Goal: Task Accomplishment & Management: Complete application form

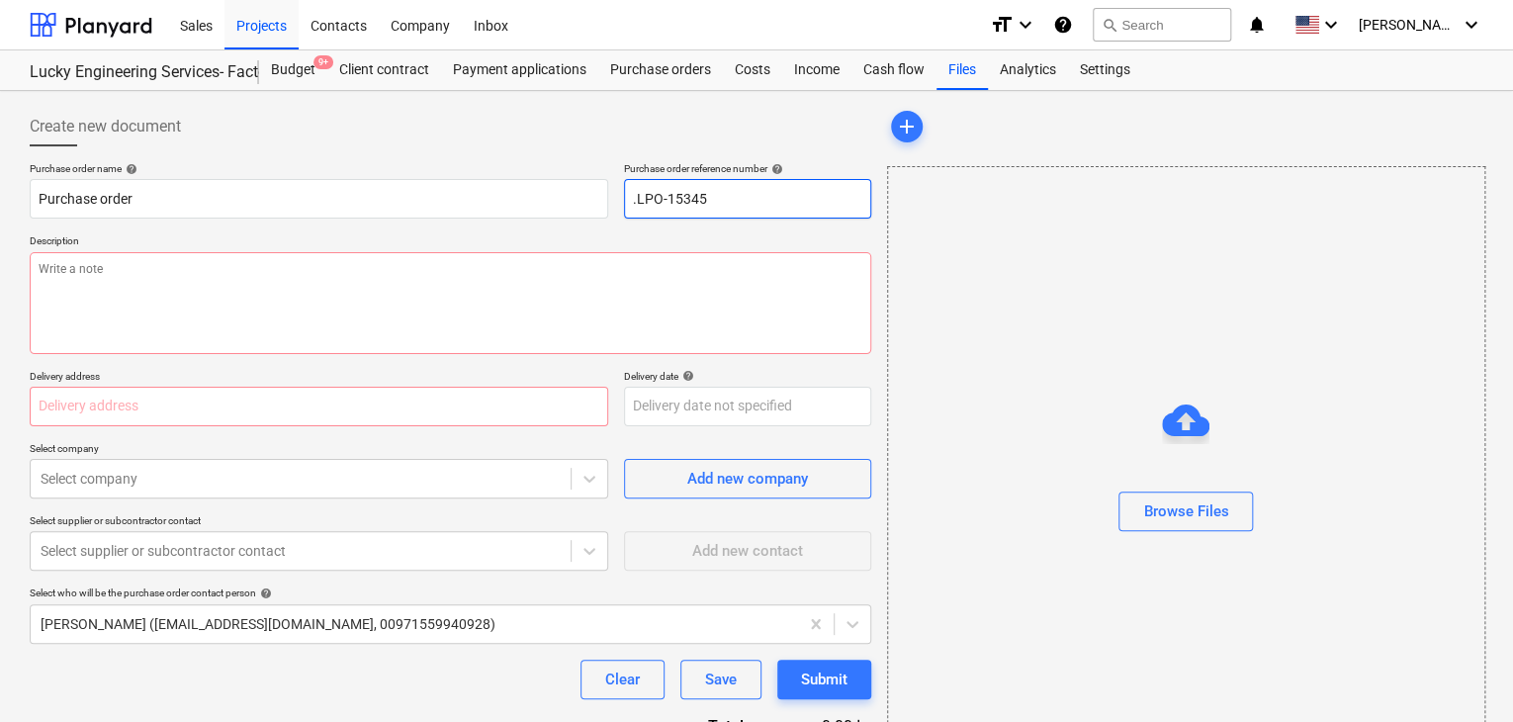
click at [720, 199] on input ".LPO-15345" at bounding box center [747, 199] width 247 height 40
type textarea "x"
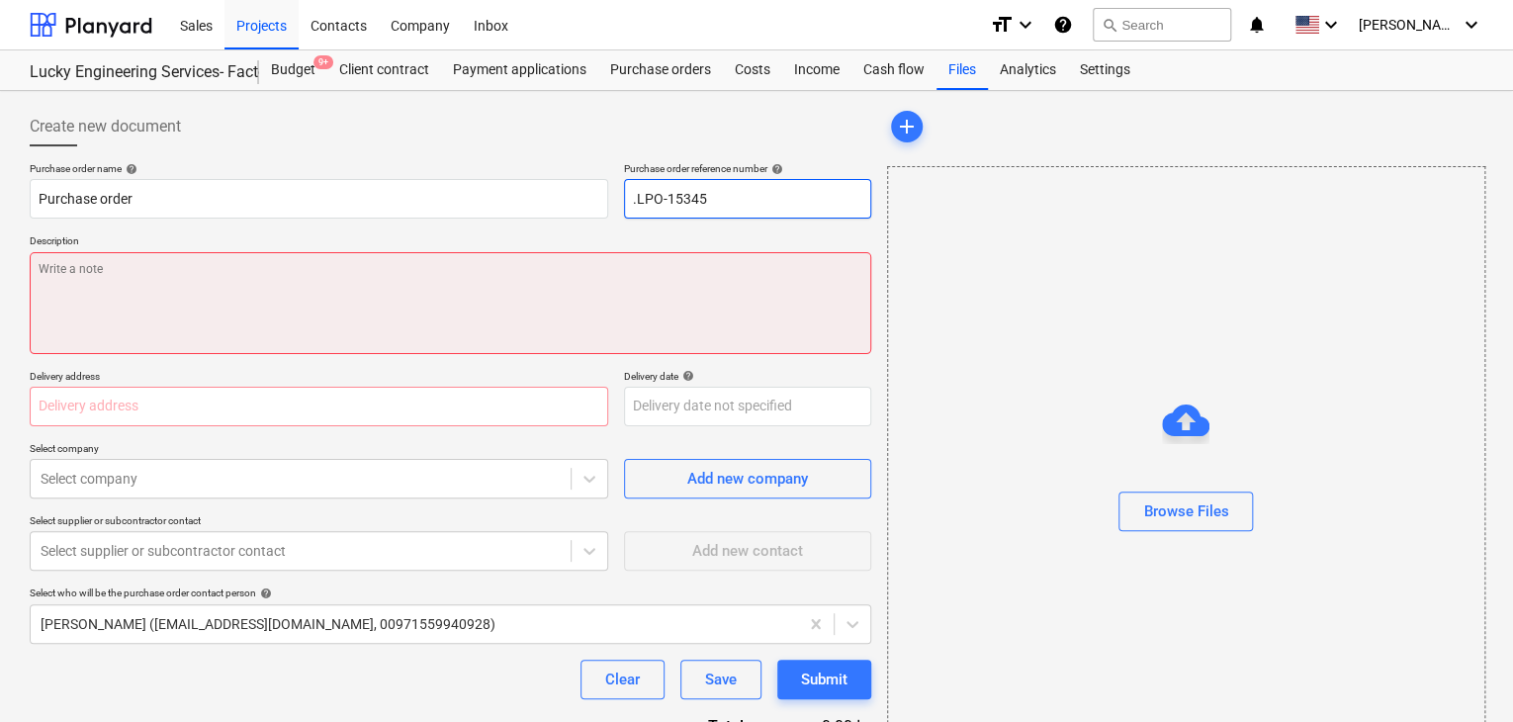
type input ".LPO-1534"
type textarea "x"
type input ".LPO-15346"
type textarea "x"
type input ".LPO-15346"
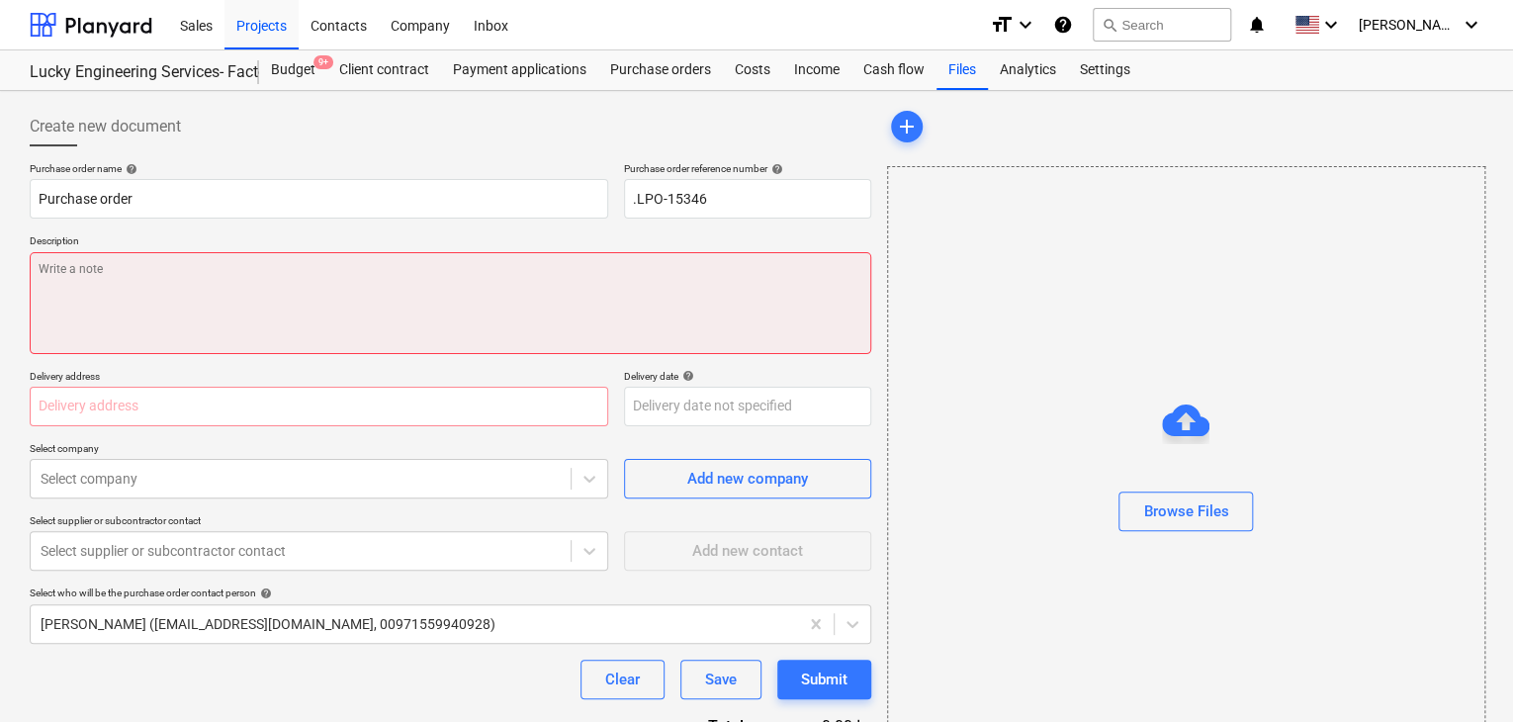
click at [83, 286] on textarea at bounding box center [451, 303] width 842 height 102
type textarea "x"
type textarea "2"
type textarea "x"
type textarea "20"
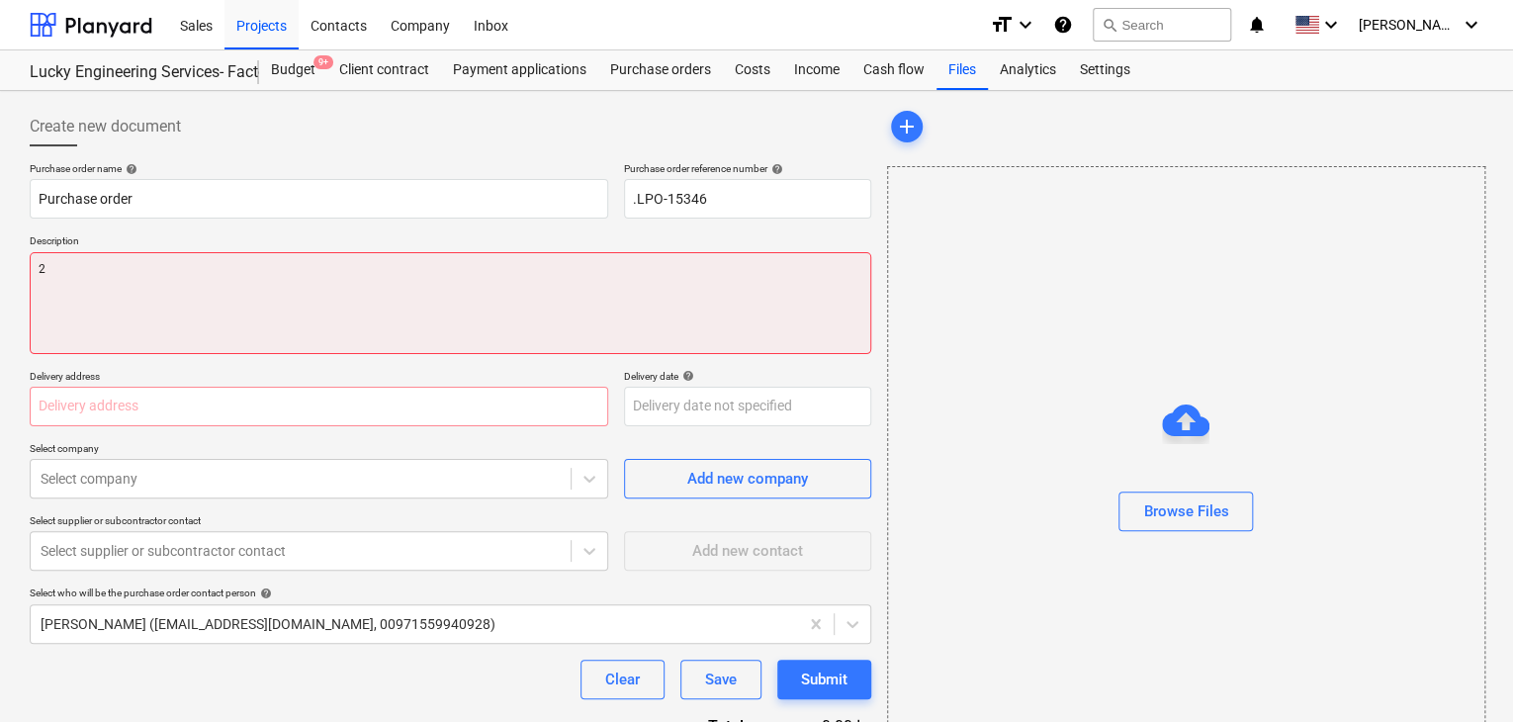
type textarea "x"
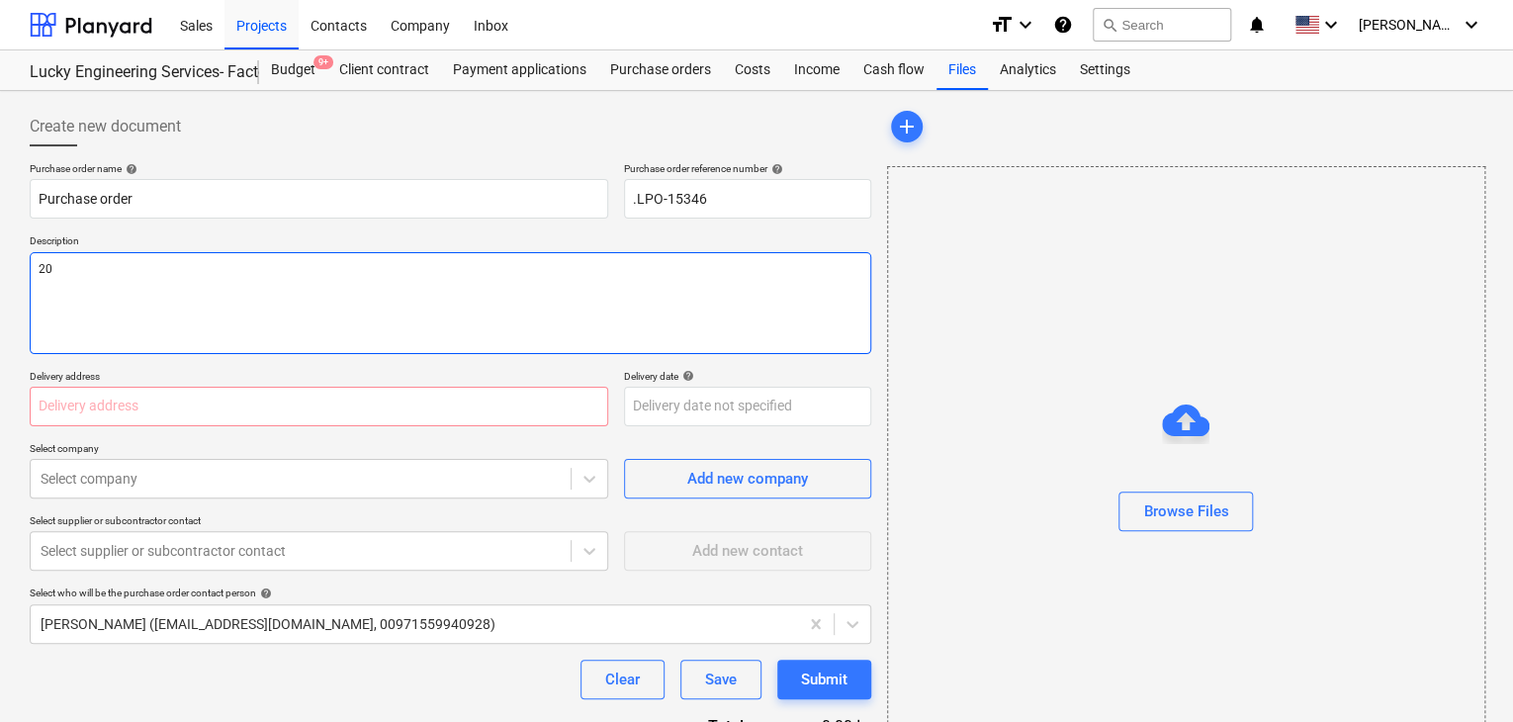
type textarea "20/"
type textarea "x"
type textarea "20/A"
type textarea "x"
type textarea "20/AU"
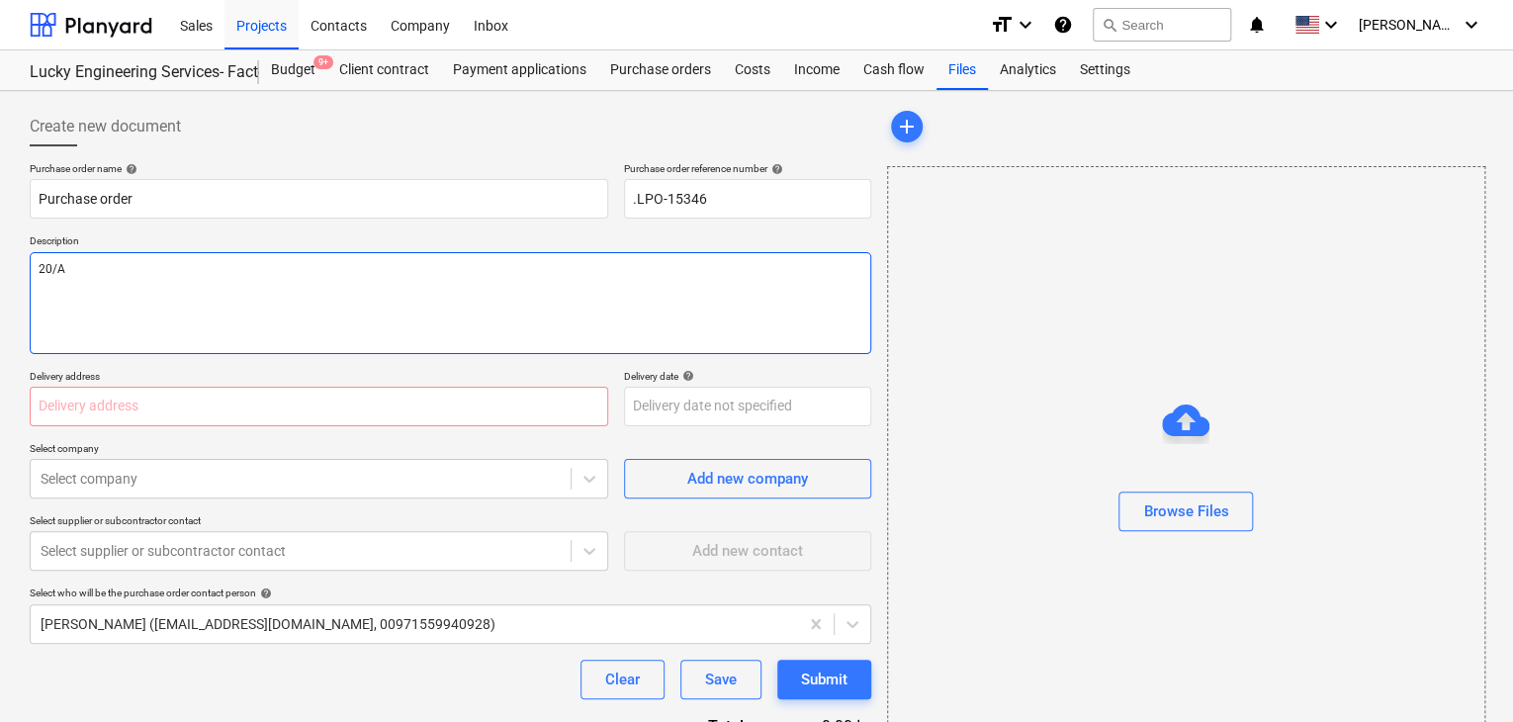
type textarea "x"
type textarea "20/AUG"
type textarea "x"
type textarea "20/AUG/"
type textarea "x"
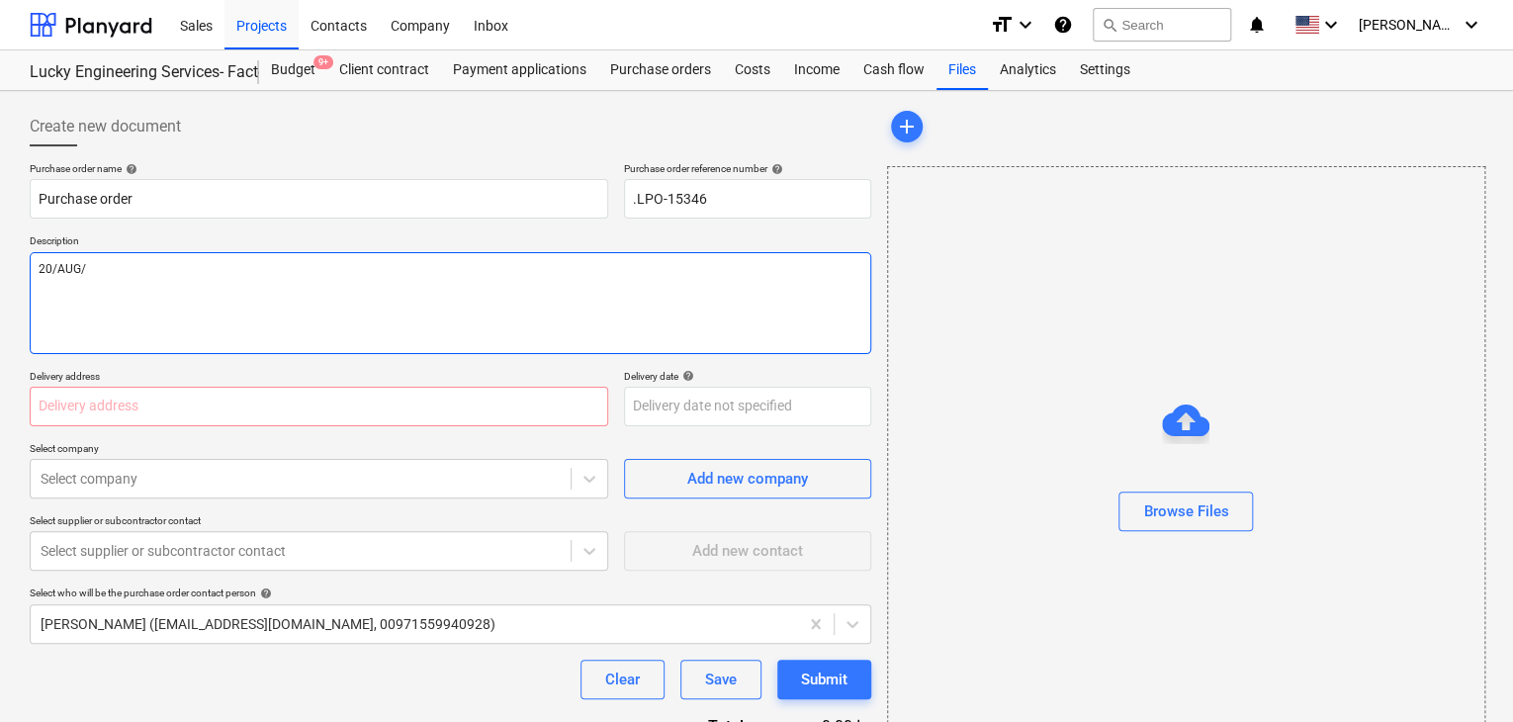
type textarea "20/[DATE]"
type textarea "x"
type textarea "[DATE]"
type textarea "x"
type textarea "[DATE]"
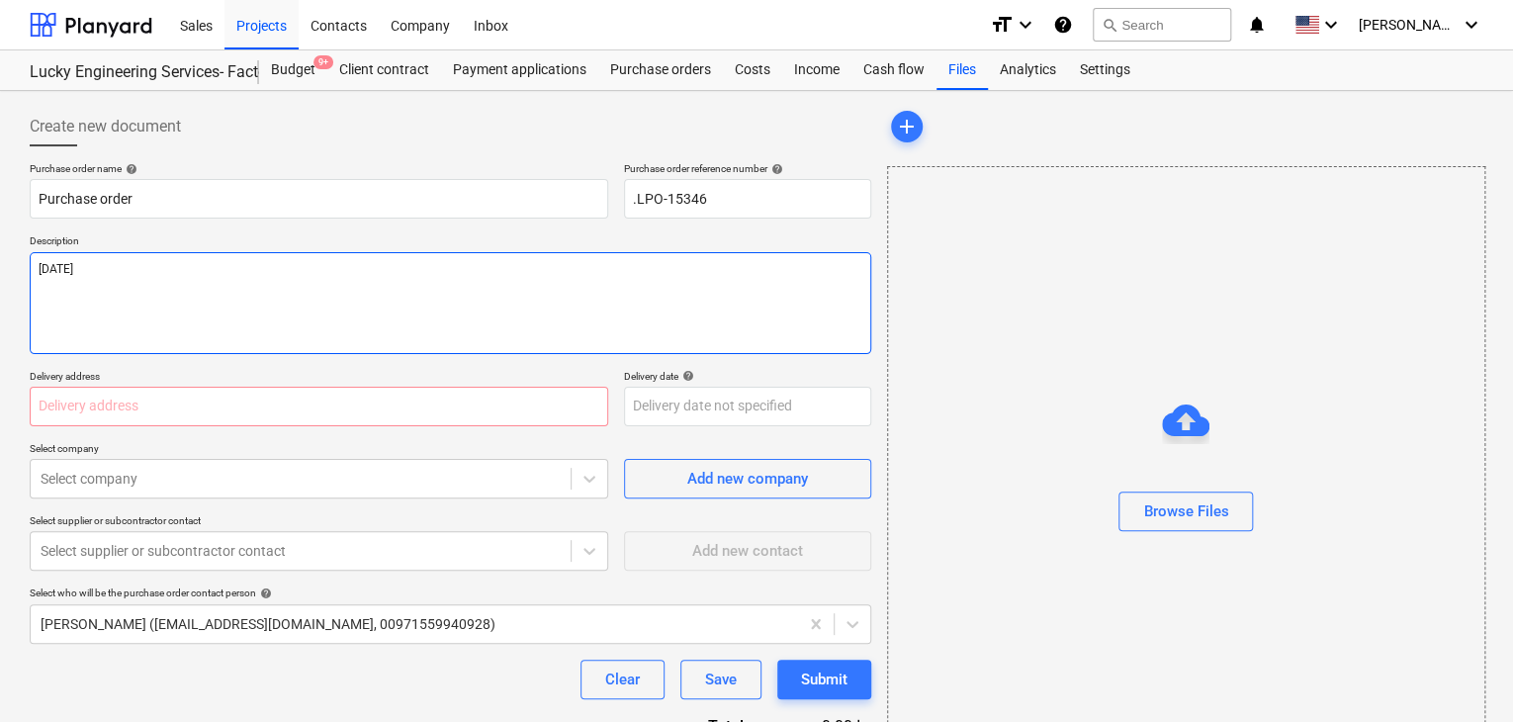
type textarea "x"
type textarea "[DATE]"
type textarea "x"
type textarea "[DATE]"
type textarea "x"
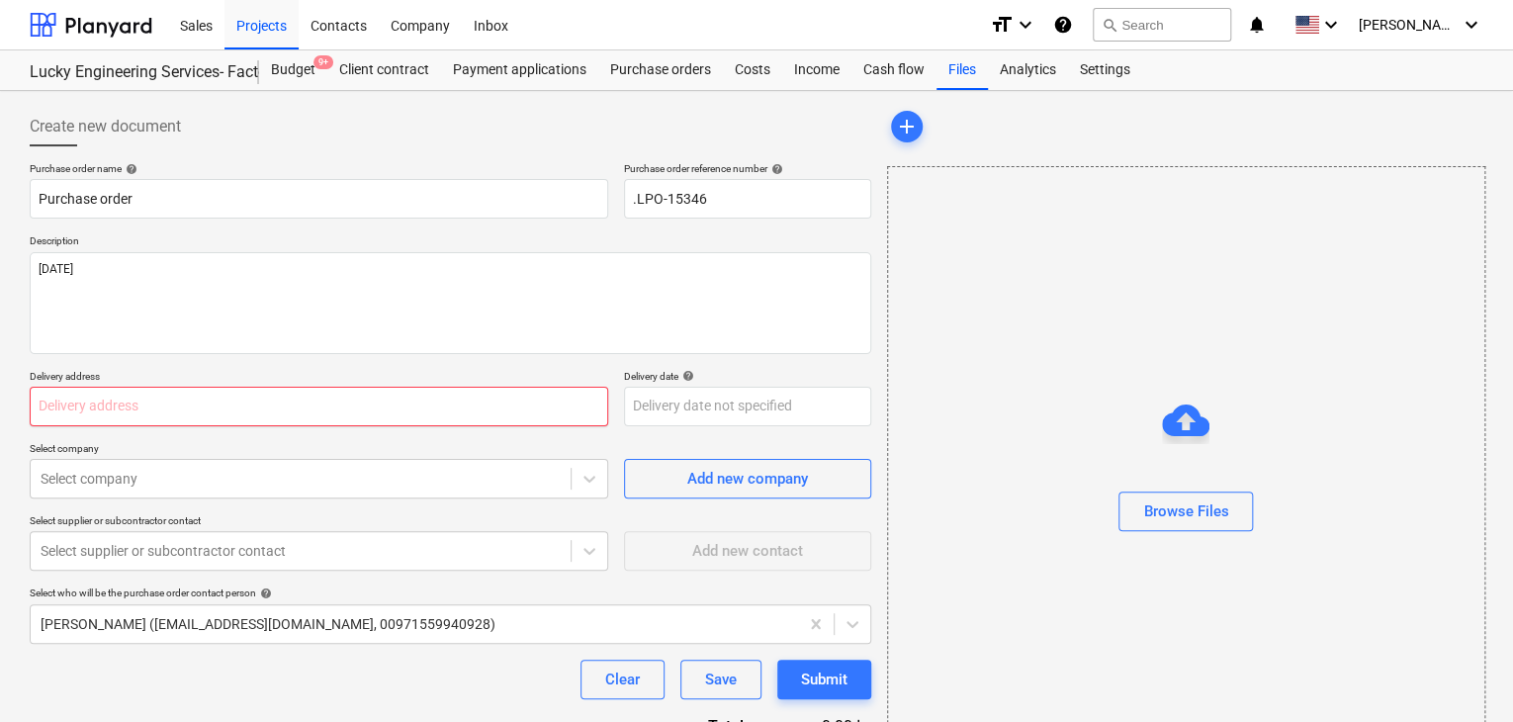
click at [163, 397] on input "text" at bounding box center [319, 407] width 579 height 40
type input "L"
type textarea "x"
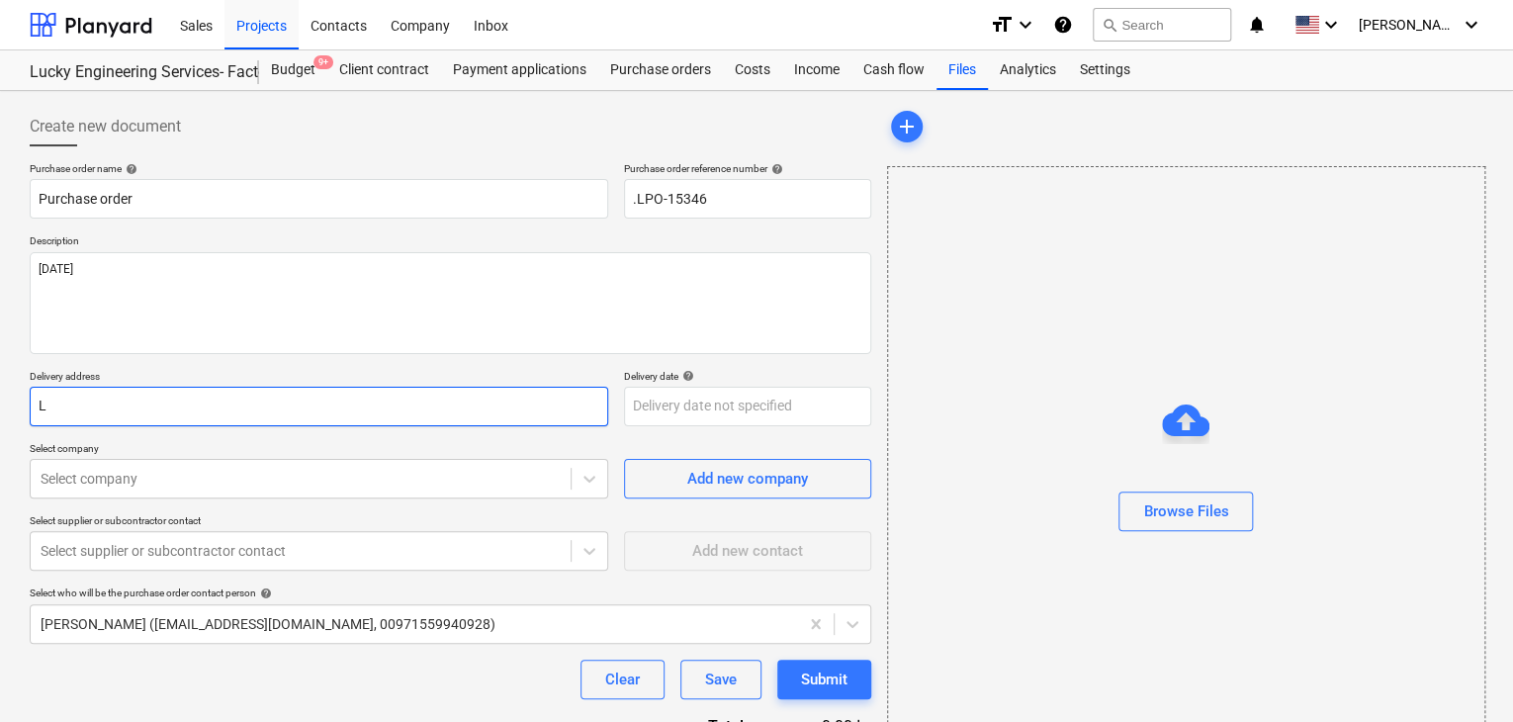
type input "LU"
type textarea "x"
type input "LUC"
type textarea "x"
type input "LUCK"
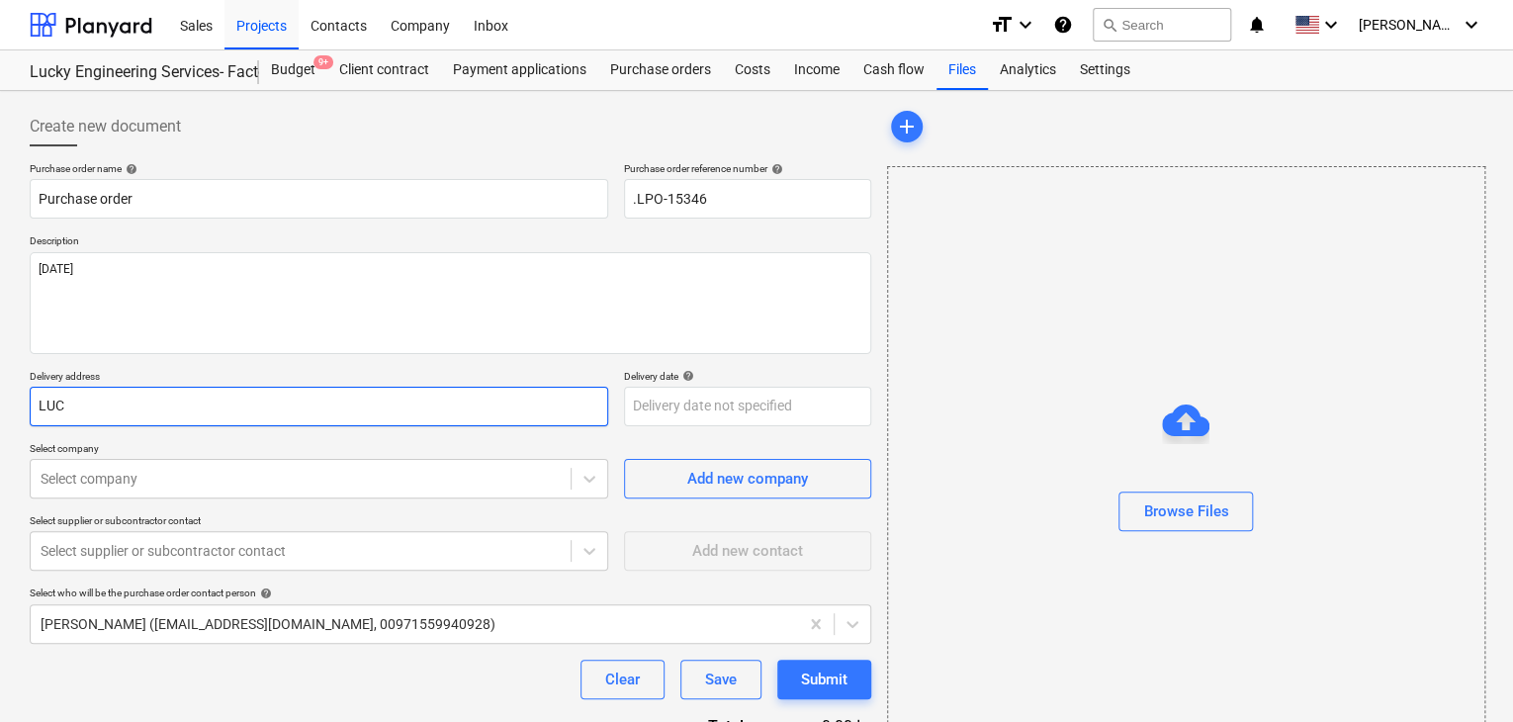
type textarea "x"
type input "LUCKY"
type textarea "x"
type input "LUCKY"
type textarea "x"
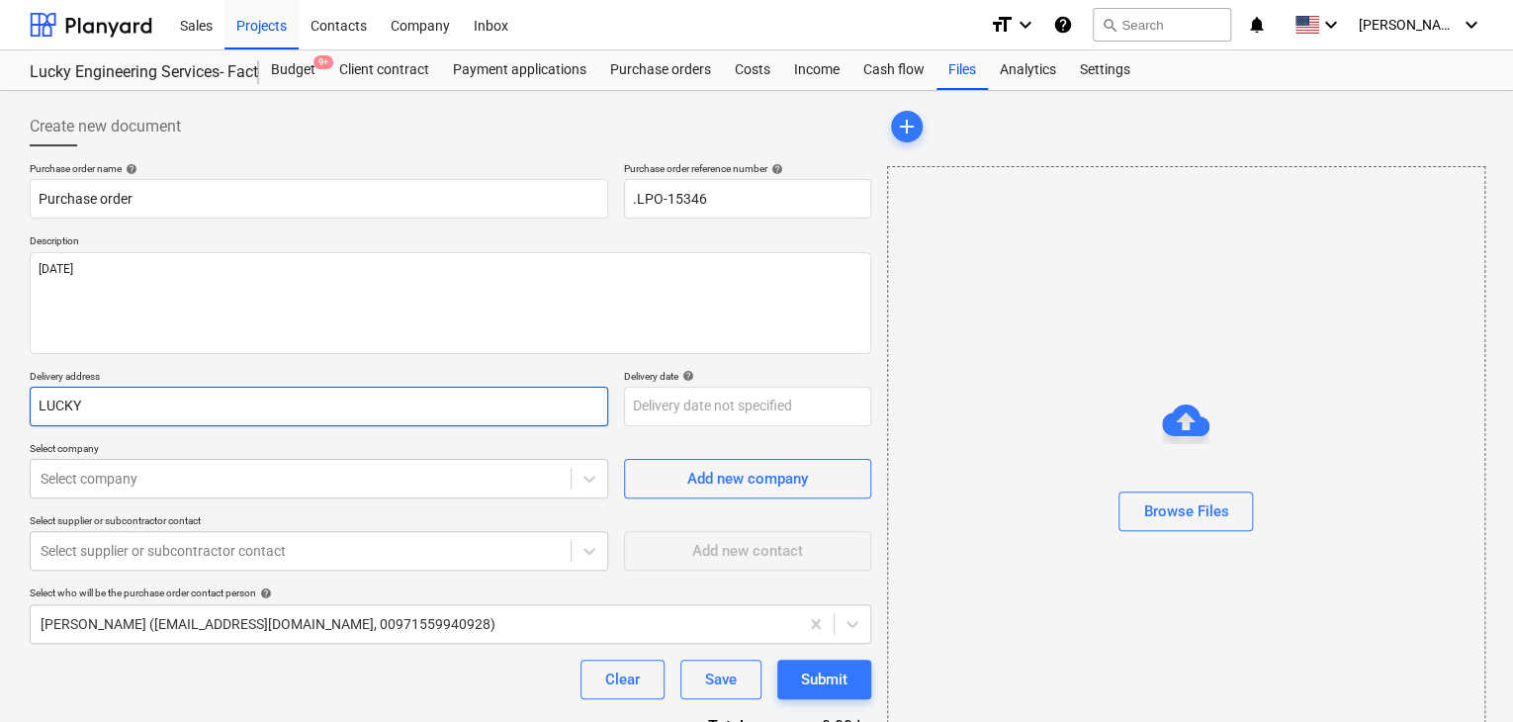
type input "LUCKY E"
type textarea "x"
type input "LUCKY EN"
type textarea "x"
type input "LUCKY ENG"
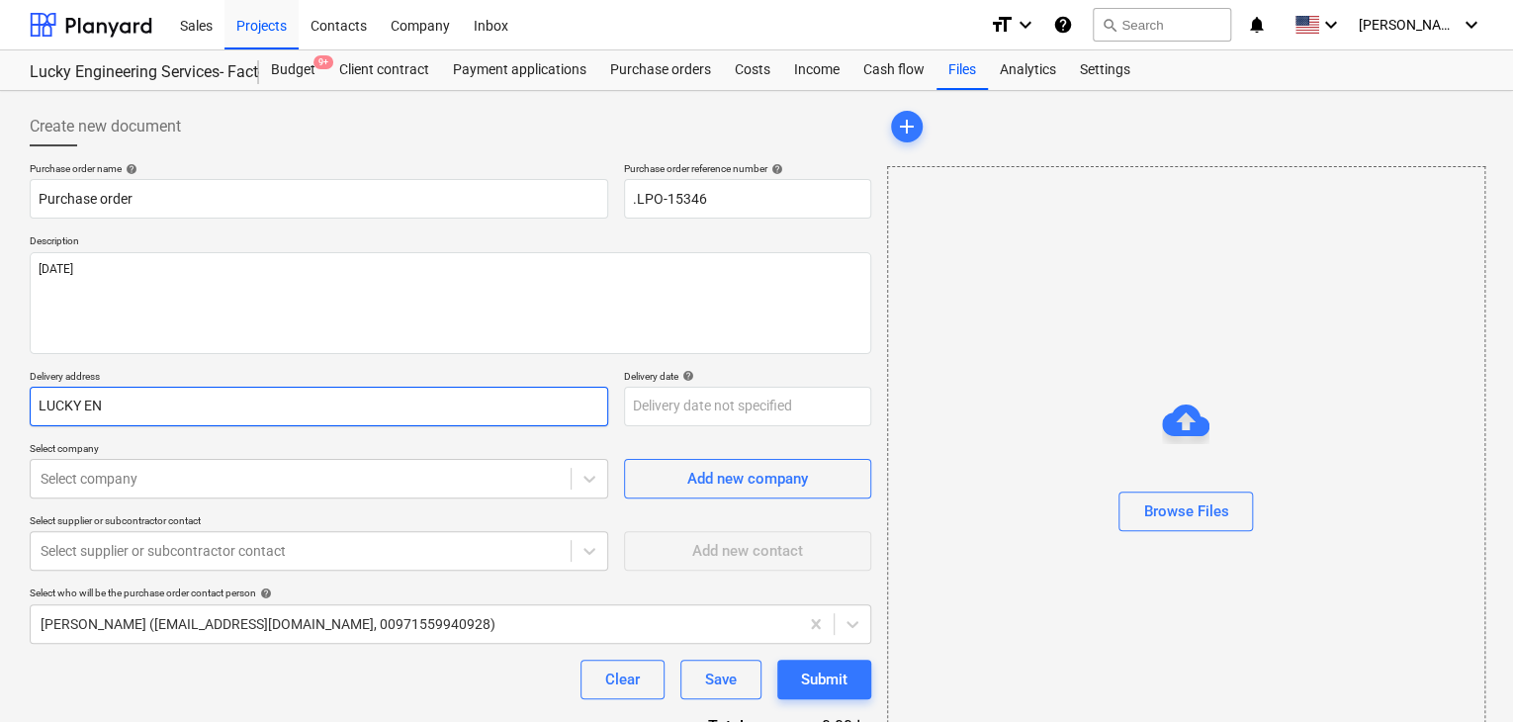
type textarea "x"
type input "LUCKY ENGI"
type textarea "x"
type input "LUCKY ENGIN"
type textarea "x"
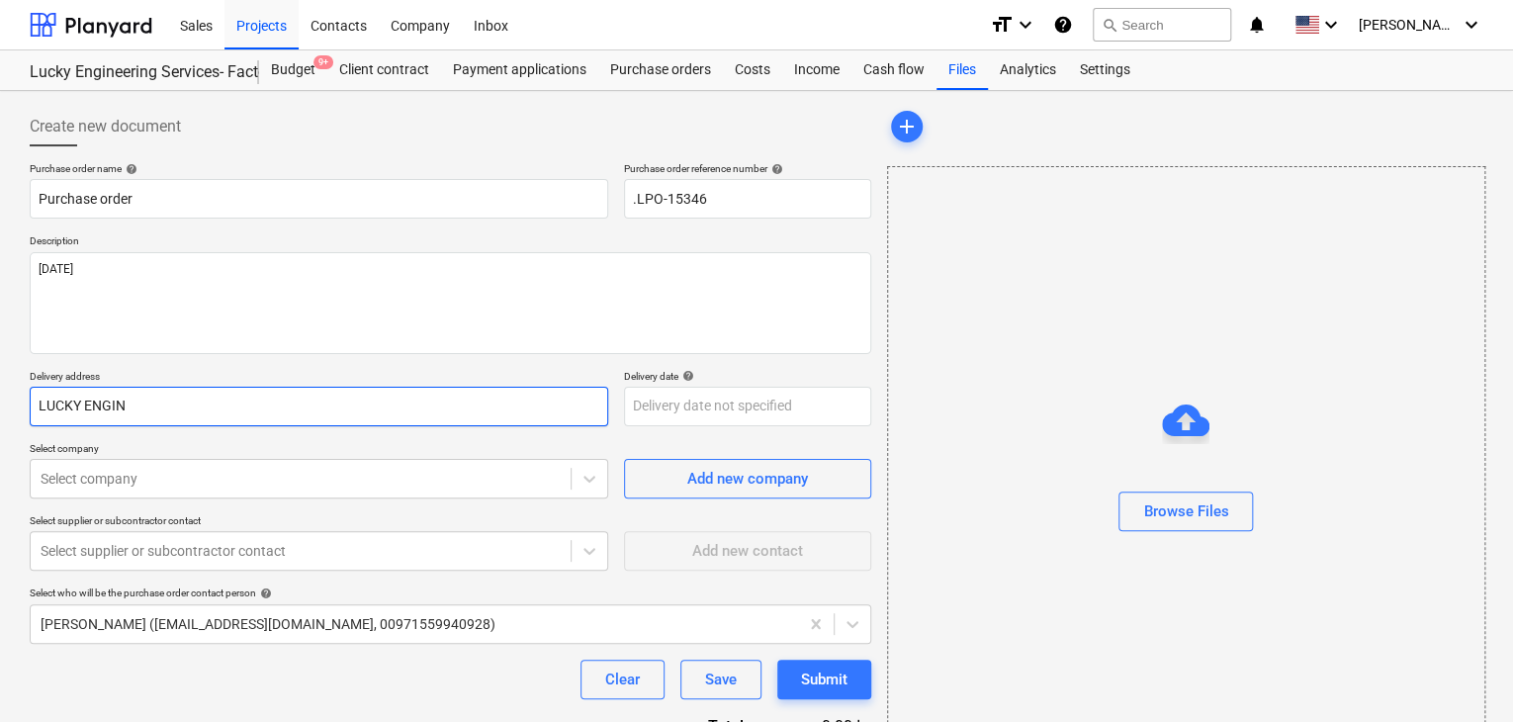
type input "LUCKY ENGINE"
type textarea "x"
type input "LUCKY ENGINEE"
type textarea "x"
type input "LUCKY ENGINEER"
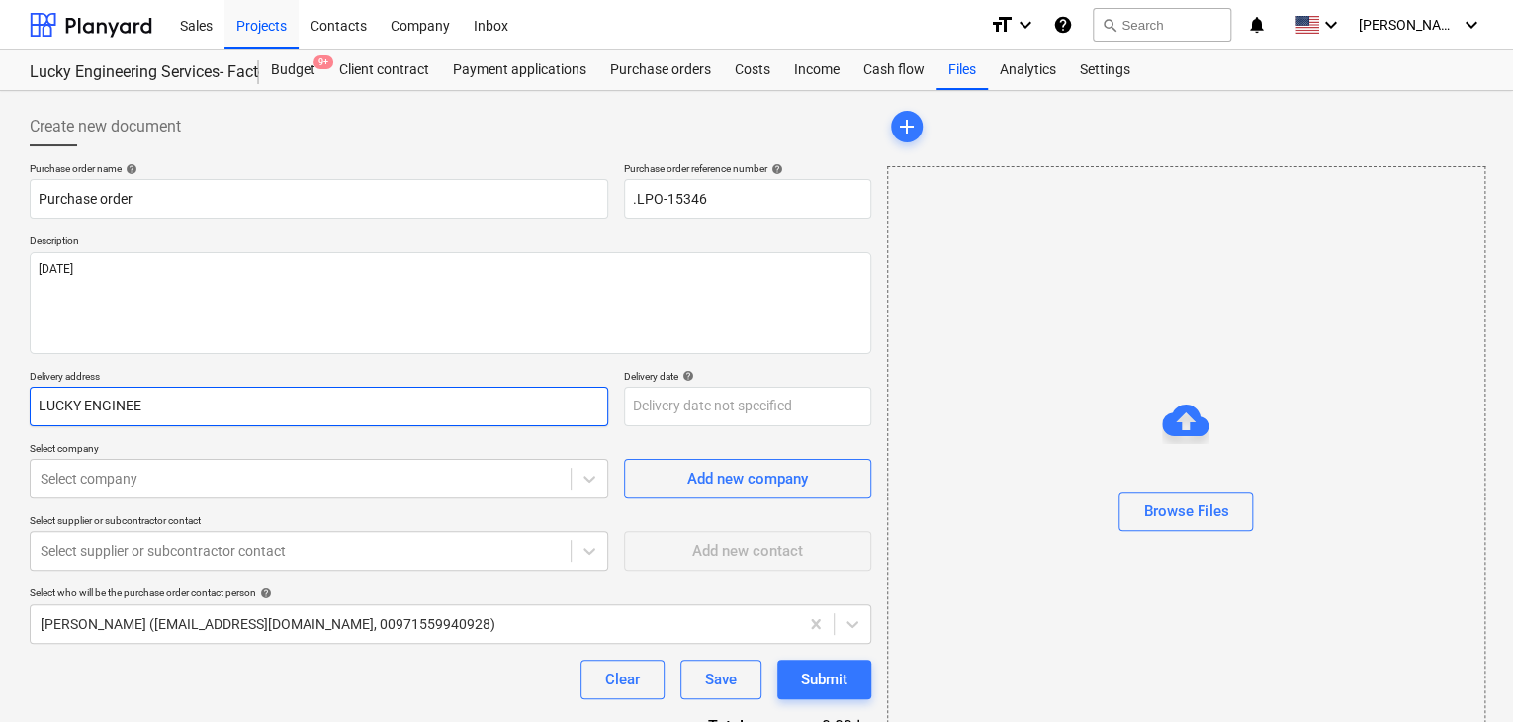
type textarea "x"
type input "LUCKY ENGINEERI"
type textarea "x"
type input "LUCKY ENGINEERIN"
type textarea "x"
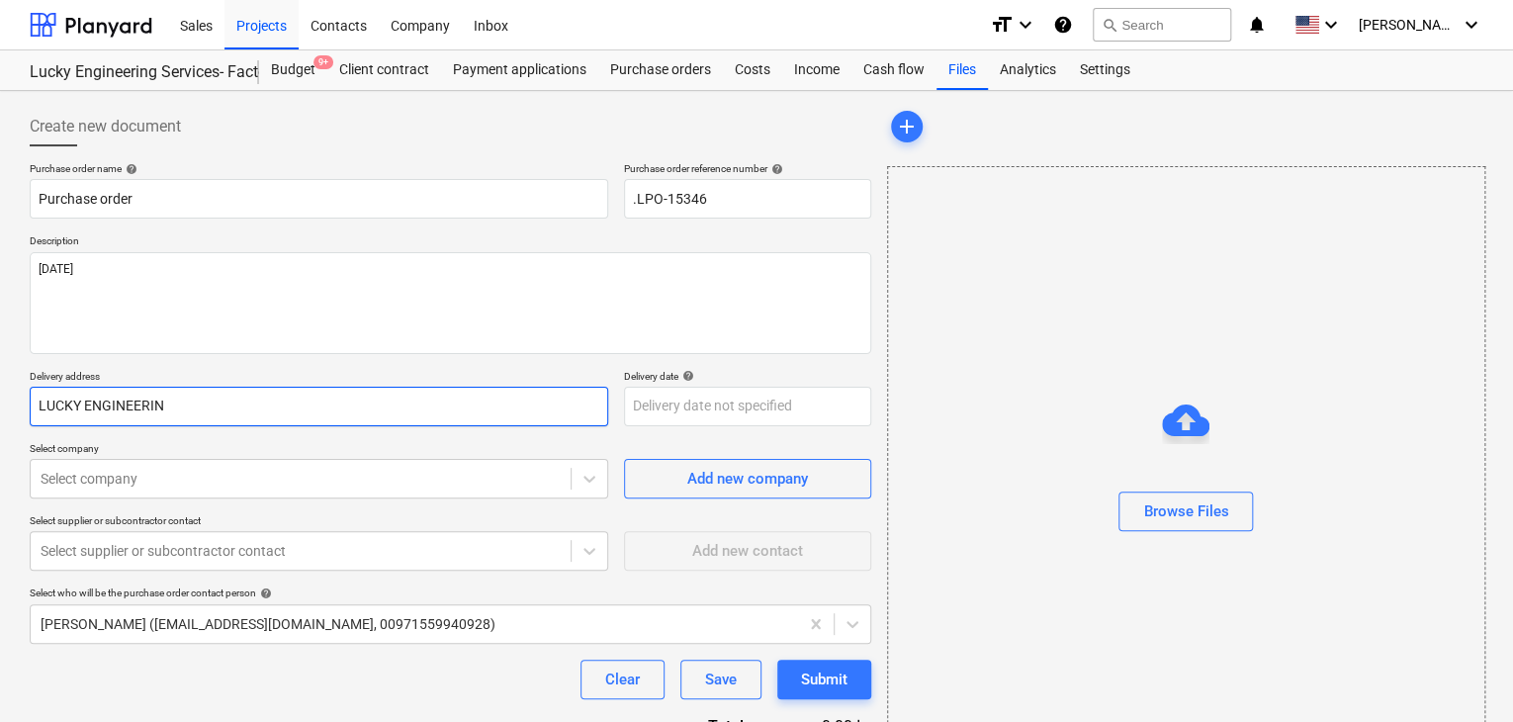
type input "LUCKY ENGINEERING"
type textarea "x"
type input "LUCKY ENGINEERING"
type textarea "x"
type input "LUCKY ENGINEERING S"
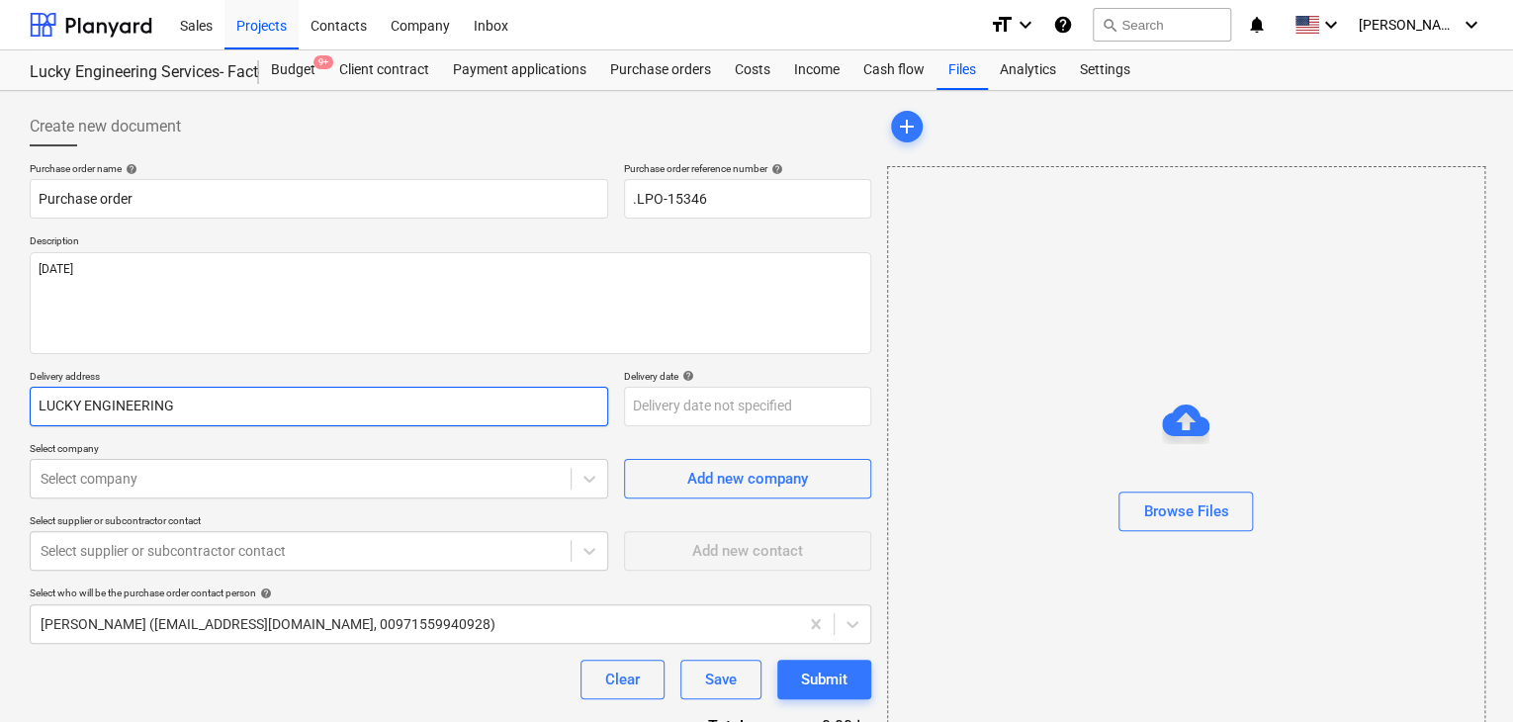
type textarea "x"
type input "LUCKY ENGINEERING SE"
type textarea "x"
type input "LUCKY ENGINEERING SER"
type textarea "x"
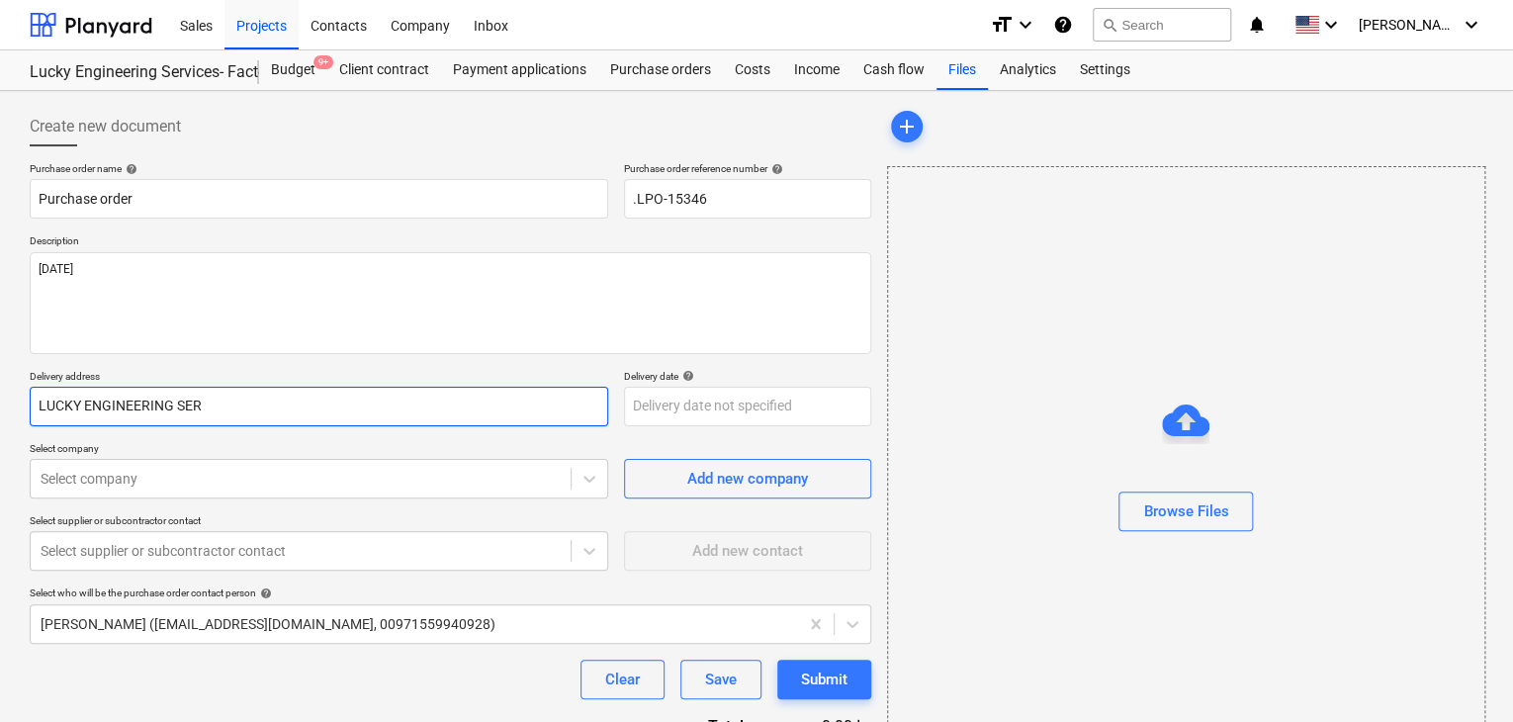
type input "LUCKY ENGINEERING SERI"
type textarea "x"
type input "LUCKY ENGINEERING SERIV"
type textarea "x"
type input "LUCKY ENGINEERING SERIVC"
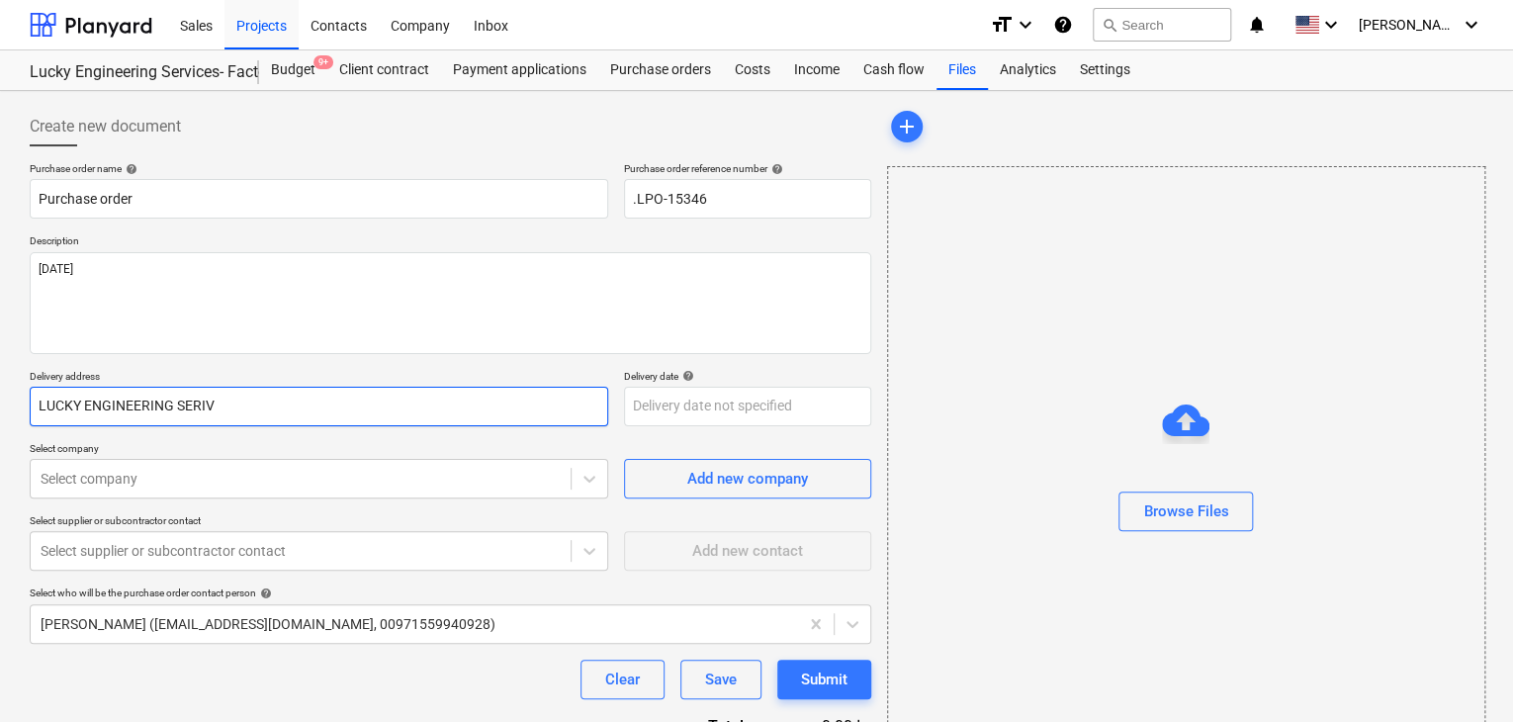
type textarea "x"
type input "LUCKY ENGINEERING SERIVCE"
type textarea "x"
type input "LUCKY ENGINEERING SERIVCES"
type textarea "x"
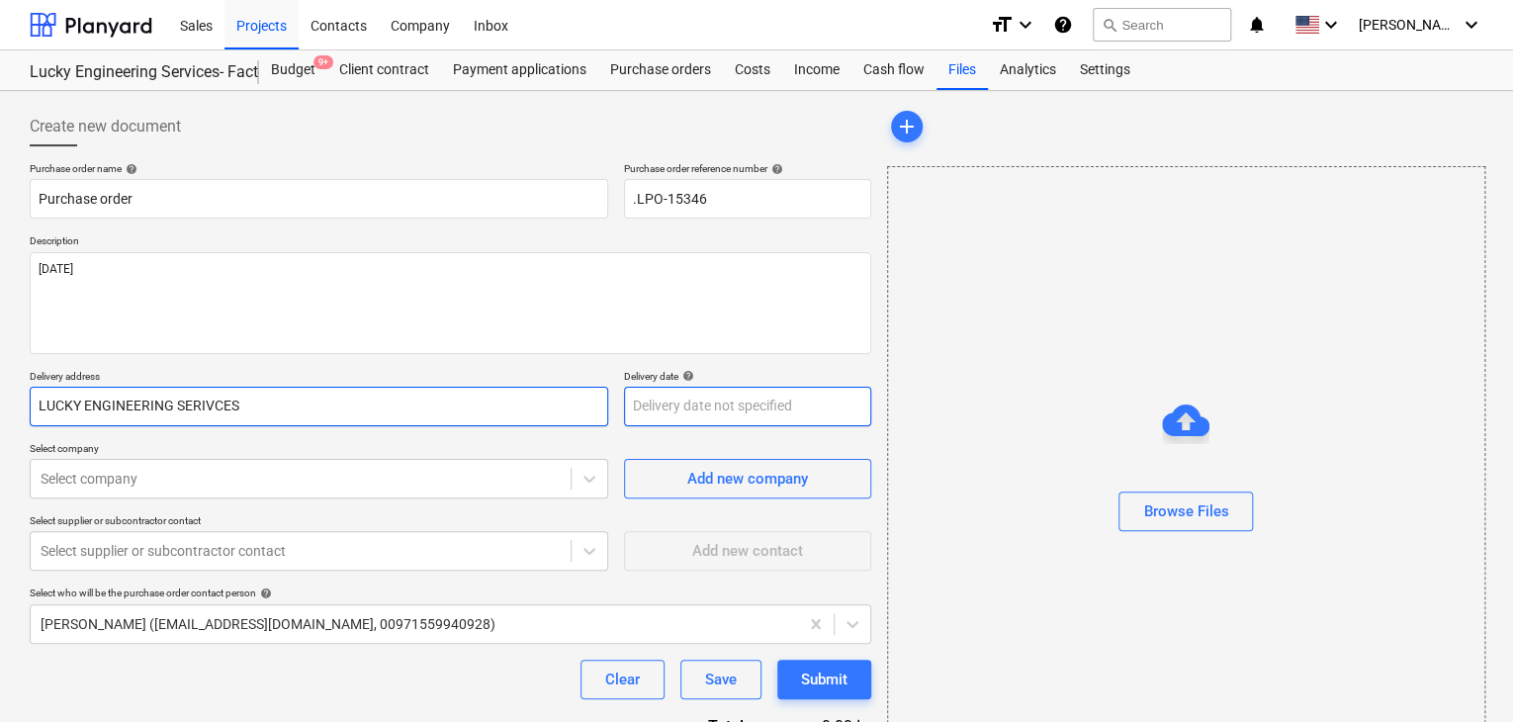
type input "LUCKY ENGINEERING SERIVCES"
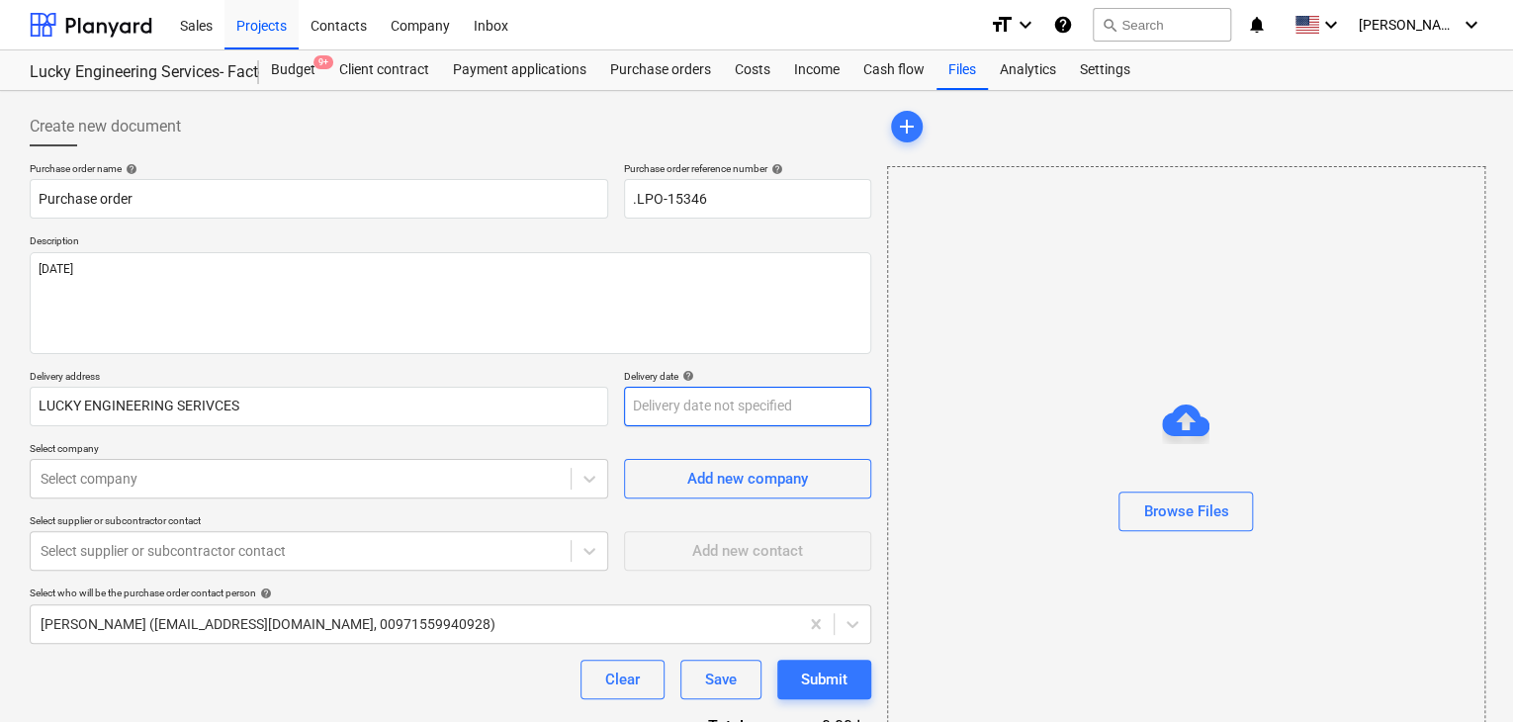
type textarea "x"
click at [715, 408] on body "Sales Projects Contacts Company Inbox format_size keyboard_arrow_down help sear…" at bounding box center [756, 361] width 1513 height 722
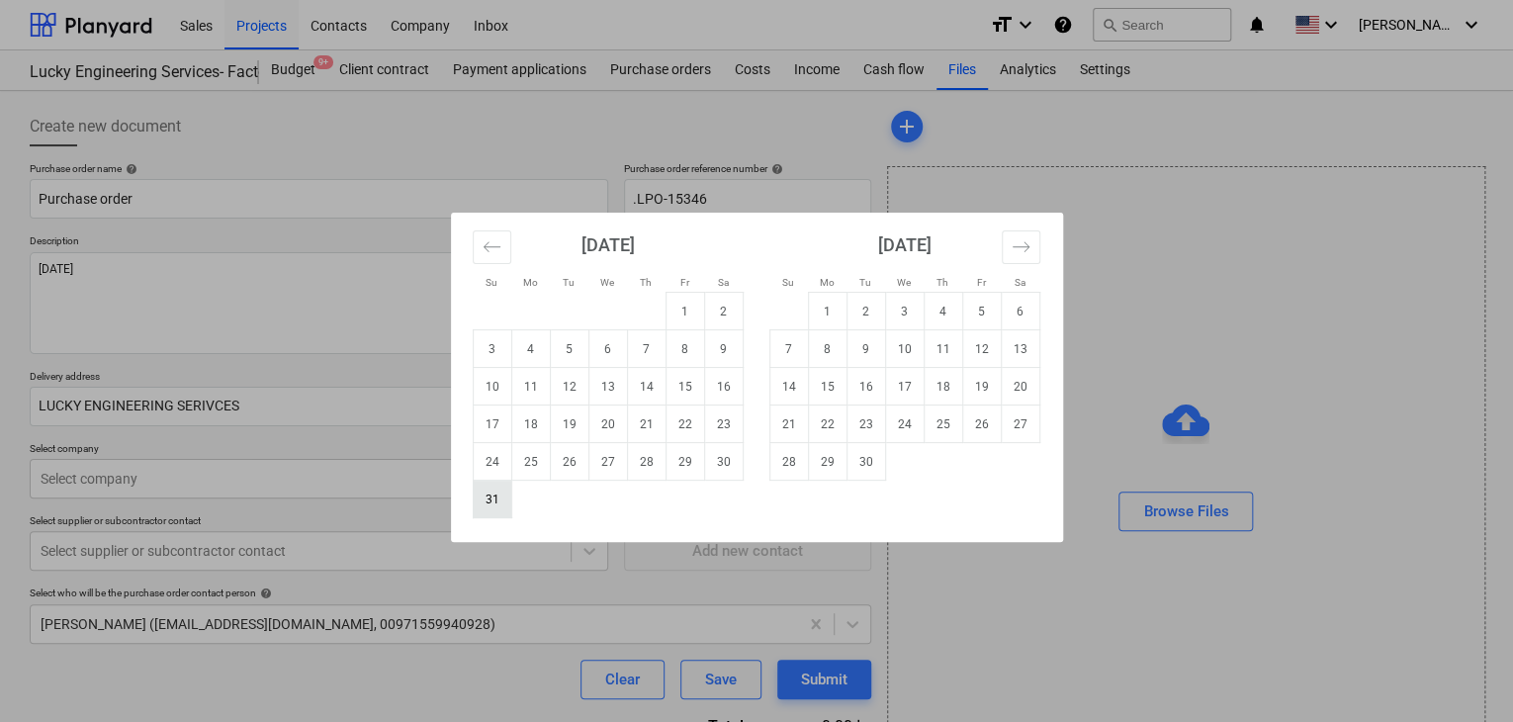
click at [483, 494] on td "31" at bounding box center [492, 500] width 39 height 38
type input "[DATE]"
type textarea "x"
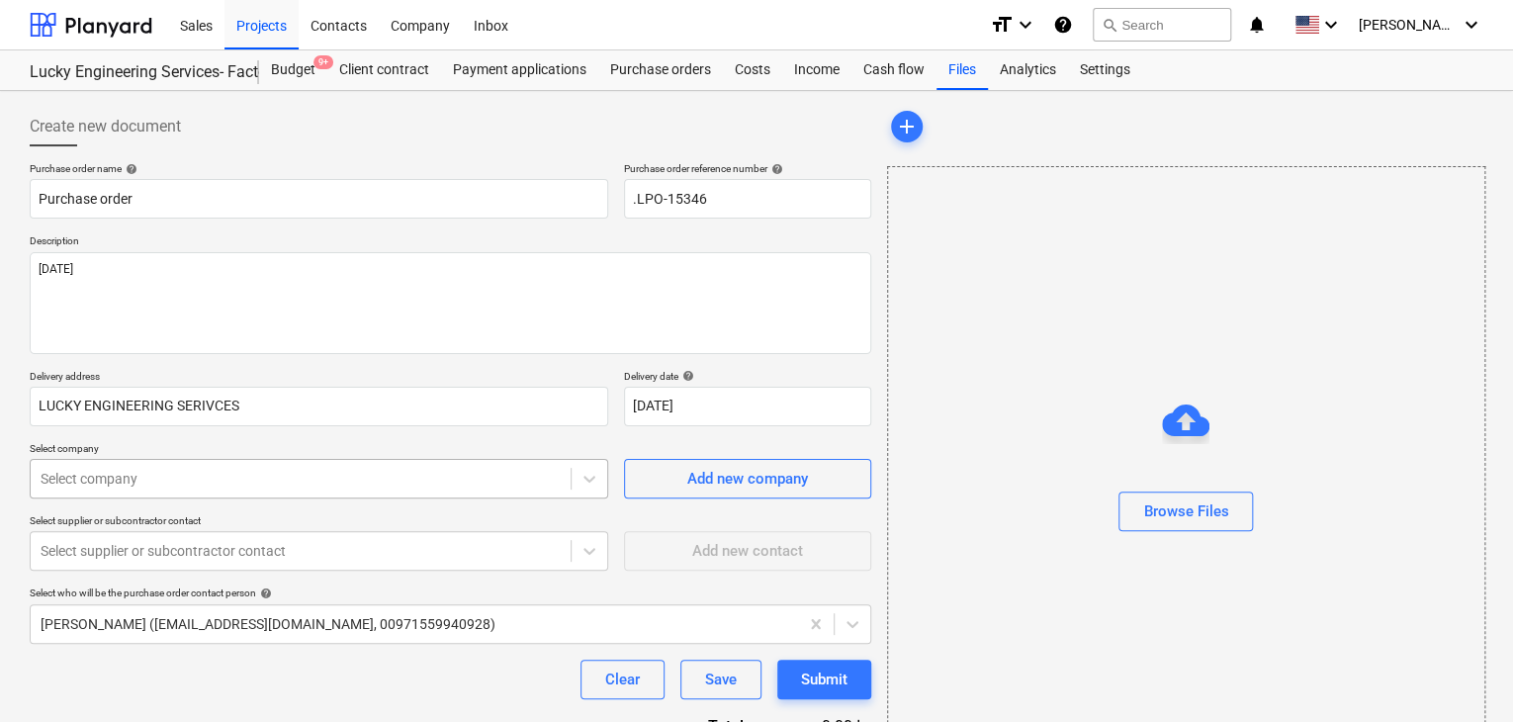
click at [250, 488] on body "Sales Projects Contacts Company Inbox format_size keyboard_arrow_down help sear…" at bounding box center [756, 361] width 1513 height 722
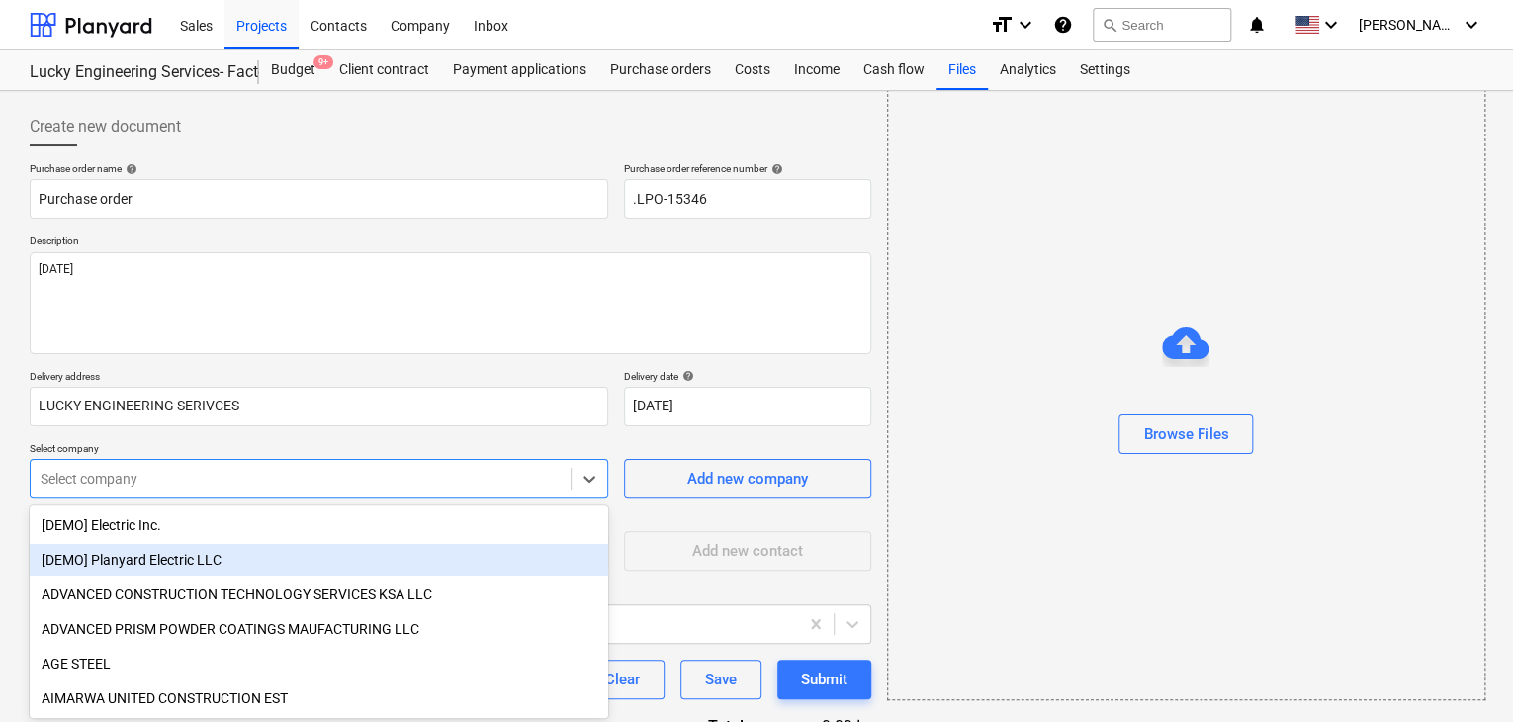
scroll to position [92, 0]
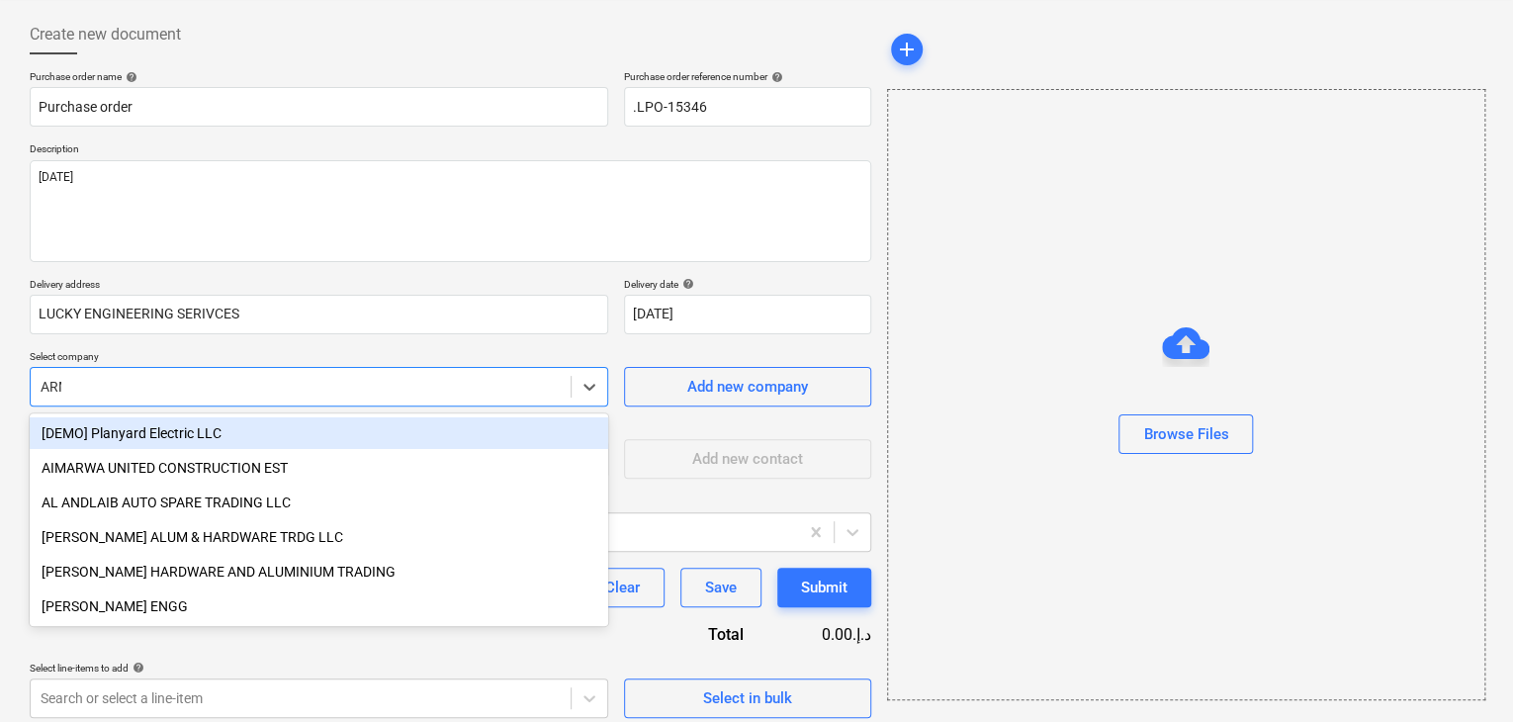
type input "ARMO"
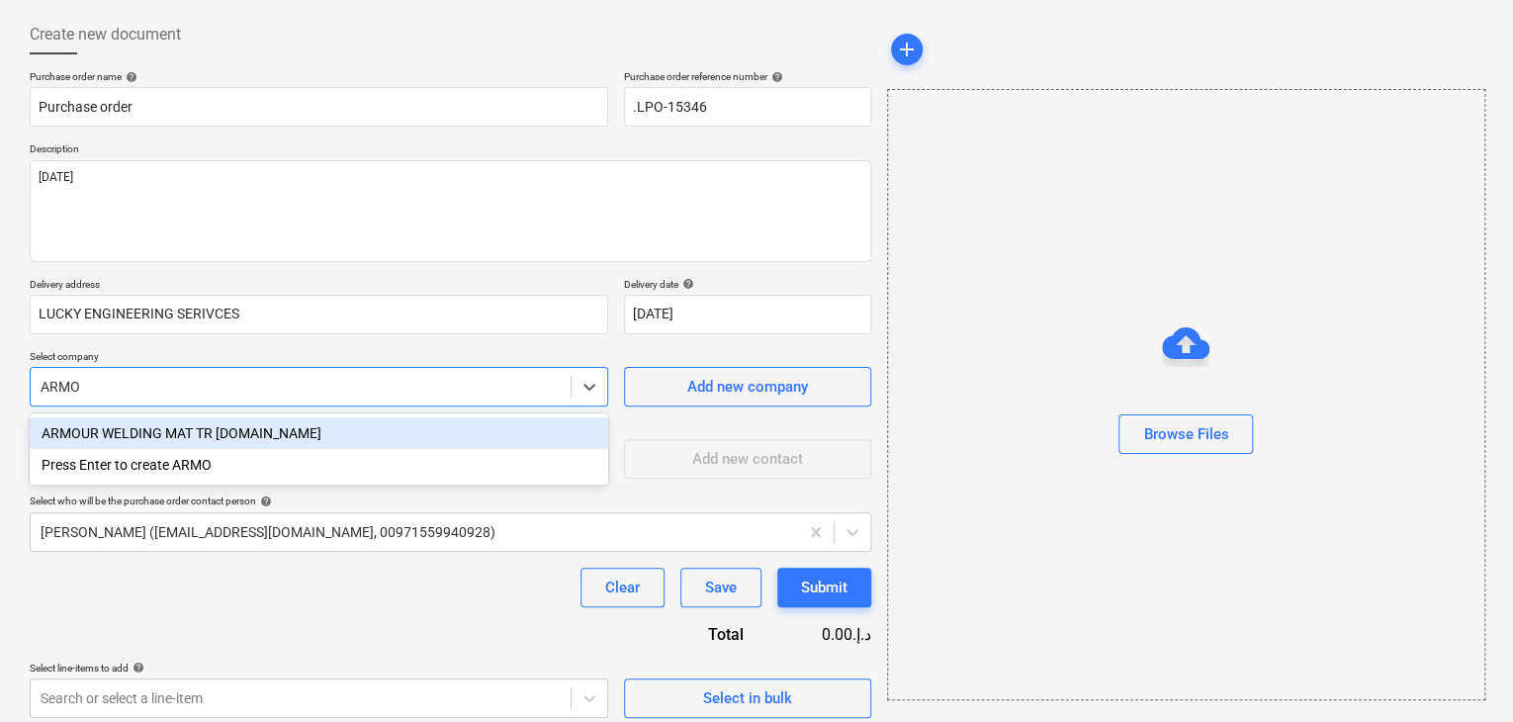
click at [276, 436] on div "ARMOUR WELDING MAT TR [DOMAIN_NAME]" at bounding box center [319, 433] width 579 height 32
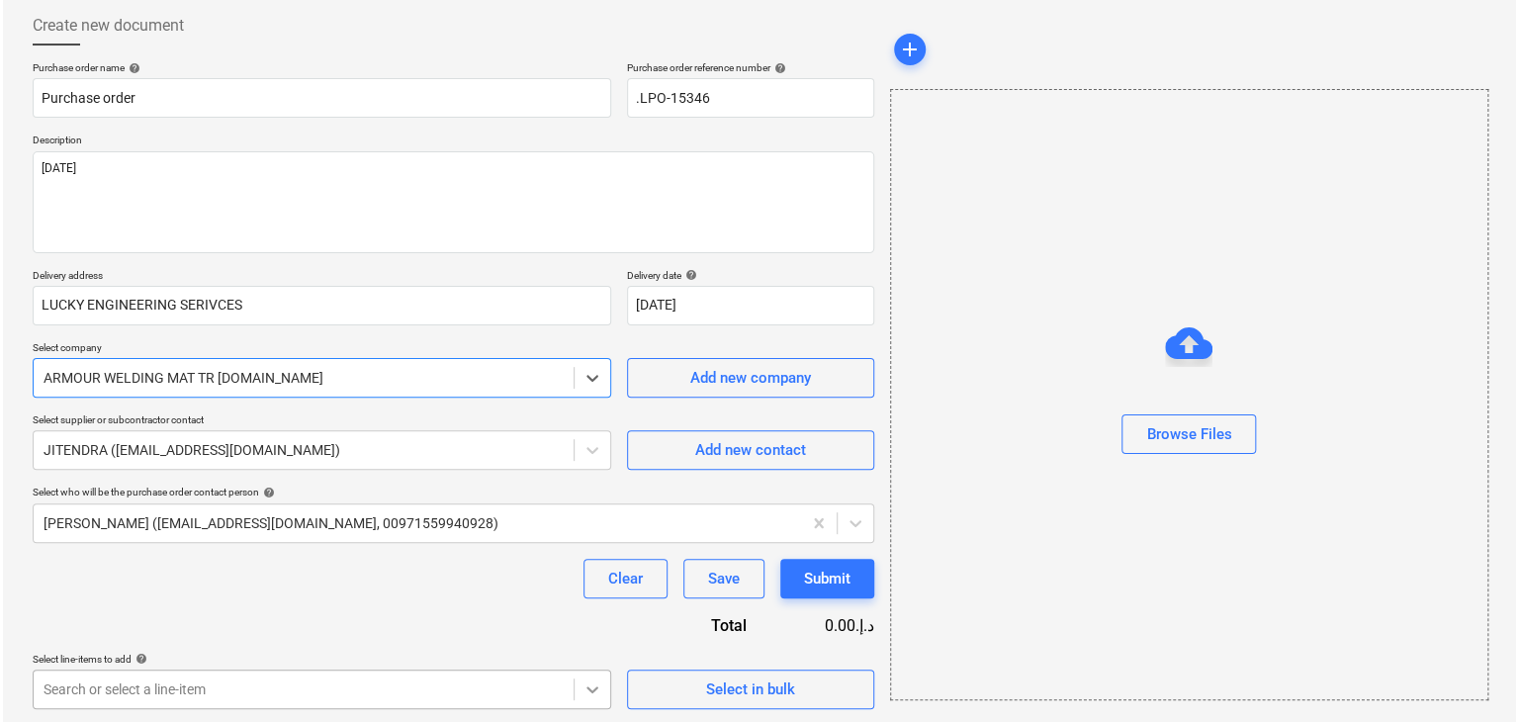
scroll to position [103, 0]
click at [655, 683] on span "Select in bulk" at bounding box center [748, 688] width 198 height 26
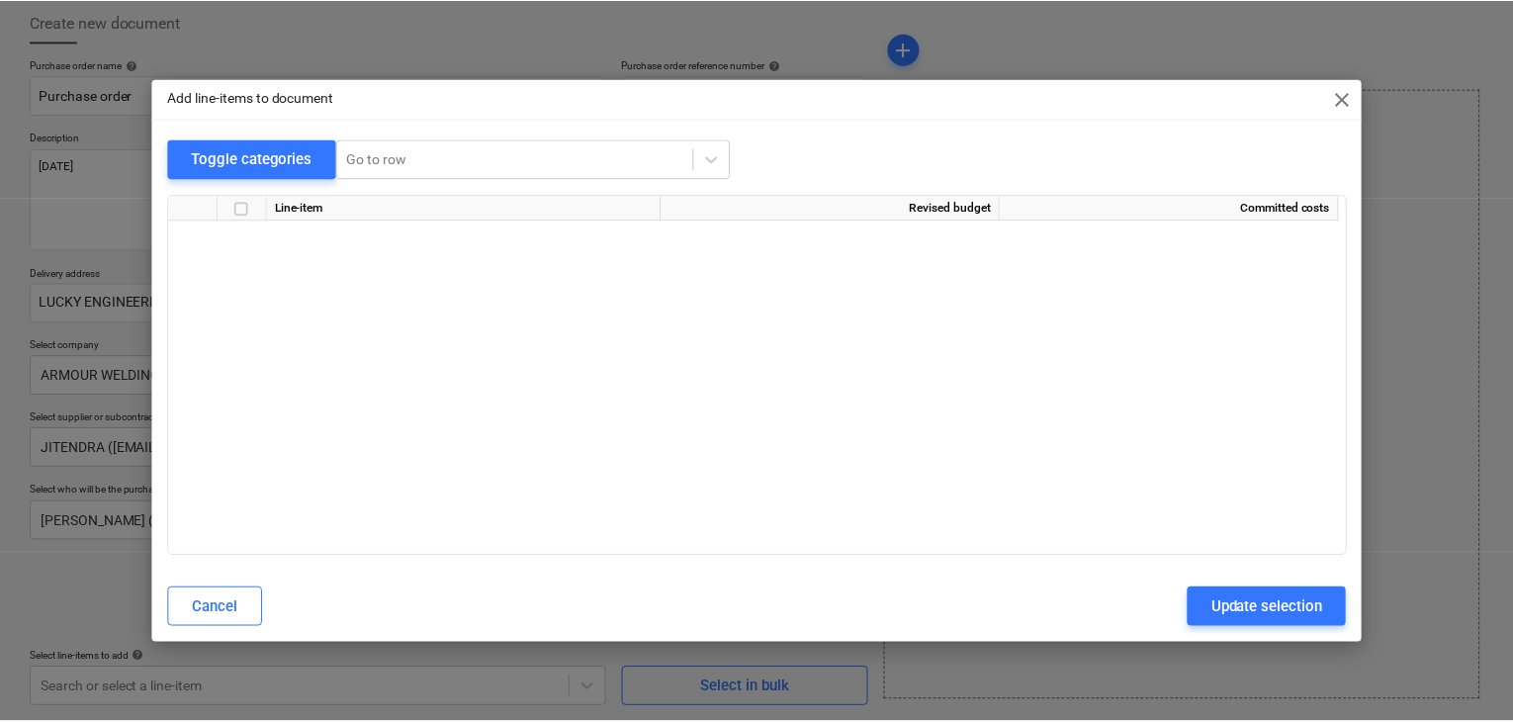
scroll to position [39102, 0]
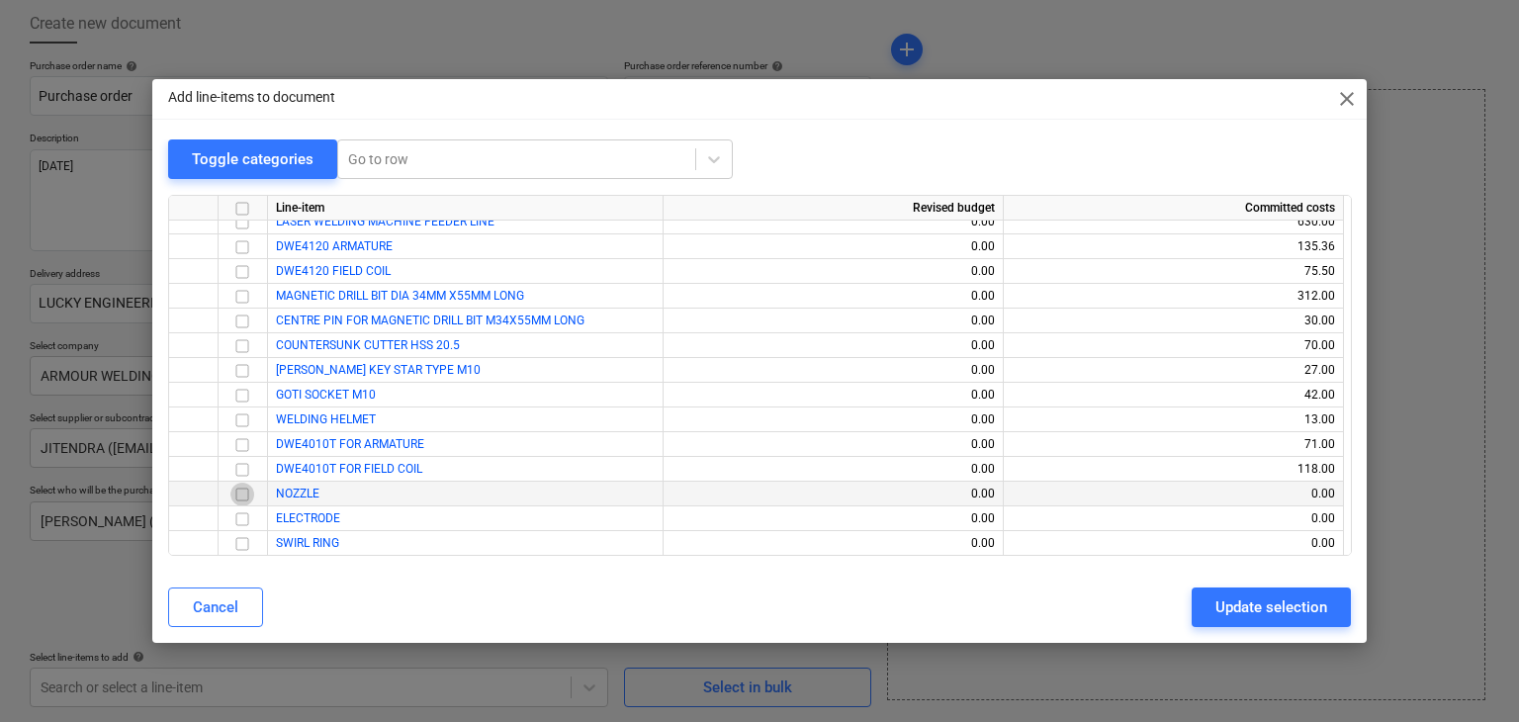
click at [234, 484] on input "checkbox" at bounding box center [242, 495] width 24 height 24
click at [233, 519] on input "checkbox" at bounding box center [242, 519] width 24 height 24
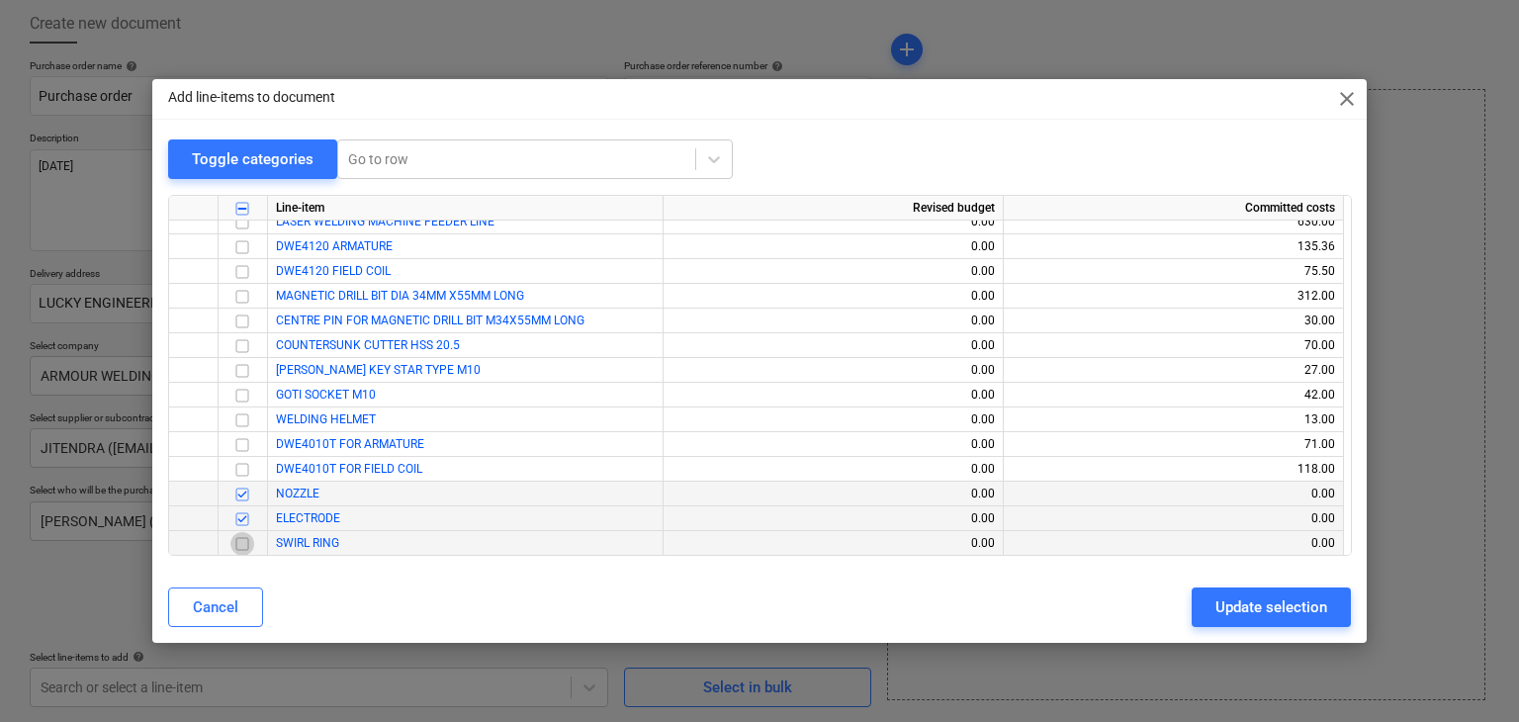
click at [233, 539] on input "checkbox" at bounding box center [242, 544] width 24 height 24
click at [1238, 607] on div "Update selection" at bounding box center [1272, 607] width 112 height 26
type textarea "x"
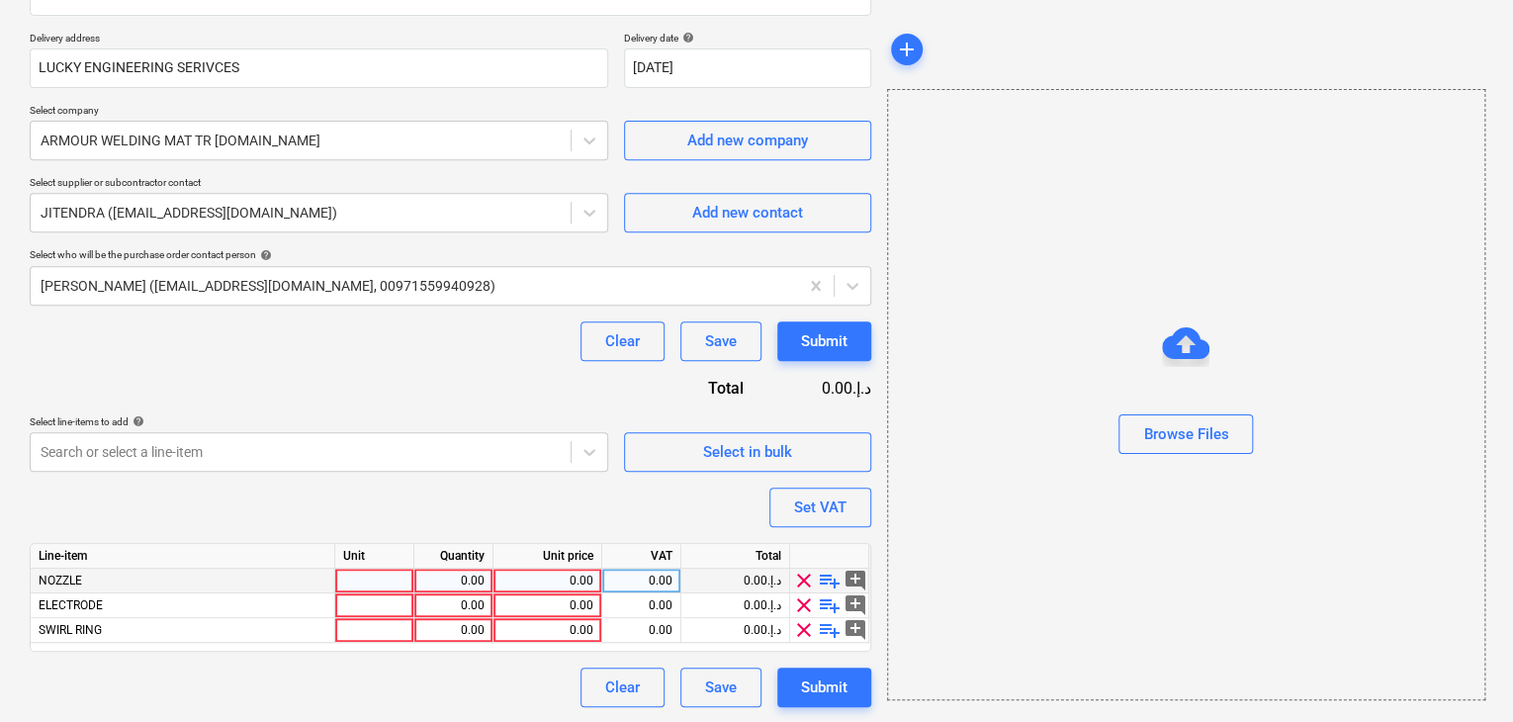
scroll to position [339, 0]
click at [376, 575] on div at bounding box center [374, 580] width 79 height 25
type input "NOS"
type textarea "x"
type input "NOS"
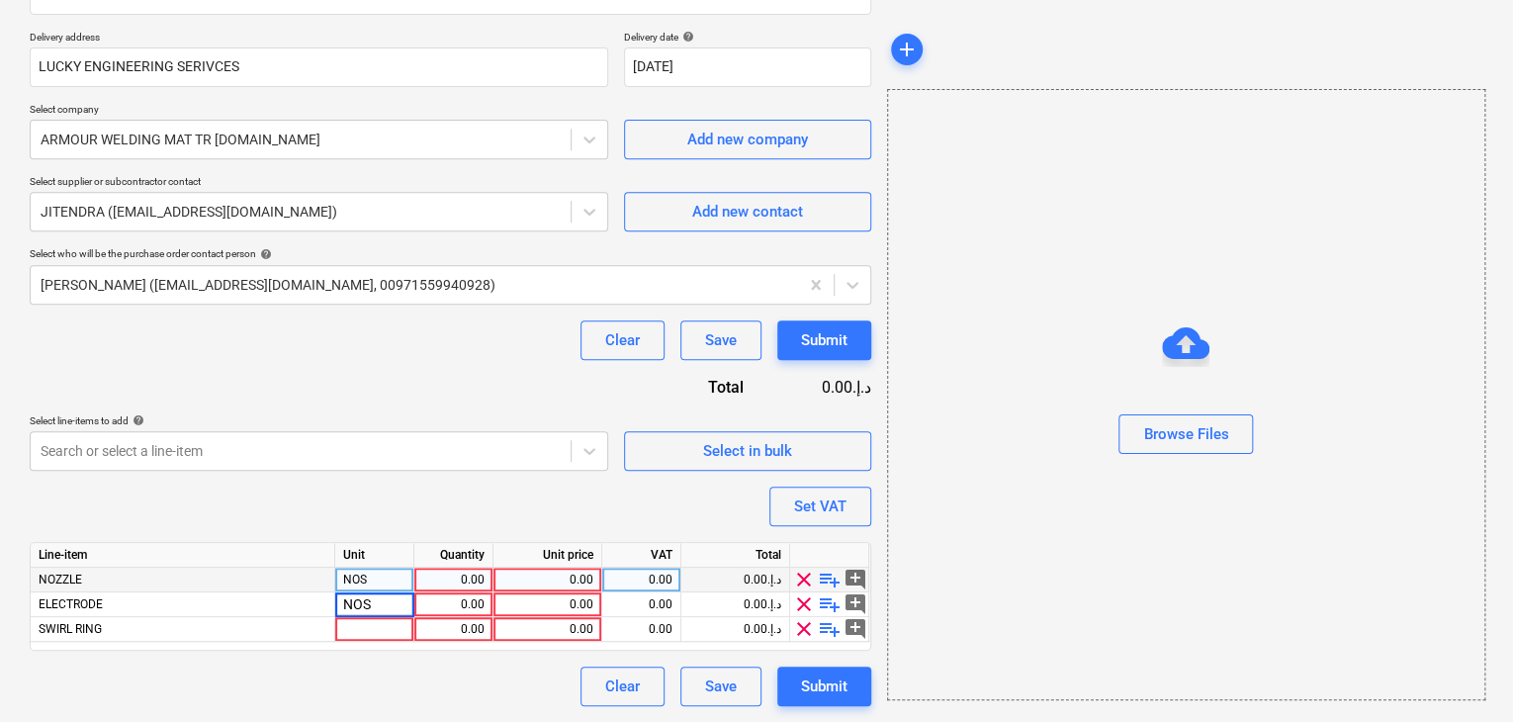
type textarea "x"
type input "NOS"
type textarea "x"
click at [470, 583] on div "0.00" at bounding box center [453, 580] width 62 height 25
type input "15"
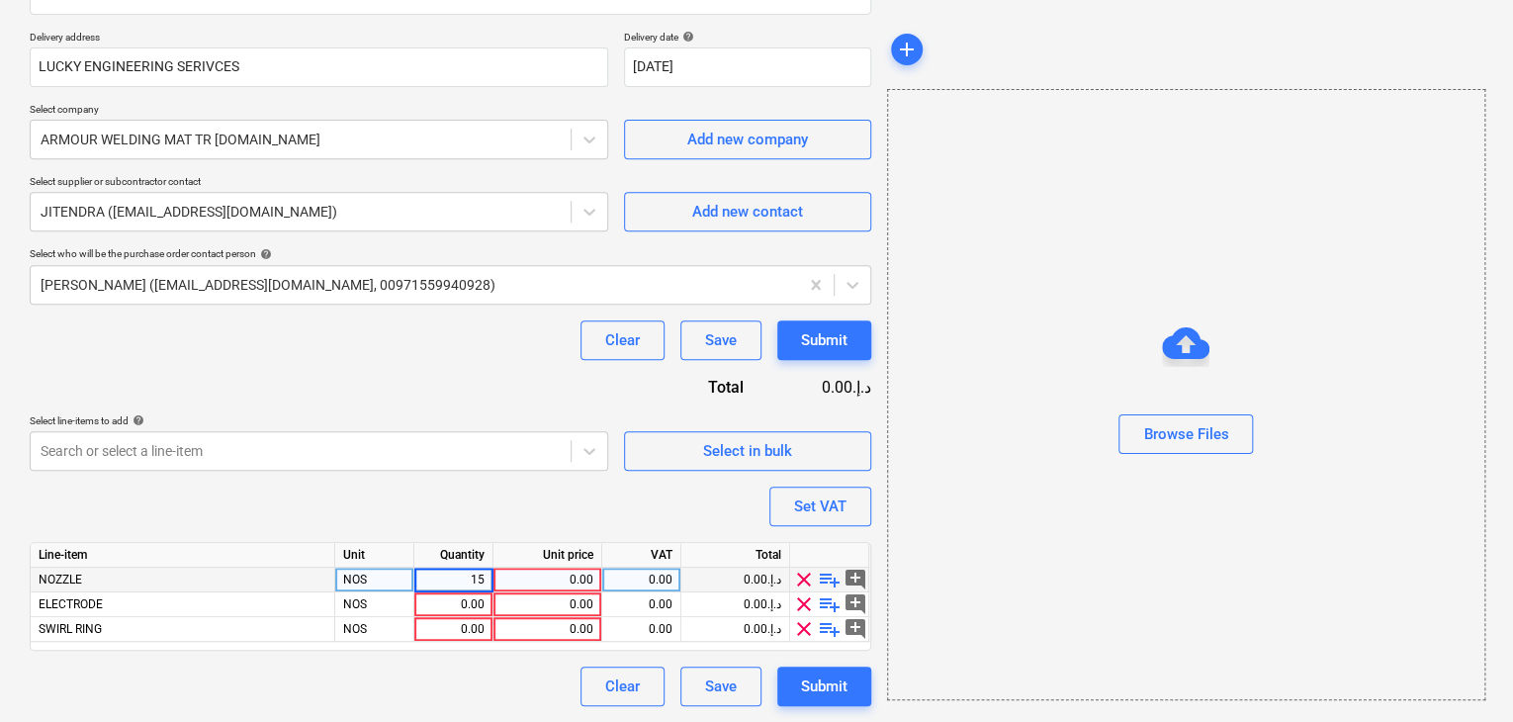
type textarea "x"
type input "15"
type textarea "x"
click at [530, 574] on div "0.00" at bounding box center [547, 580] width 92 height 25
type input "15"
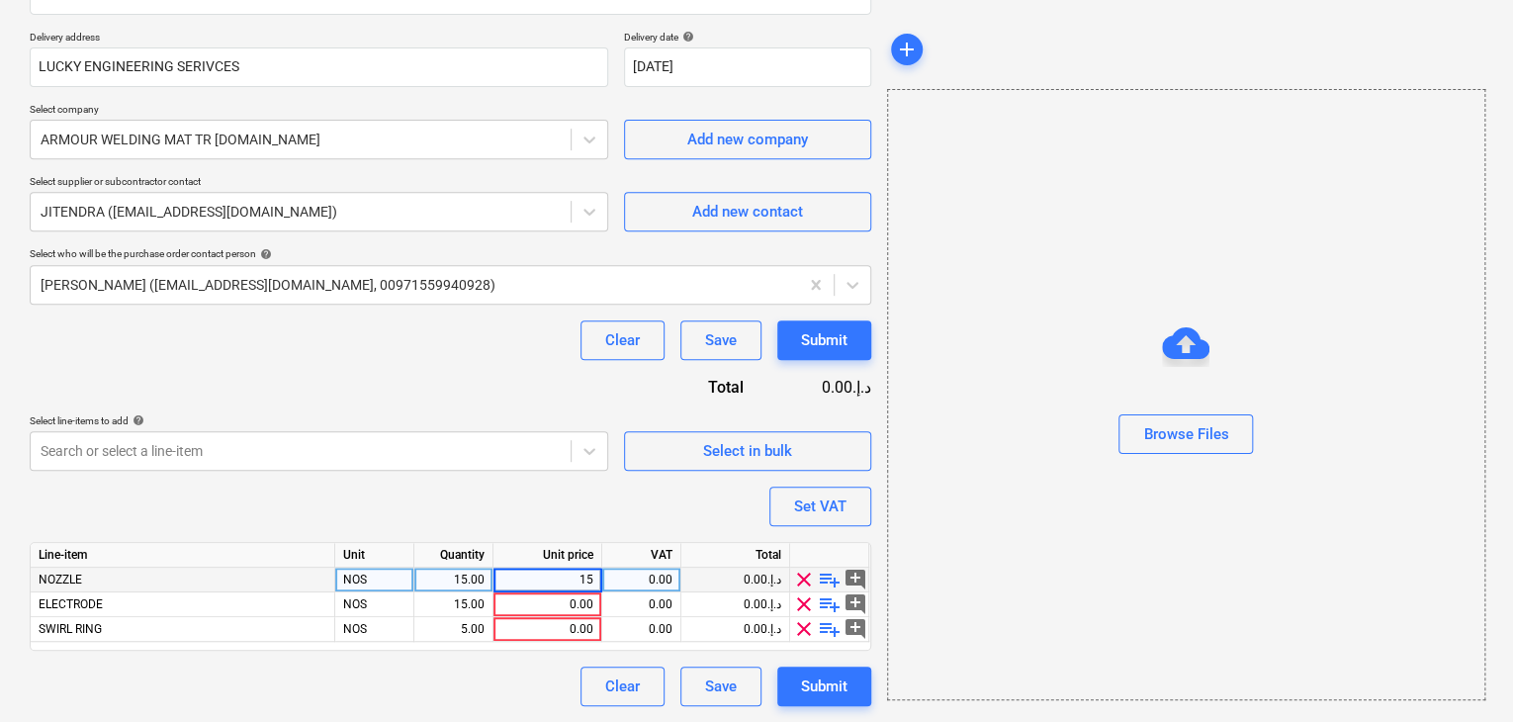
type textarea "x"
type input "15"
type textarea "x"
type input "52"
type textarea "x"
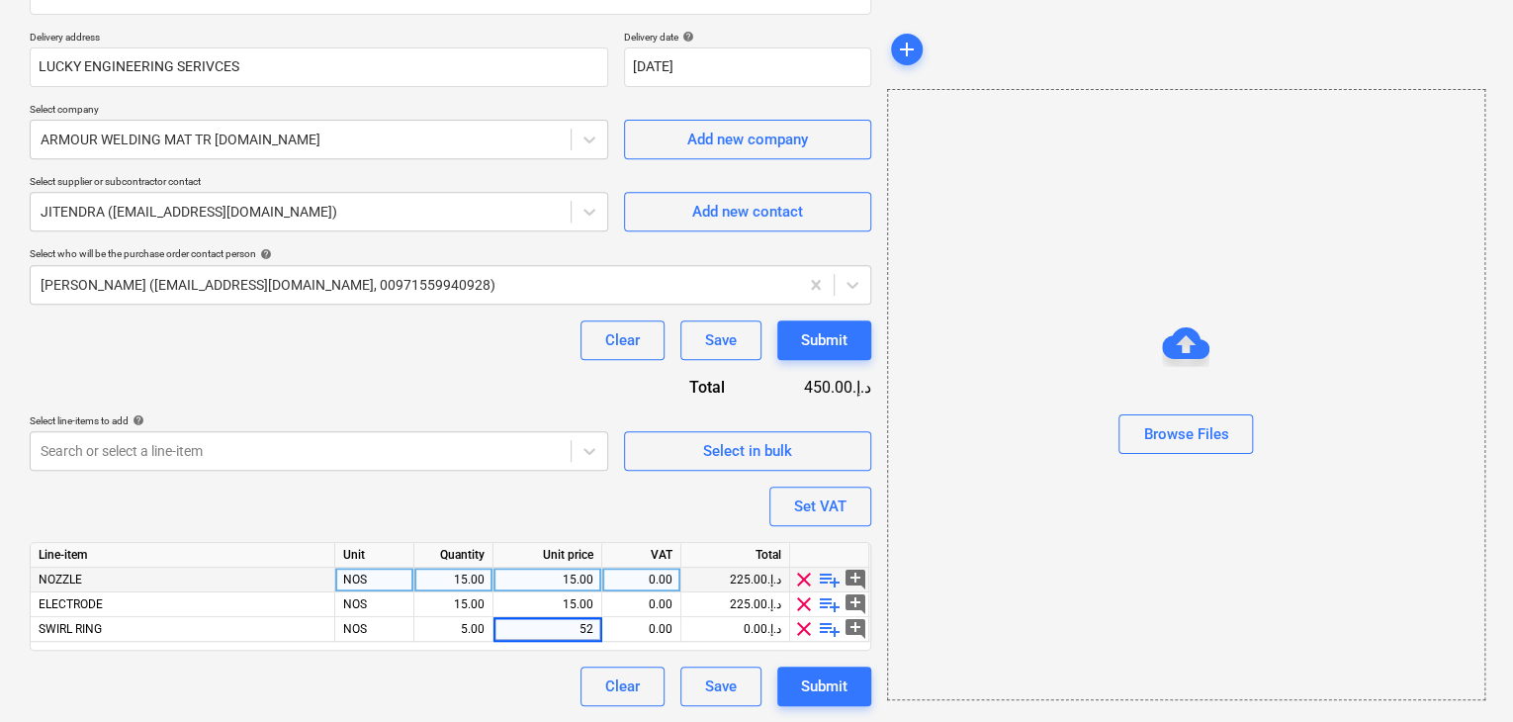
click at [1011, 531] on div "Browse Files" at bounding box center [1186, 394] width 598 height 611
click at [825, 510] on div "Set VAT" at bounding box center [820, 507] width 52 height 26
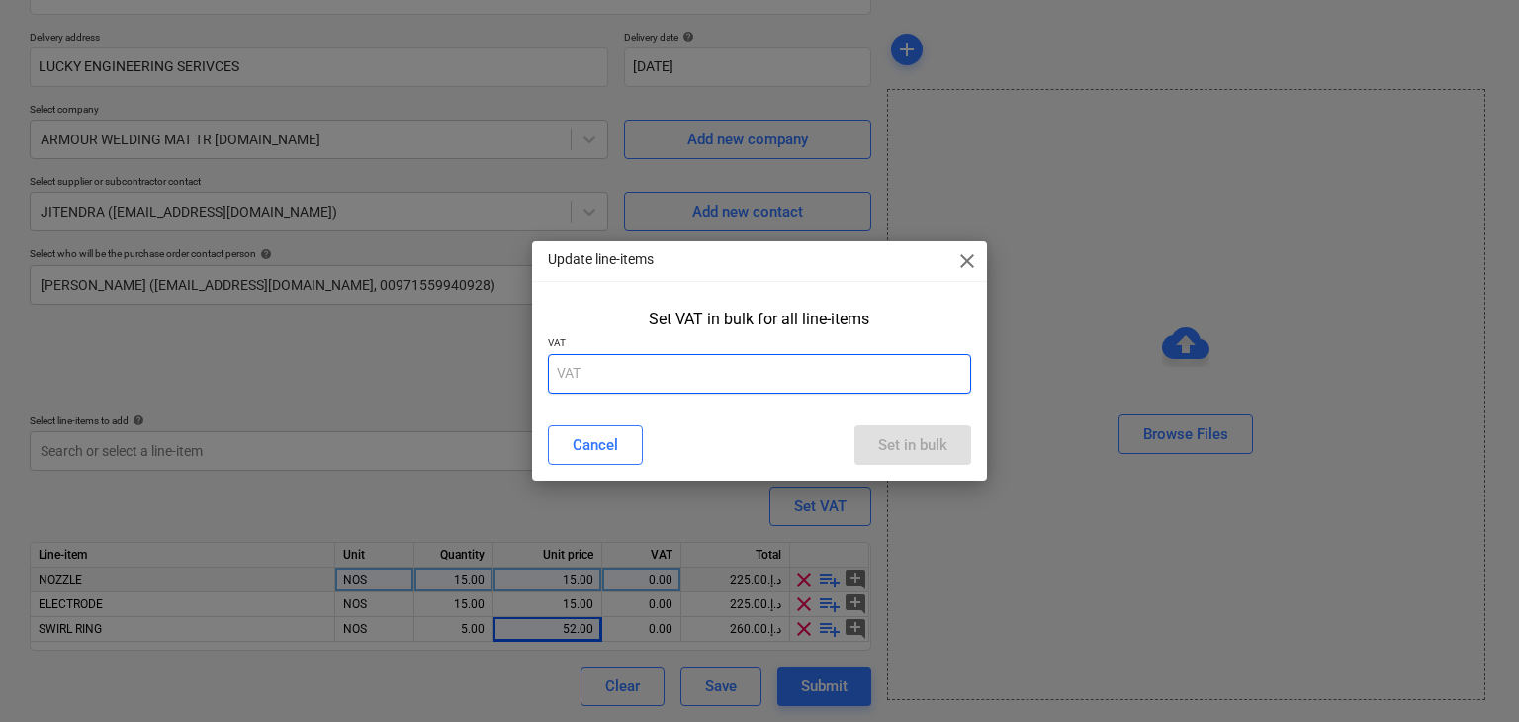
click at [691, 356] on input "text" at bounding box center [760, 374] width 424 height 40
type input "5"
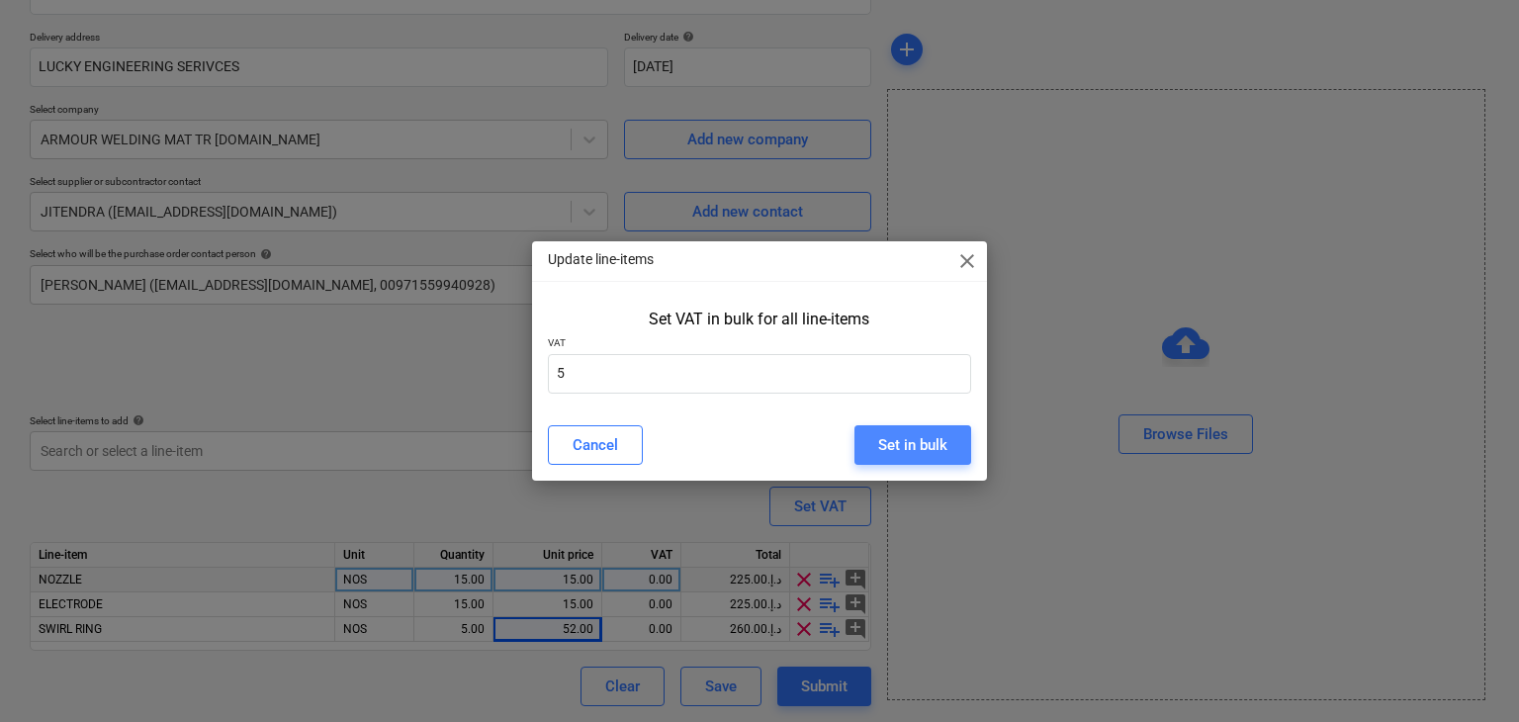
click at [891, 440] on div "Set in bulk" at bounding box center [912, 445] width 69 height 26
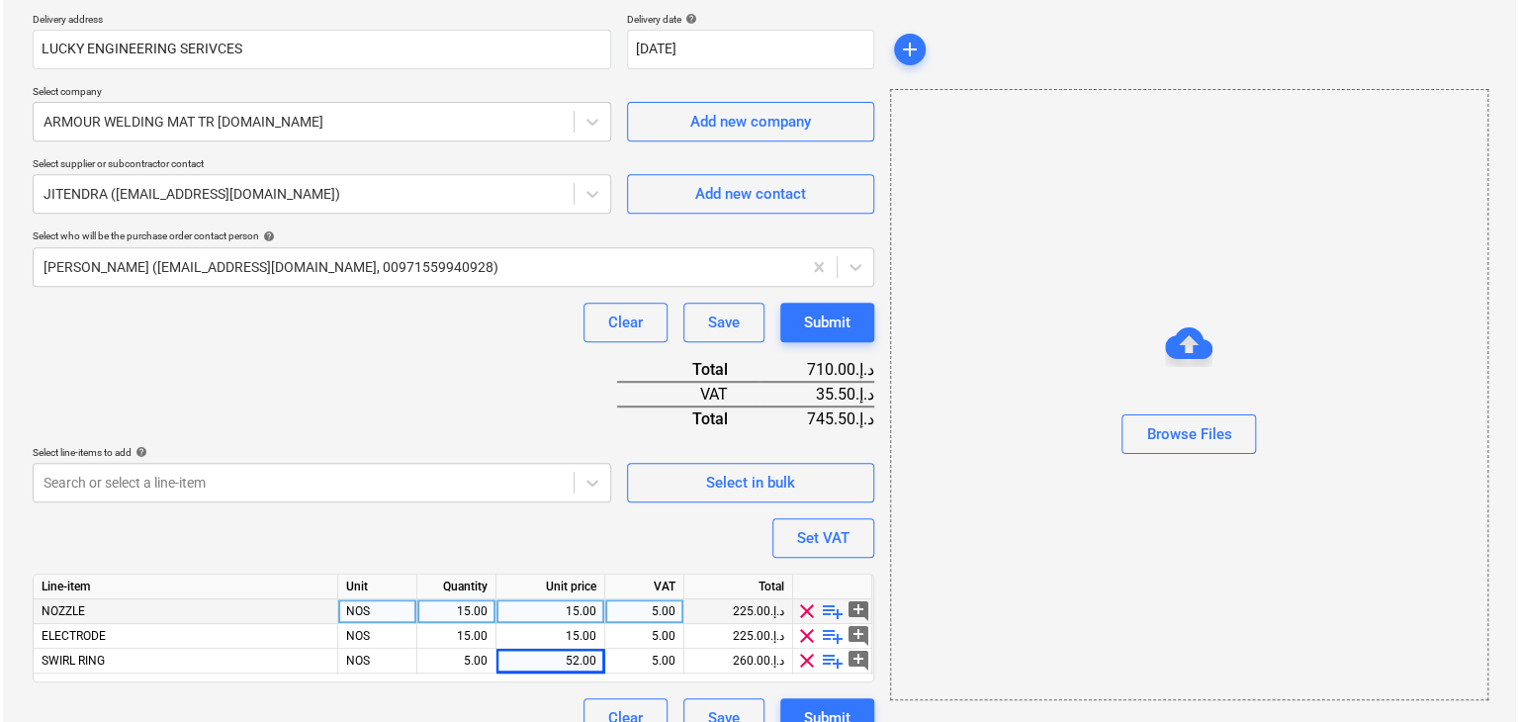
scroll to position [388, 0]
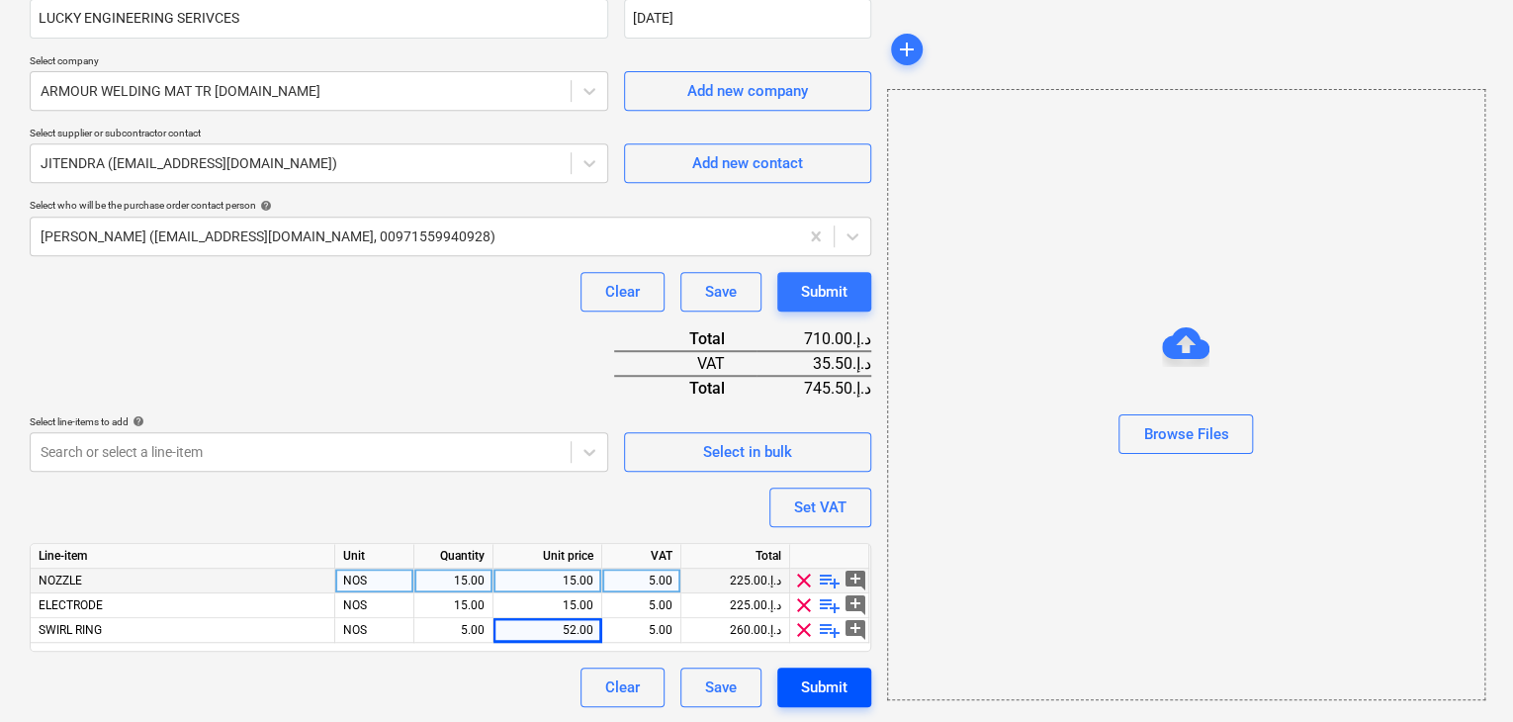
click at [807, 675] on div "Submit" at bounding box center [824, 688] width 46 height 26
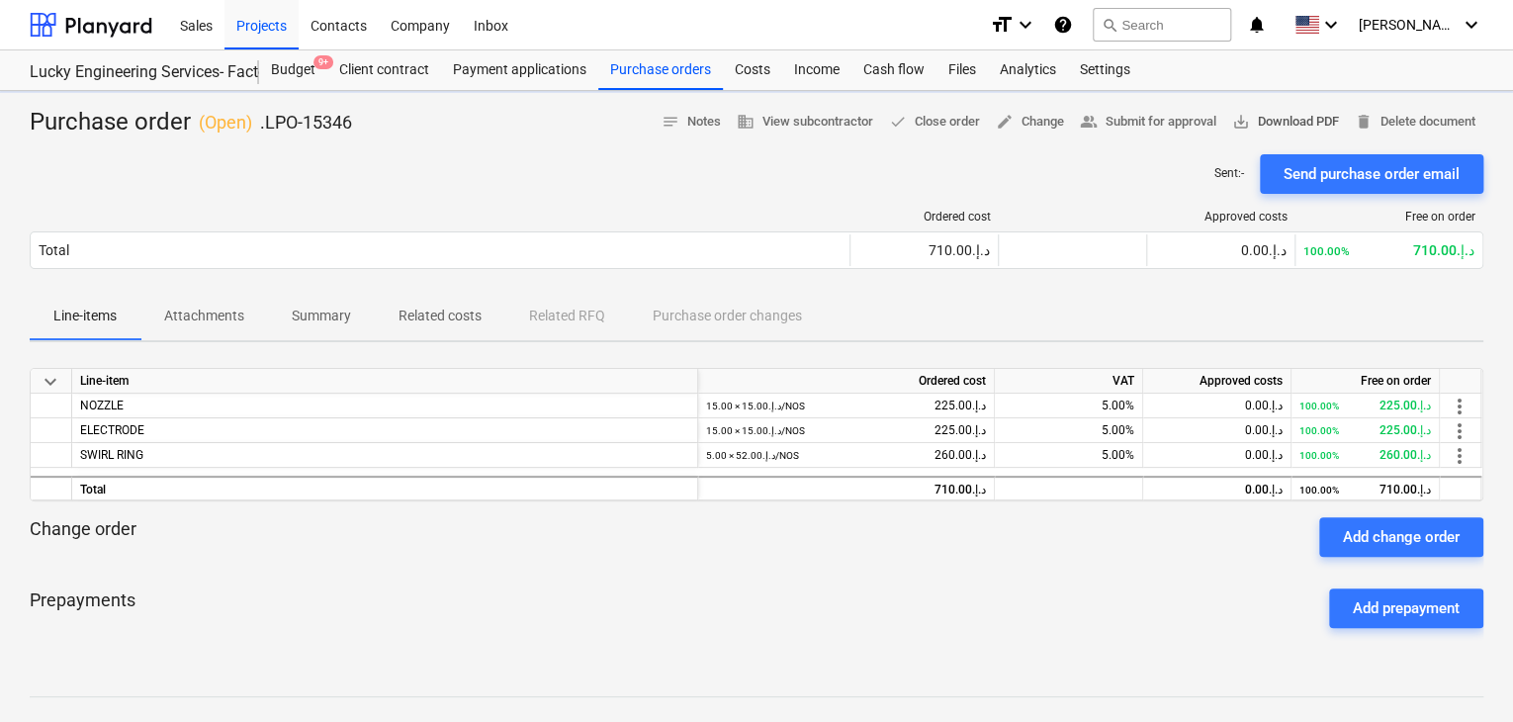
click at [1298, 112] on span "save_alt Download PDF" at bounding box center [1285, 122] width 107 height 23
click at [673, 68] on div "Purchase orders" at bounding box center [660, 70] width 125 height 40
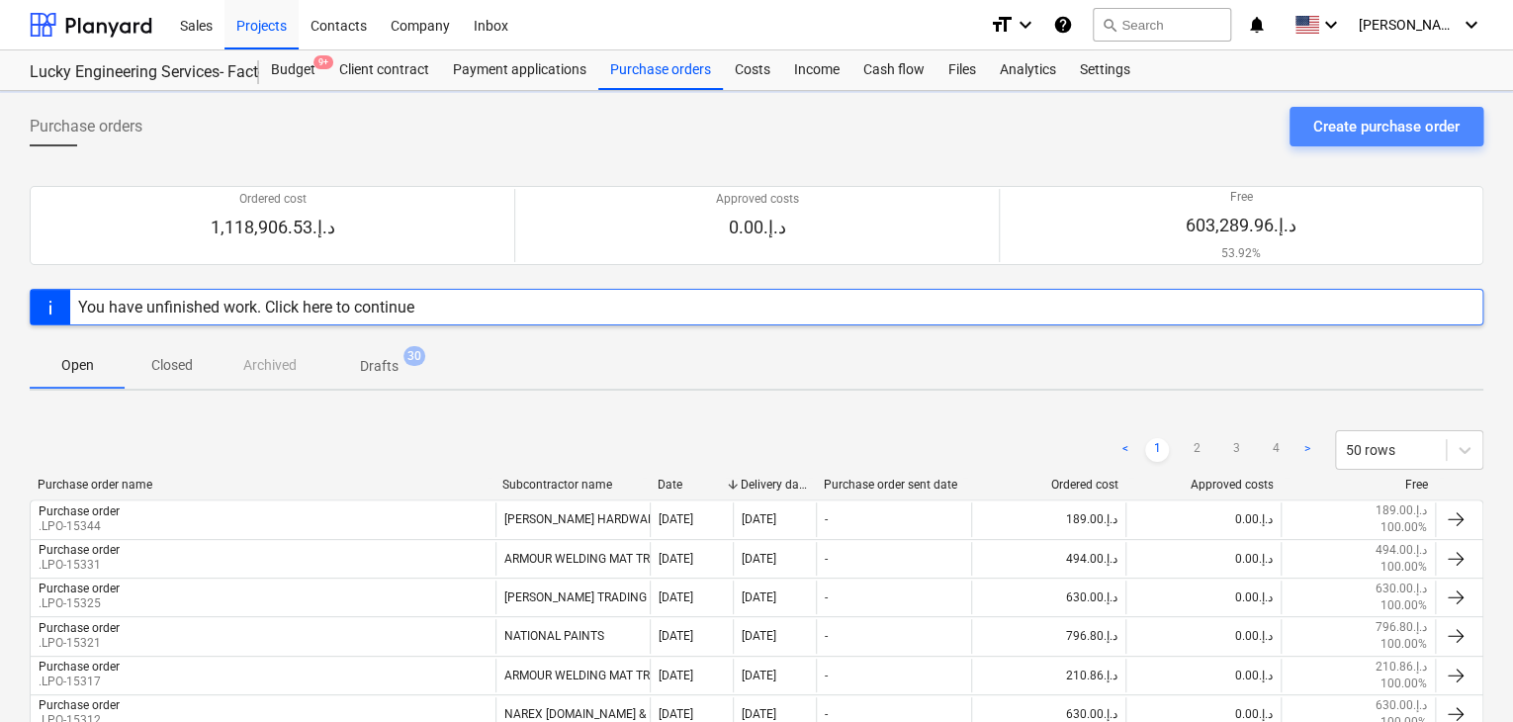
click at [1337, 121] on div "Create purchase order" at bounding box center [1386, 127] width 146 height 26
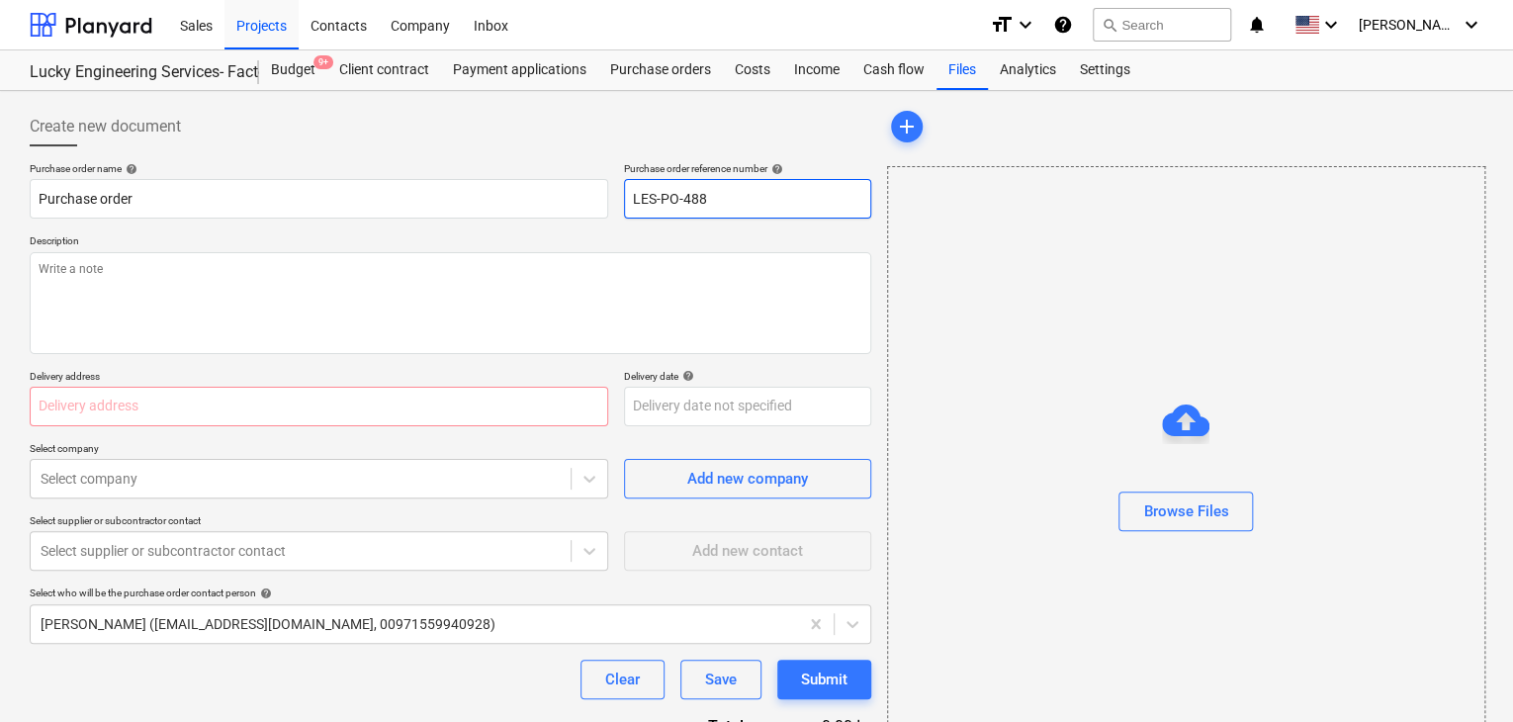
drag, startPoint x: 748, startPoint y: 204, endPoint x: 474, endPoint y: 155, distance: 278.2
click at [474, 155] on div "Create new document Purchase order name help Purchase order Purchase order refe…" at bounding box center [451, 458] width 842 height 703
type textarea "x"
type input "."
type textarea "x"
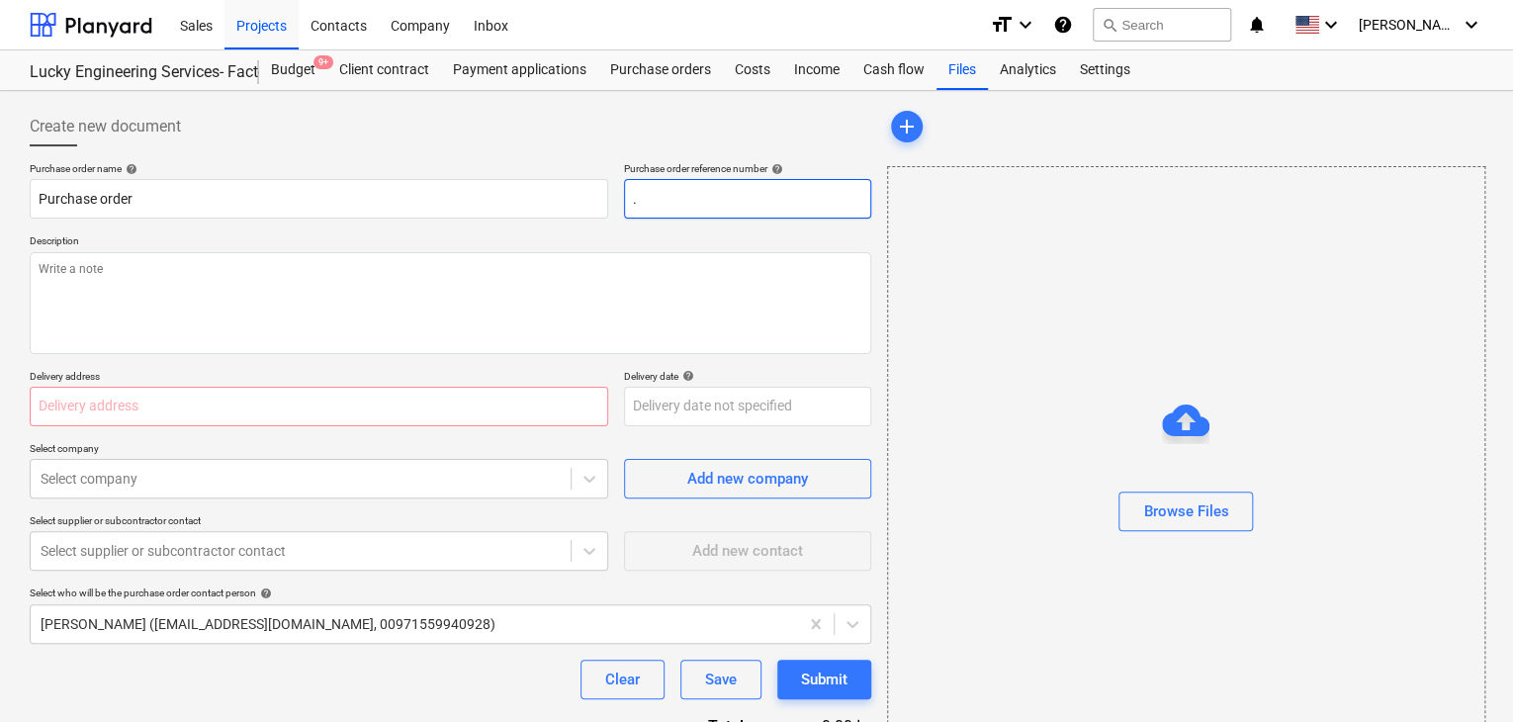
type input ".L"
type textarea "x"
type input ".LP"
type textarea "x"
type input ".LPO"
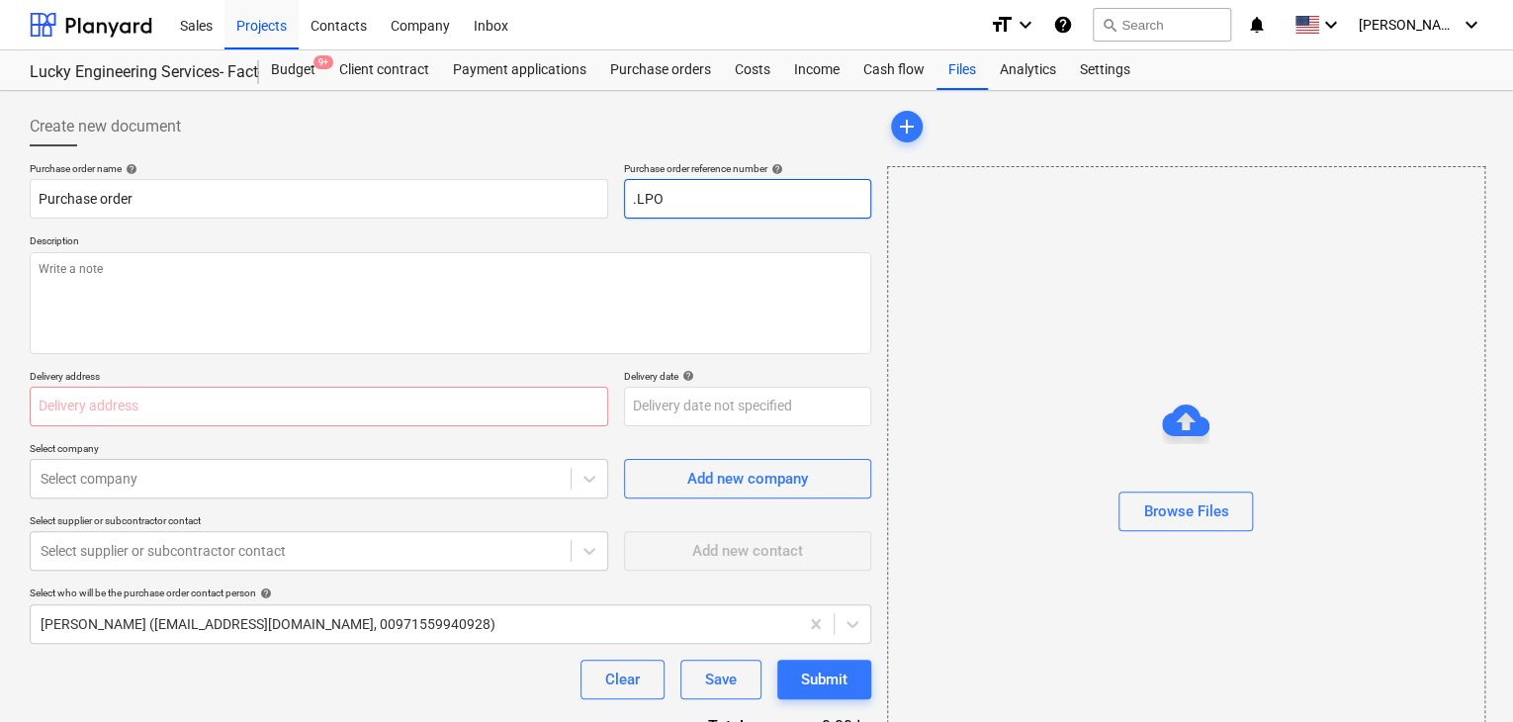
type textarea "x"
type input ".LPO-"
type textarea "x"
type input ".LPO-1"
type textarea "x"
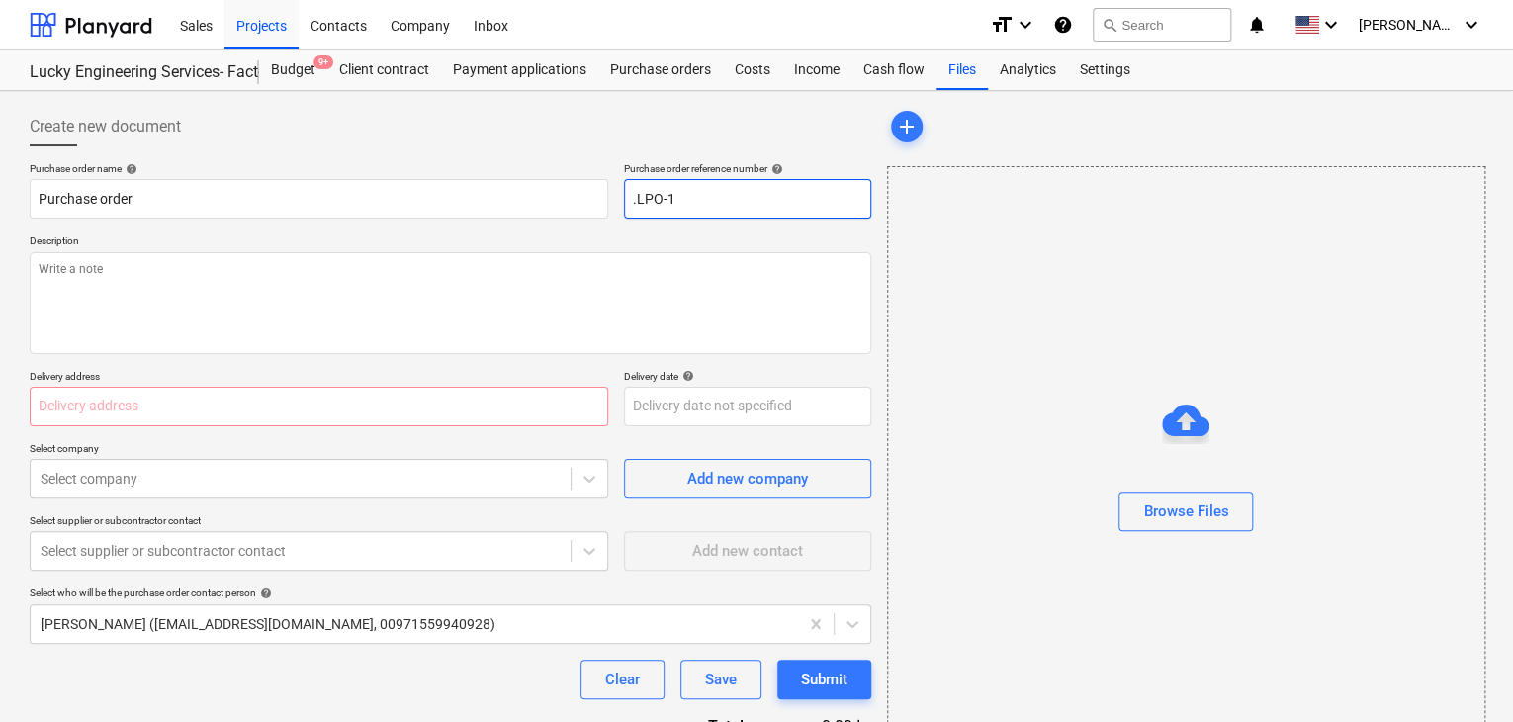
type input ".LPO-15"
type textarea "x"
type input ".LPO-153"
type textarea "x"
type input ".LPO-1534"
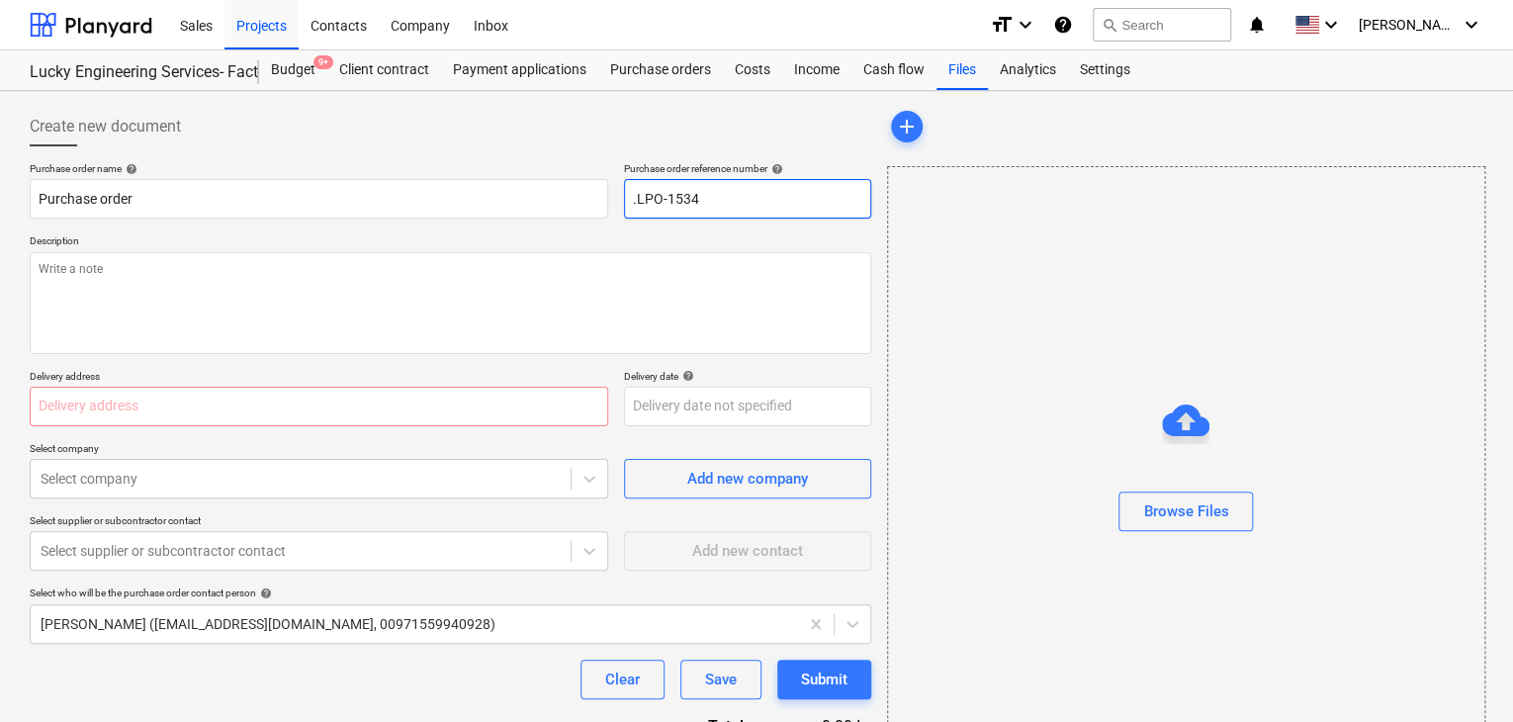
type textarea "x"
type input ".LPO-15345"
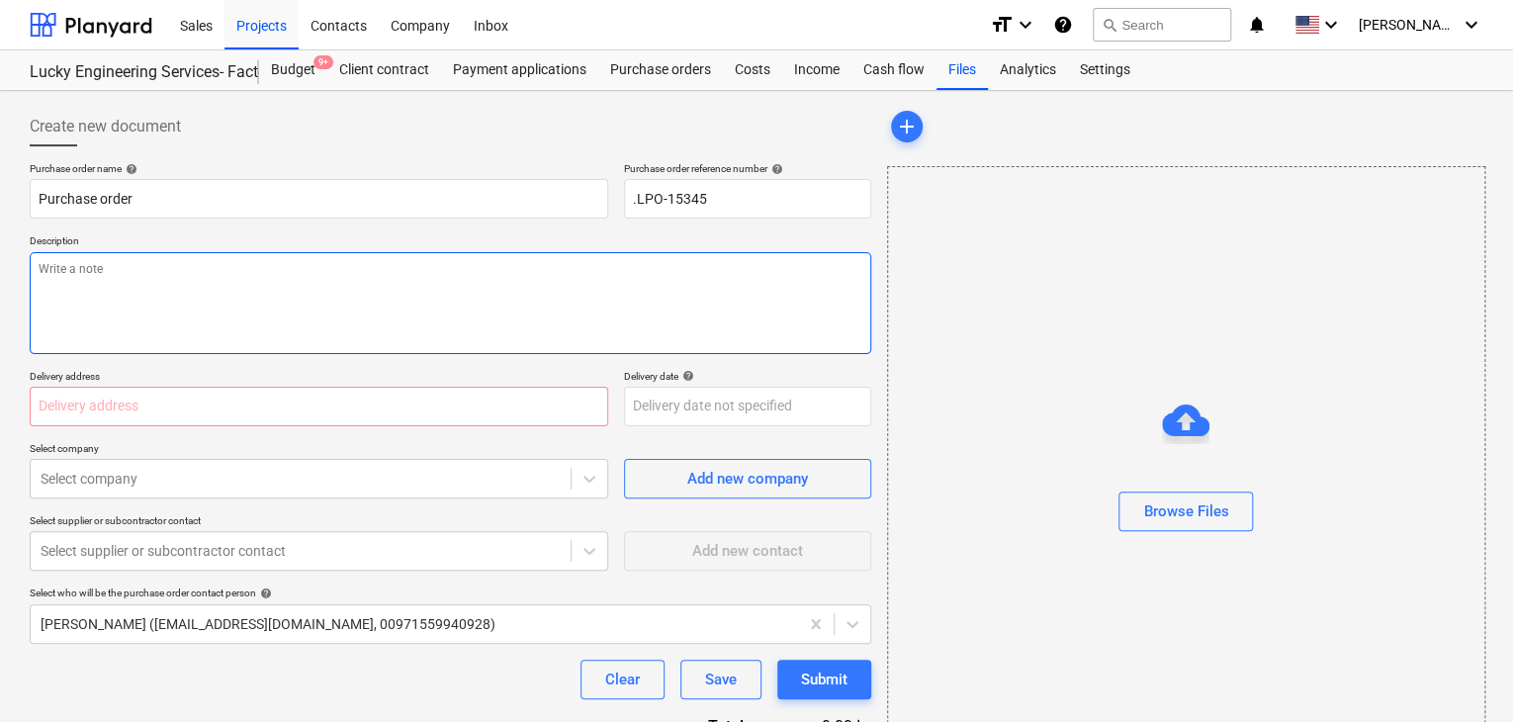
click at [94, 304] on textarea at bounding box center [451, 303] width 842 height 102
type textarea "x"
type textarea "2"
type textarea "x"
type textarea "20"
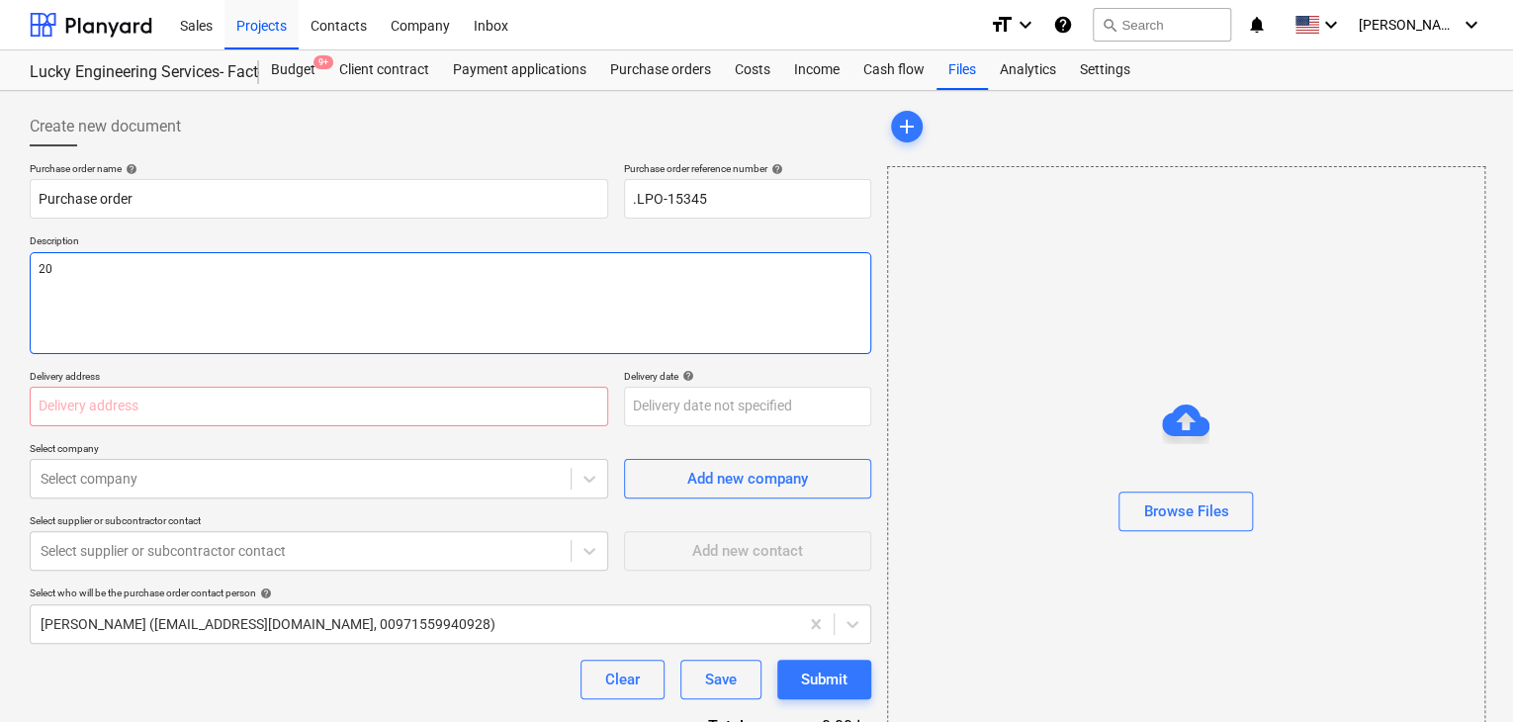
type textarea "x"
type textarea "20/"
type textarea "x"
type textarea "20/A"
type textarea "x"
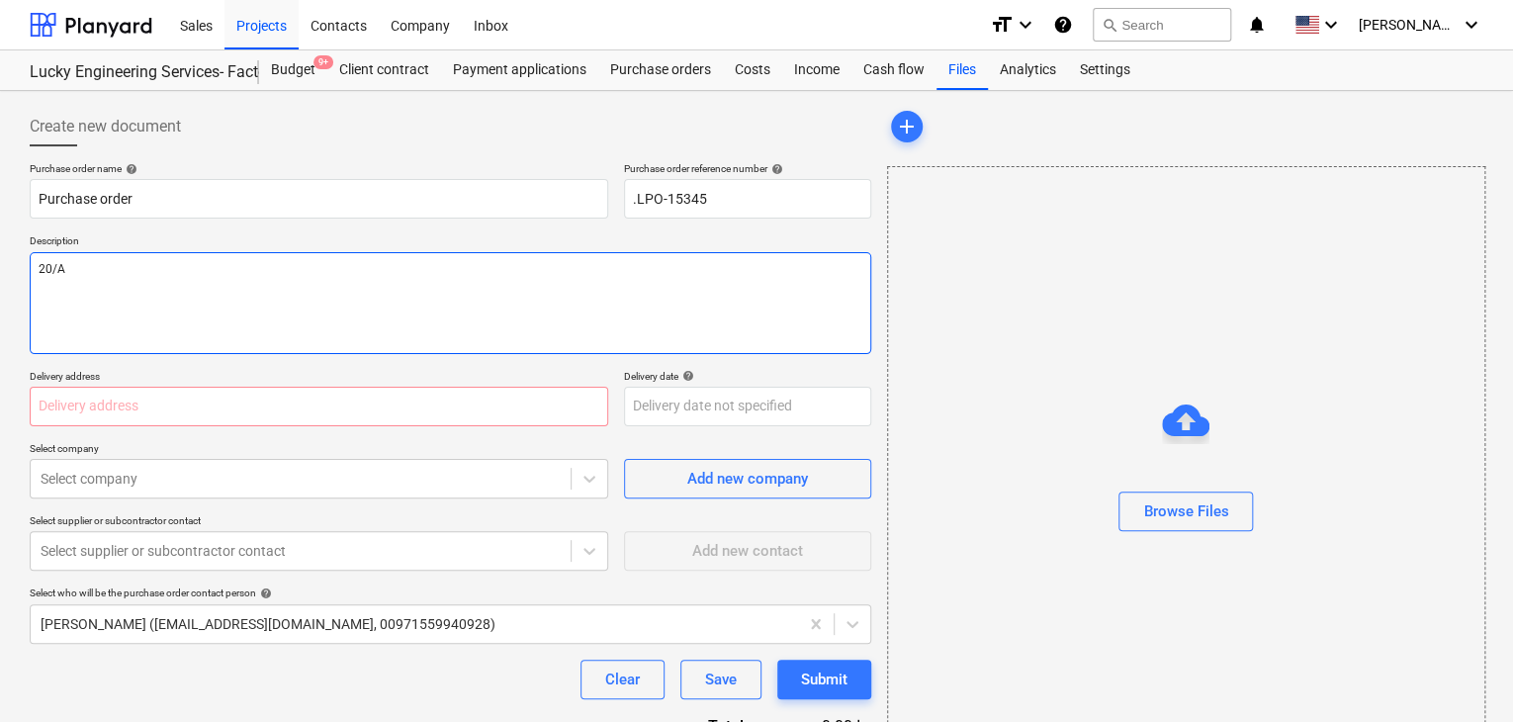
type textarea "20/AU"
type textarea "x"
type textarea "20/AUG"
type textarea "x"
type textarea "20/AUG/"
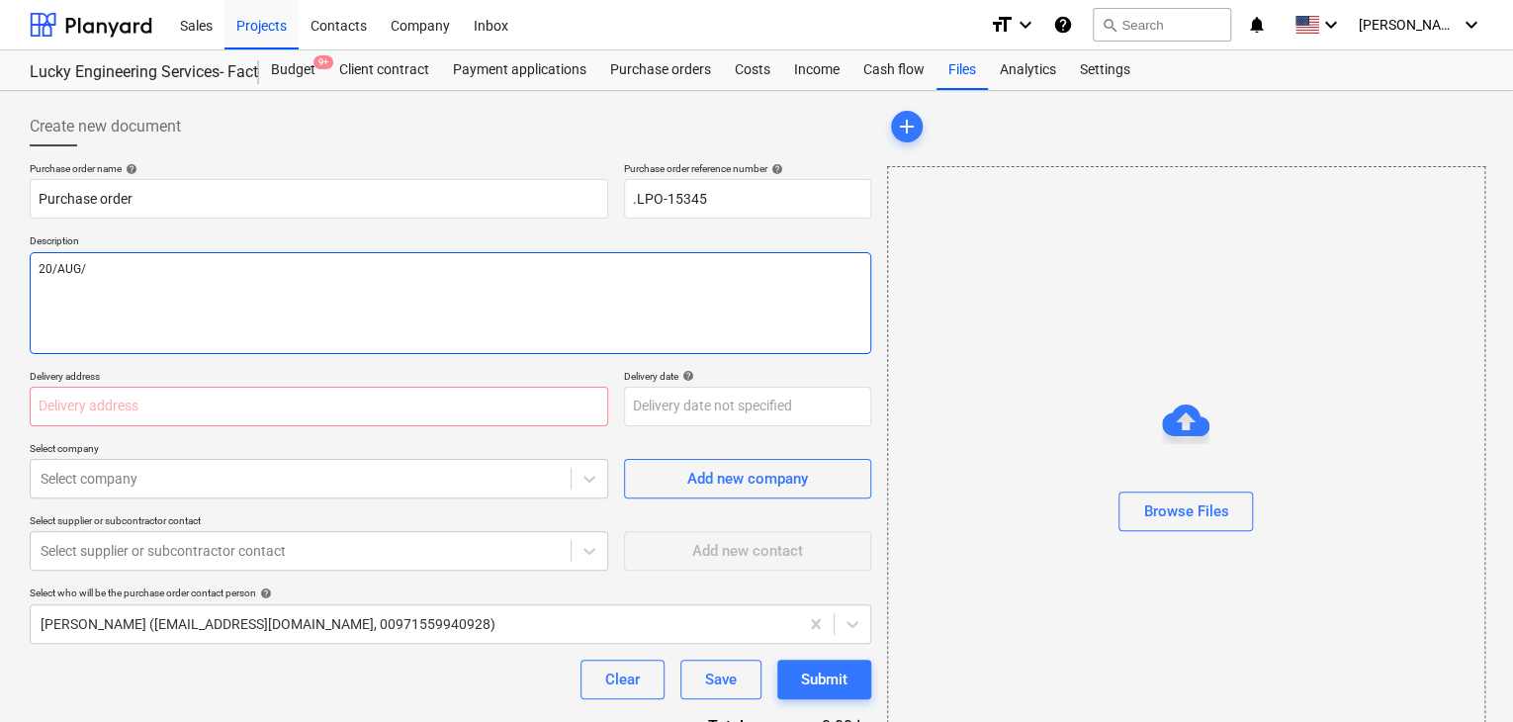
type textarea "x"
type textarea "20/[DATE]"
type textarea "x"
type textarea "[DATE]"
type textarea "x"
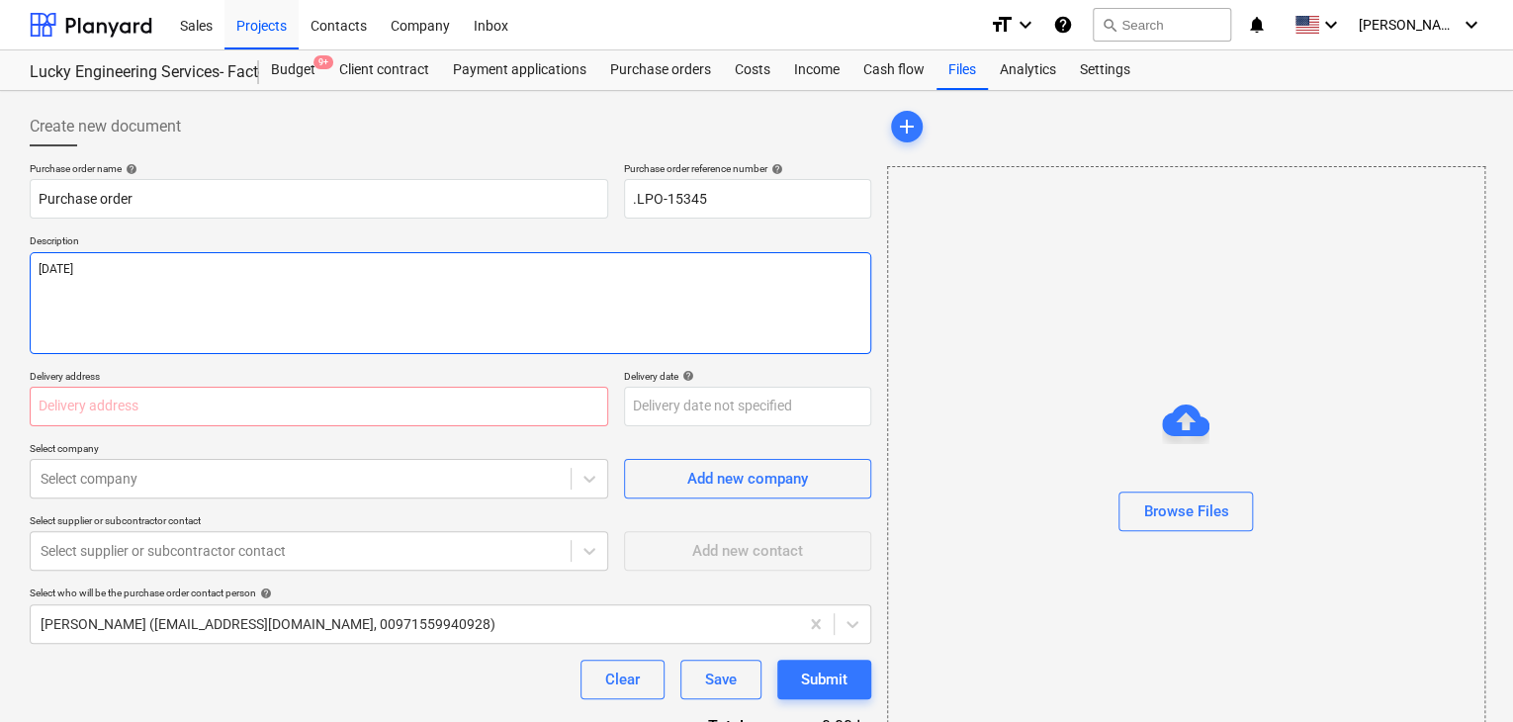
type textarea "[DATE]"
type textarea "x"
type textarea "[DATE]"
click at [61, 403] on input "text" at bounding box center [319, 407] width 579 height 40
type textarea "x"
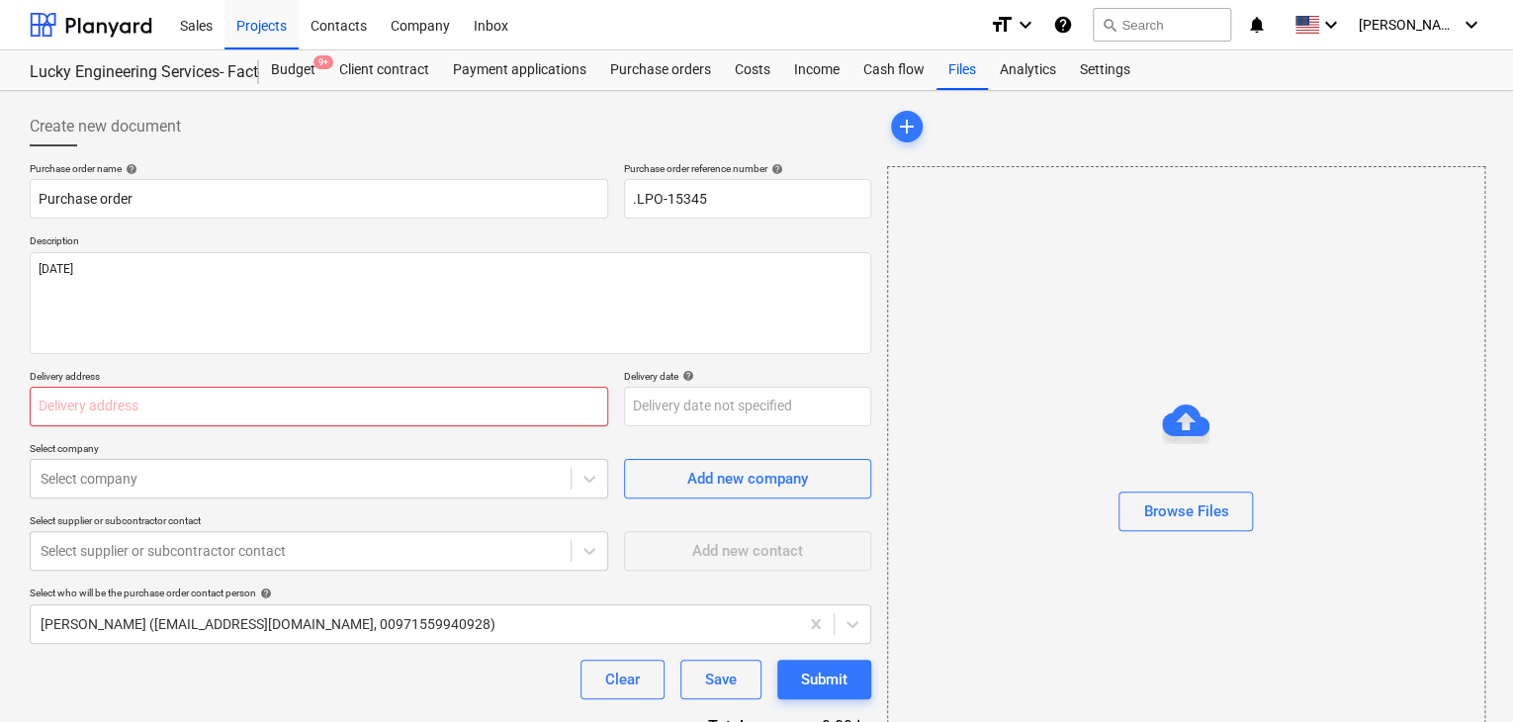
type input "L"
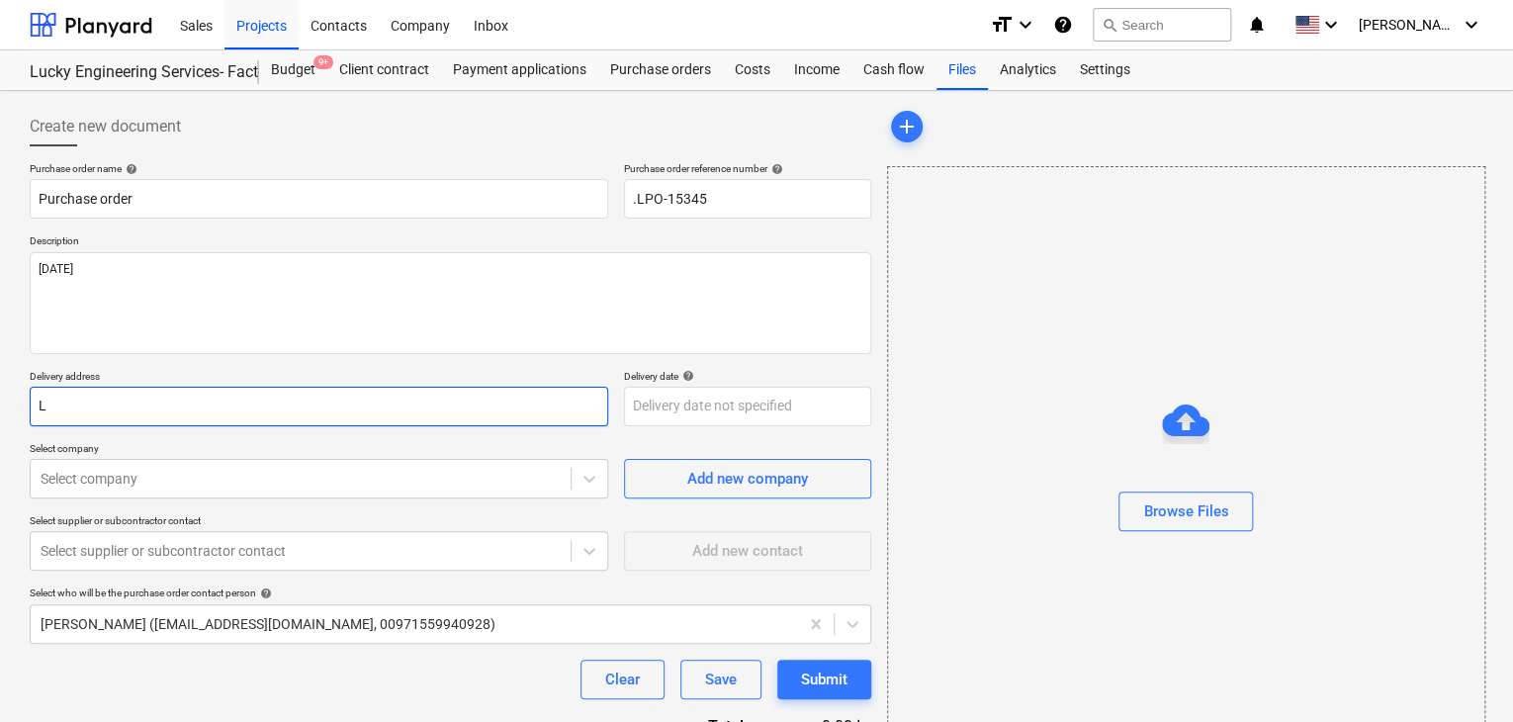
type textarea "x"
type input "LU"
type textarea "x"
type input "LUC"
type textarea "x"
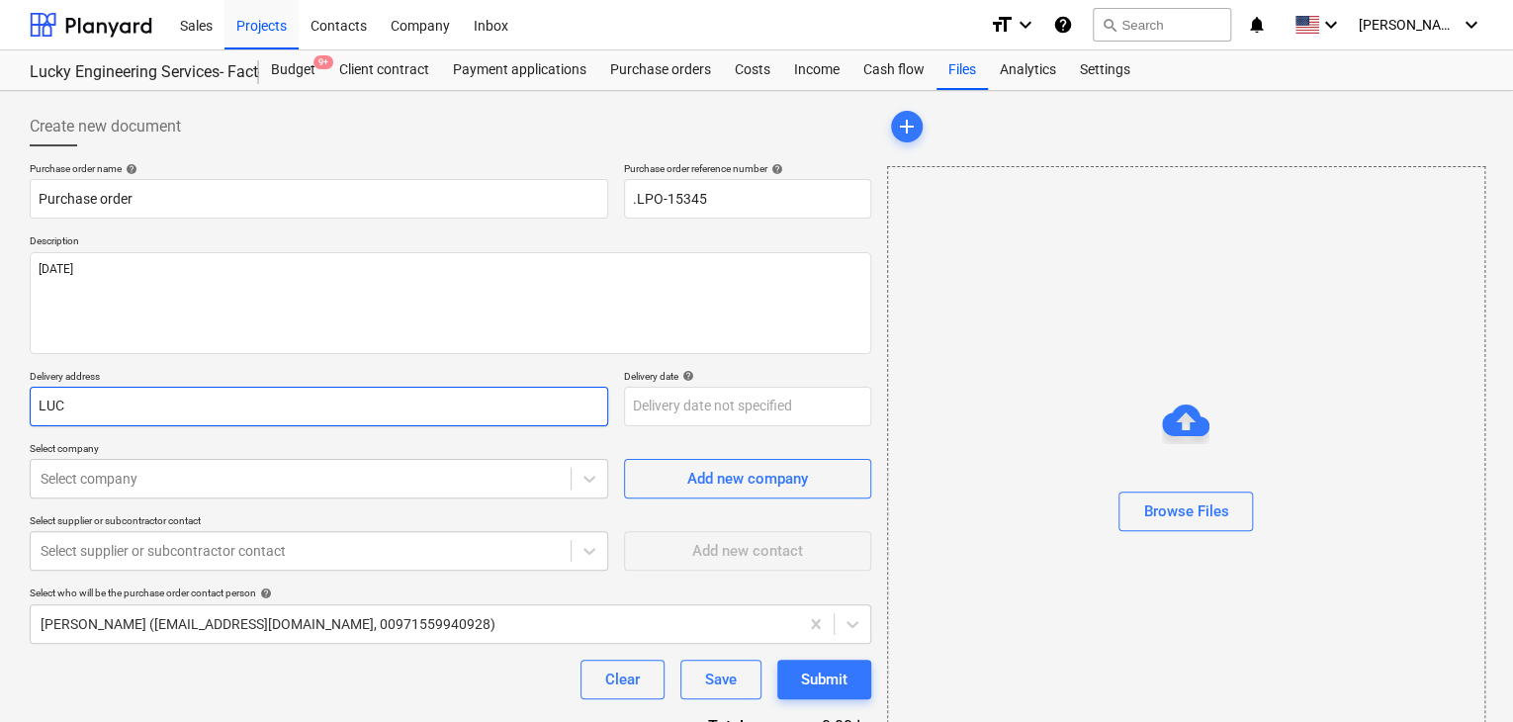
type input "LUCK"
type textarea "x"
type input "LUCKY"
type textarea "x"
type input "LUCKY E"
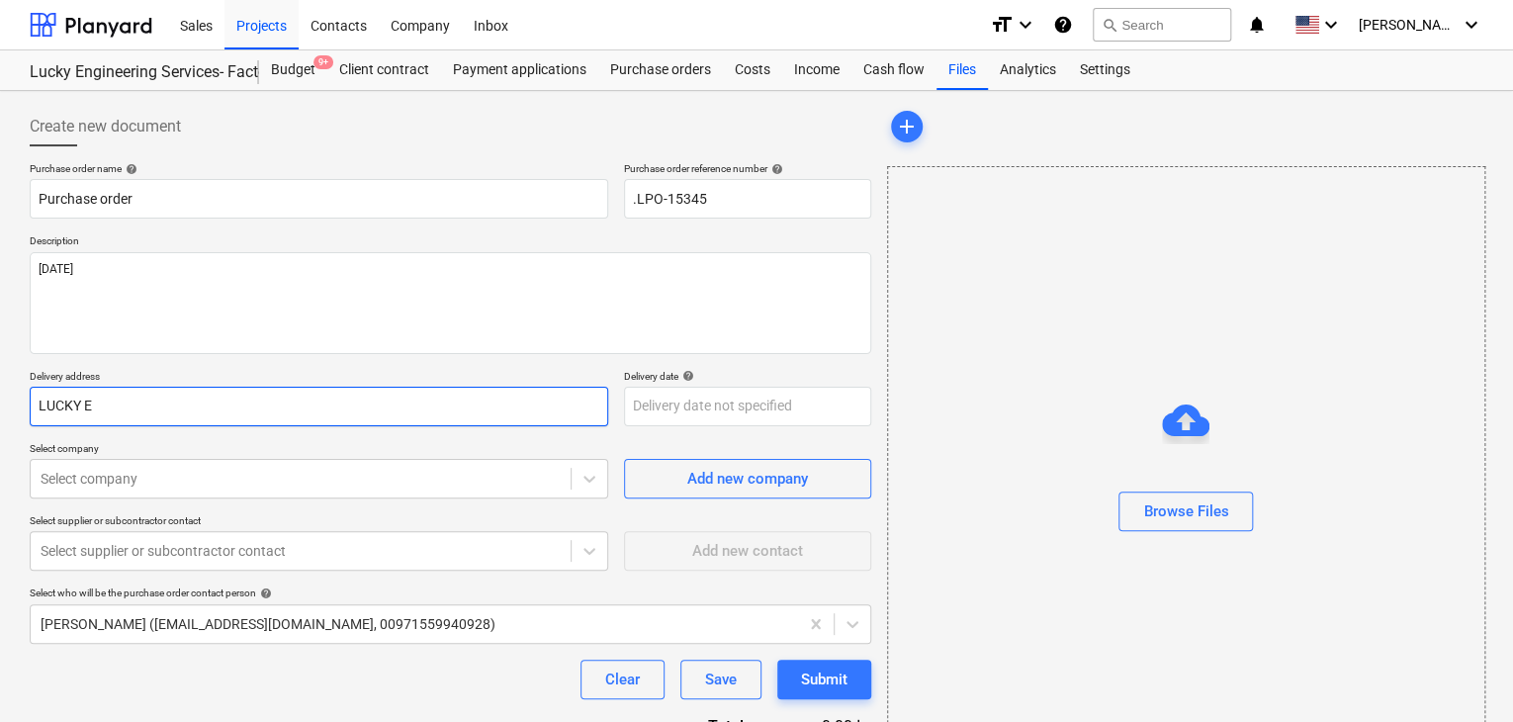
type textarea "x"
type input "LUCKY EN"
type textarea "x"
type input "LUCKY ENG"
type textarea "x"
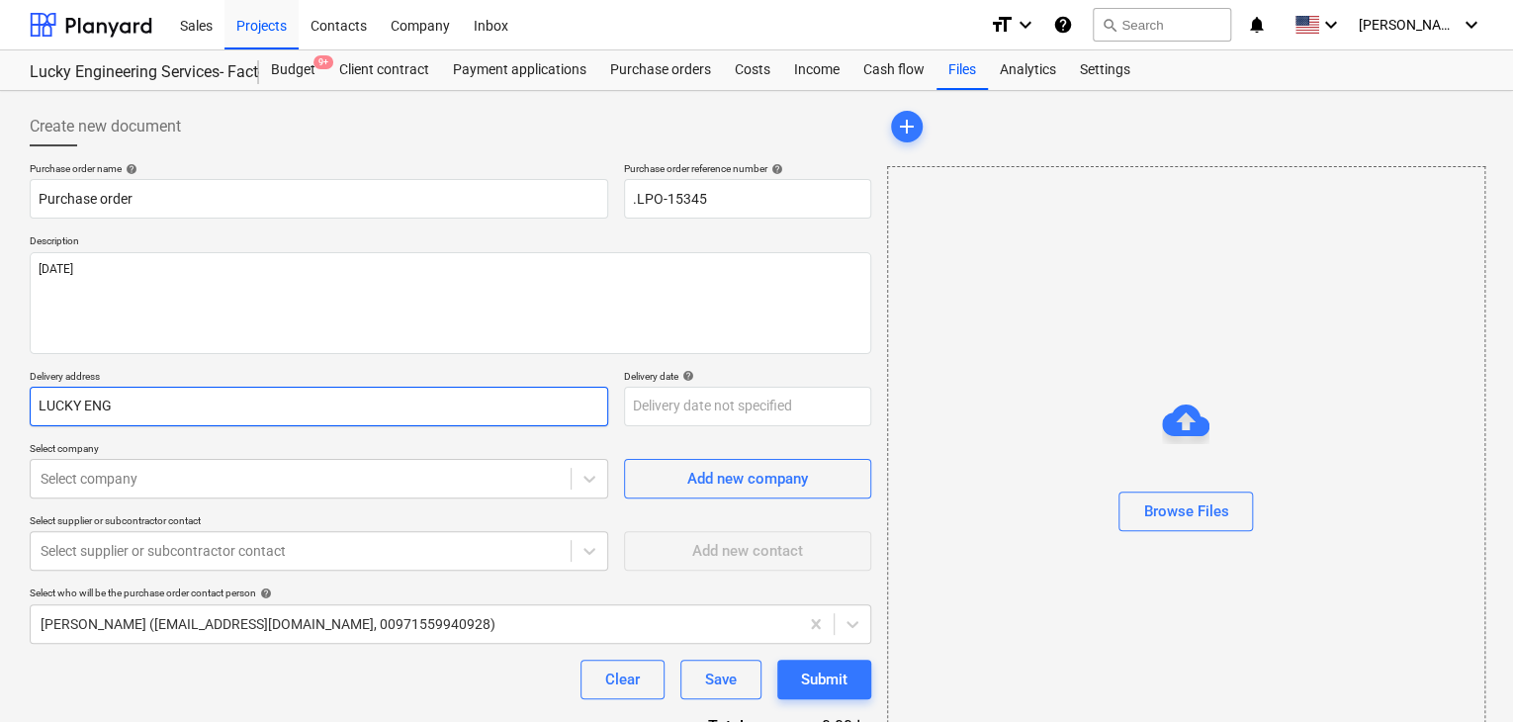
type input "LUCKY ENGI"
type textarea "x"
type input "LUCKY ENGIN"
type textarea "x"
type input "LUCKY ENGINE"
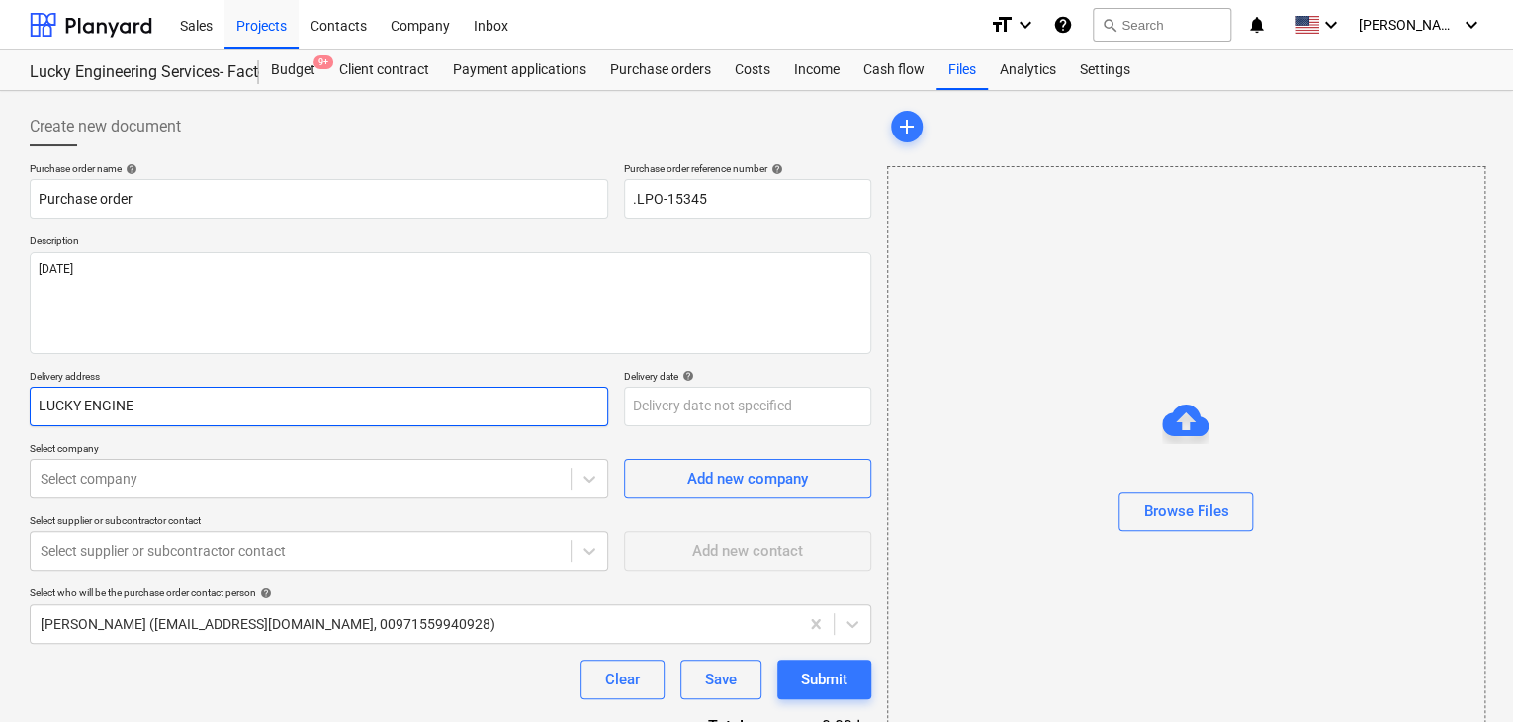
type textarea "x"
type input "LUCKY ENGINEE"
type textarea "x"
type input "LUCKY ENGINEER"
type textarea "x"
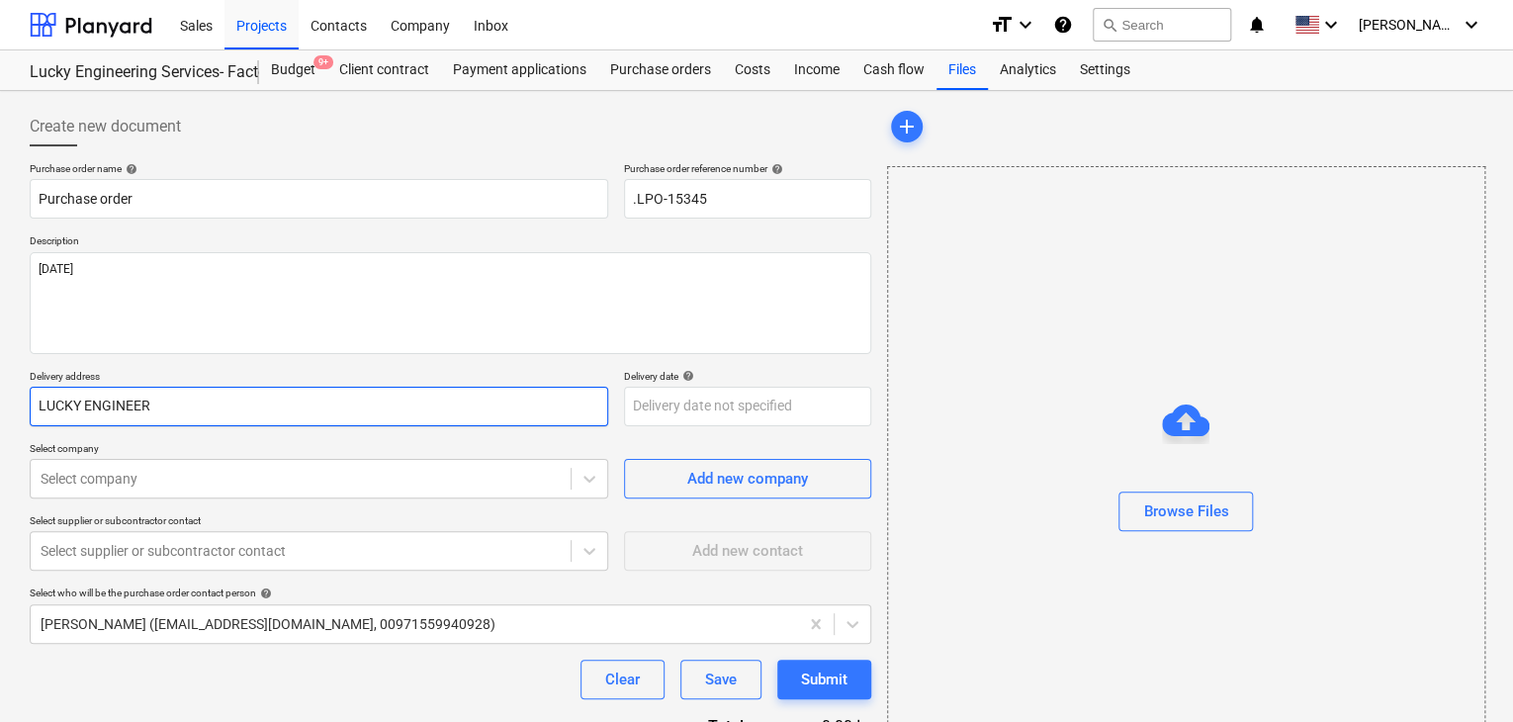
type input "LUCKY ENGINEERI"
type textarea "x"
type input "LUCKY ENGINEERIN"
type textarea "x"
type input "LUCKY ENGINEERING"
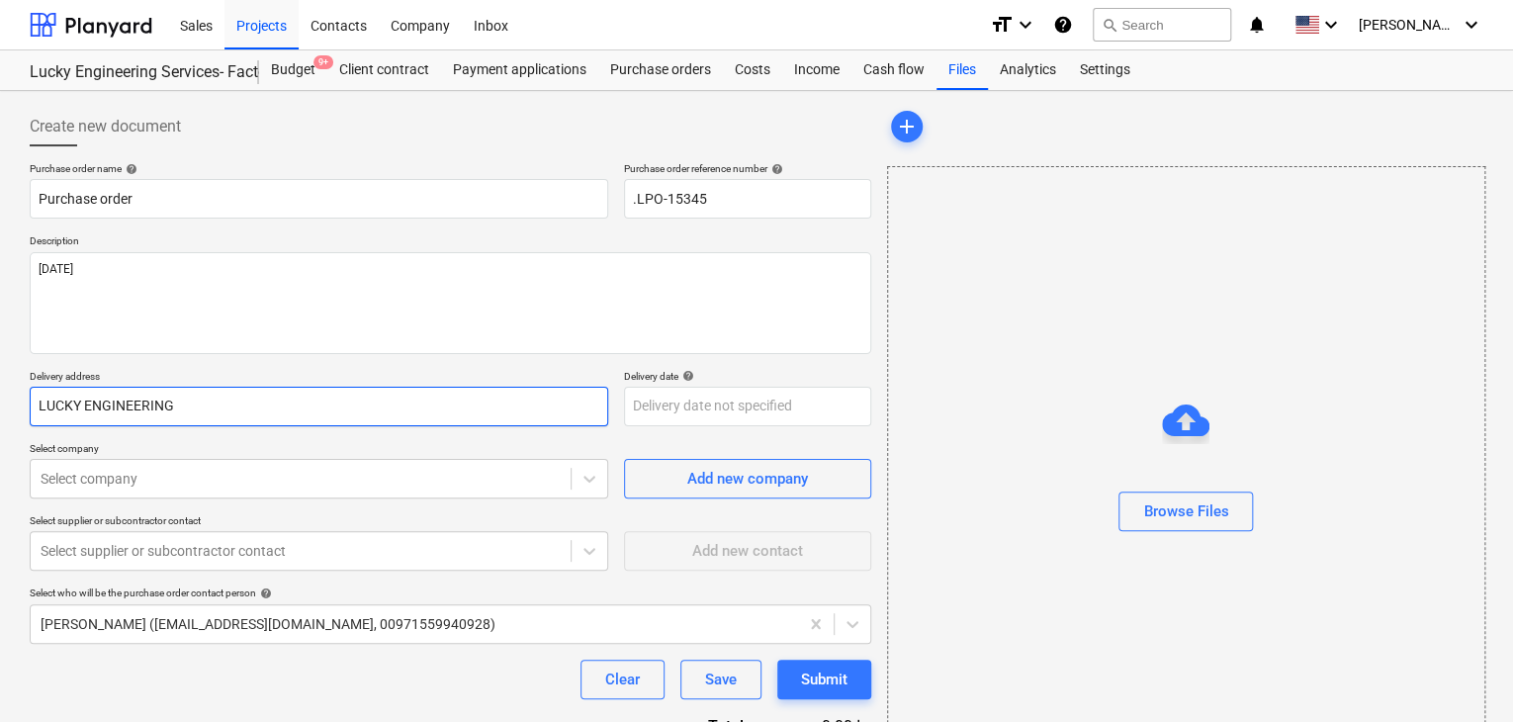
type textarea "x"
type input "LUCKY ENGINEERING"
type textarea "x"
type input "LUCKY ENGINEERING S"
type textarea "x"
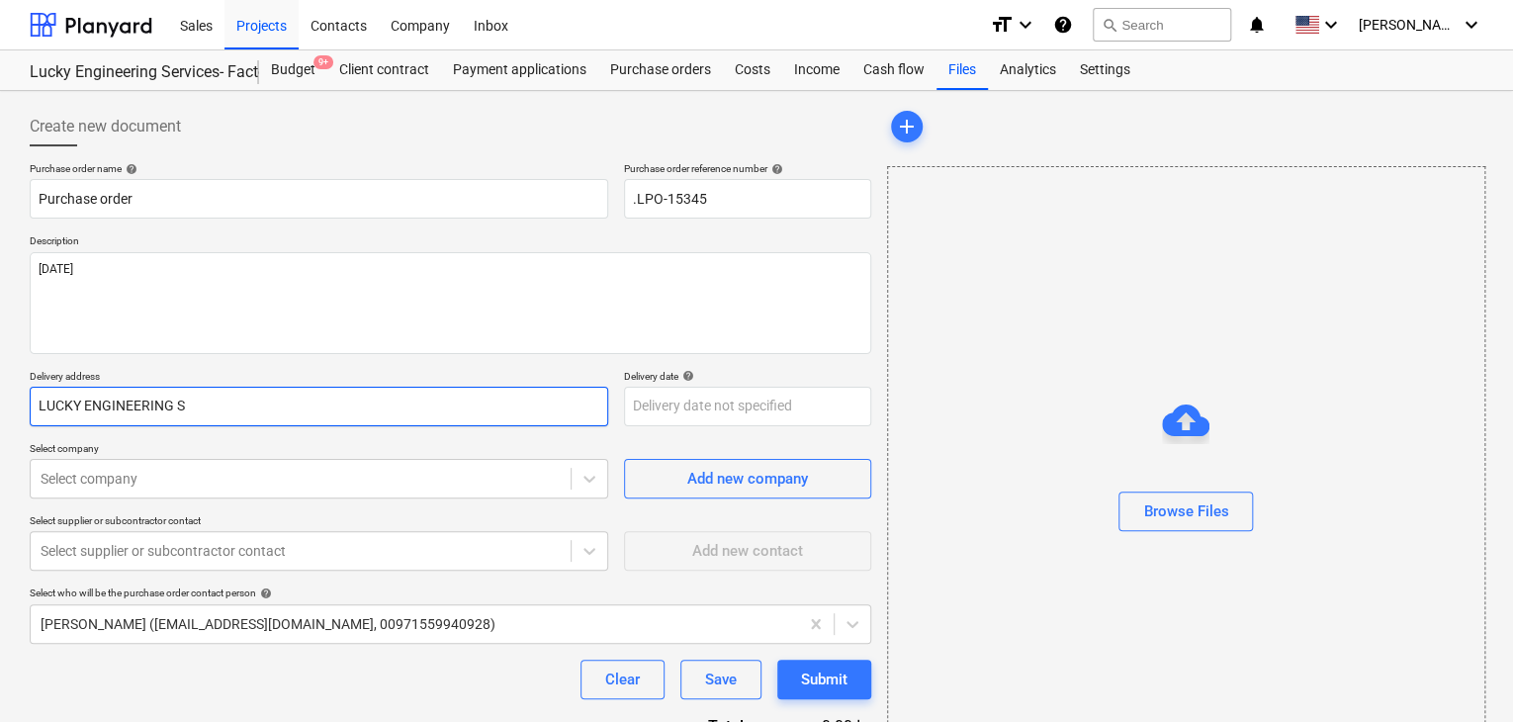
type input "LUCKY ENGINEERING SE"
type textarea "x"
type input "LUCKY ENGINEERING SER"
type textarea "x"
type input "LUCKY ENGINEERING SERV"
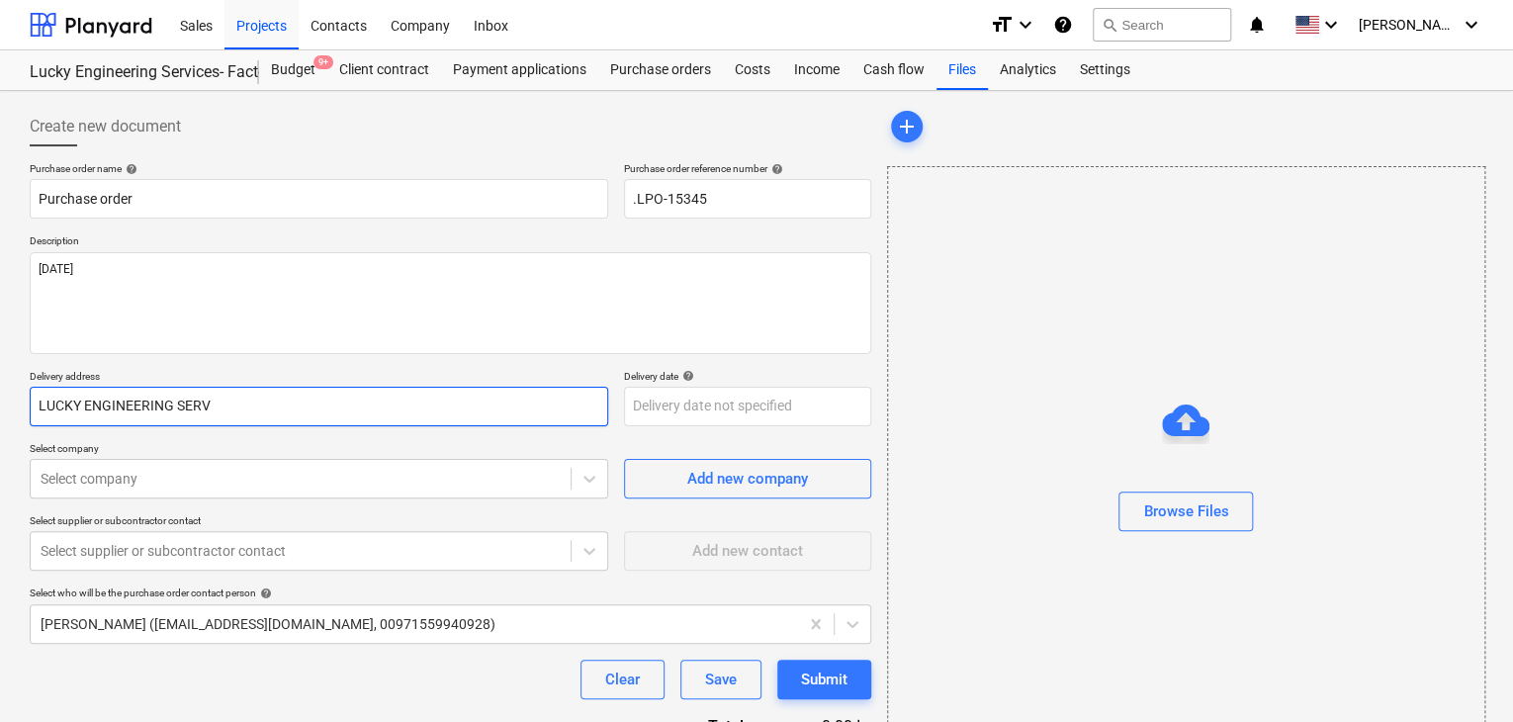
type textarea "x"
type input "LUCKY ENGINEERING SERVI"
type textarea "x"
type input "LUCKY ENGINEERING SERVIC"
type textarea "x"
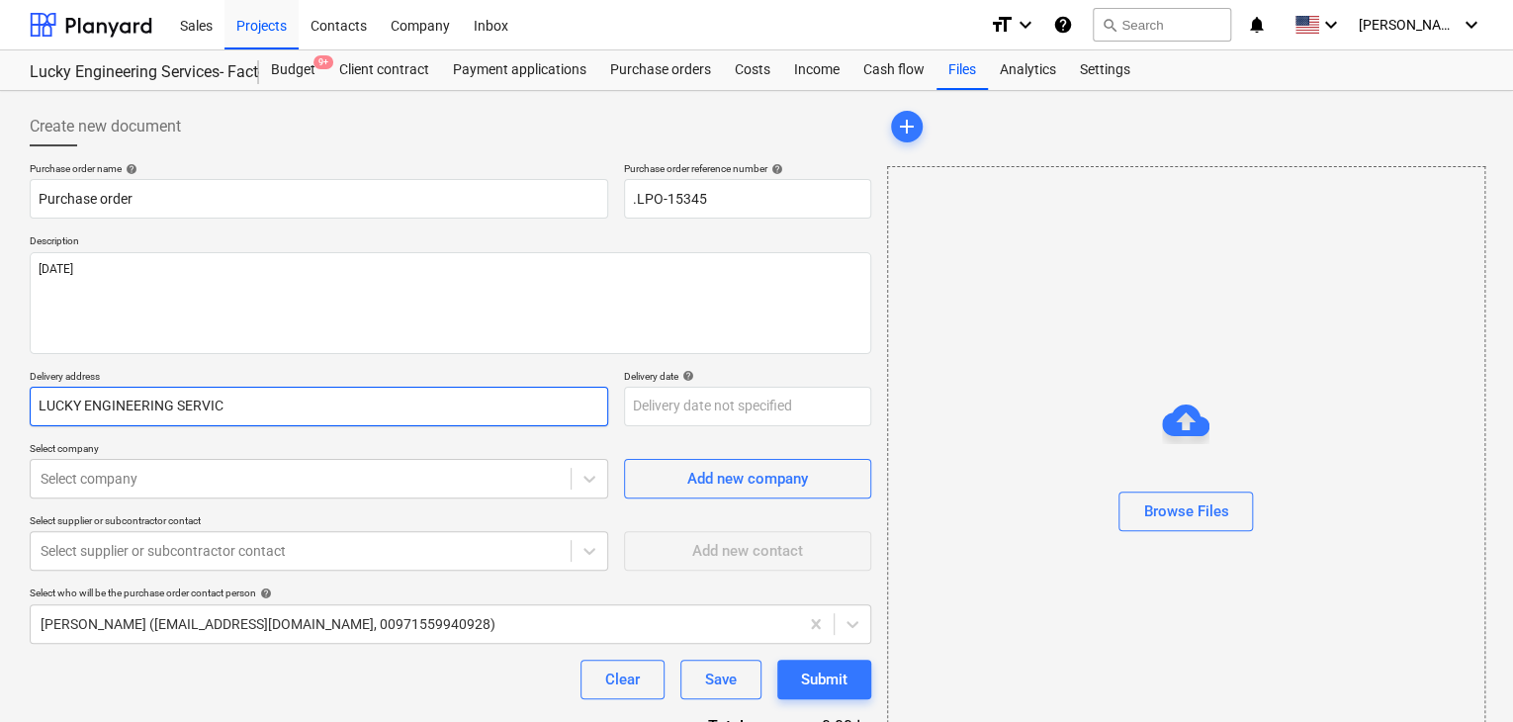
type input "LUCKY ENGINEERING SERVICE"
type textarea "x"
type input "LUCKY ENGINEERING SERVICES"
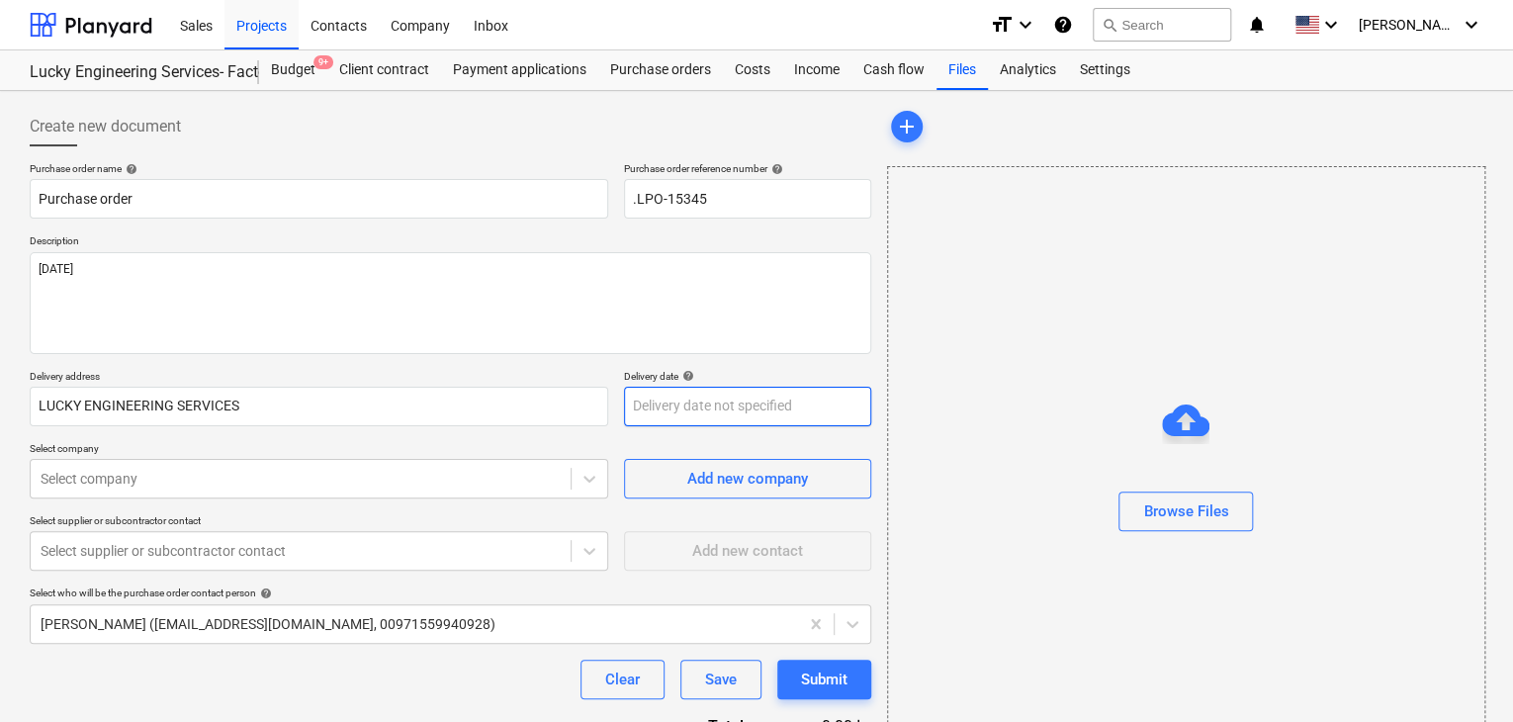
click at [688, 402] on body "Sales Projects Contacts Company Inbox format_size keyboard_arrow_down help sear…" at bounding box center [756, 361] width 1513 height 722
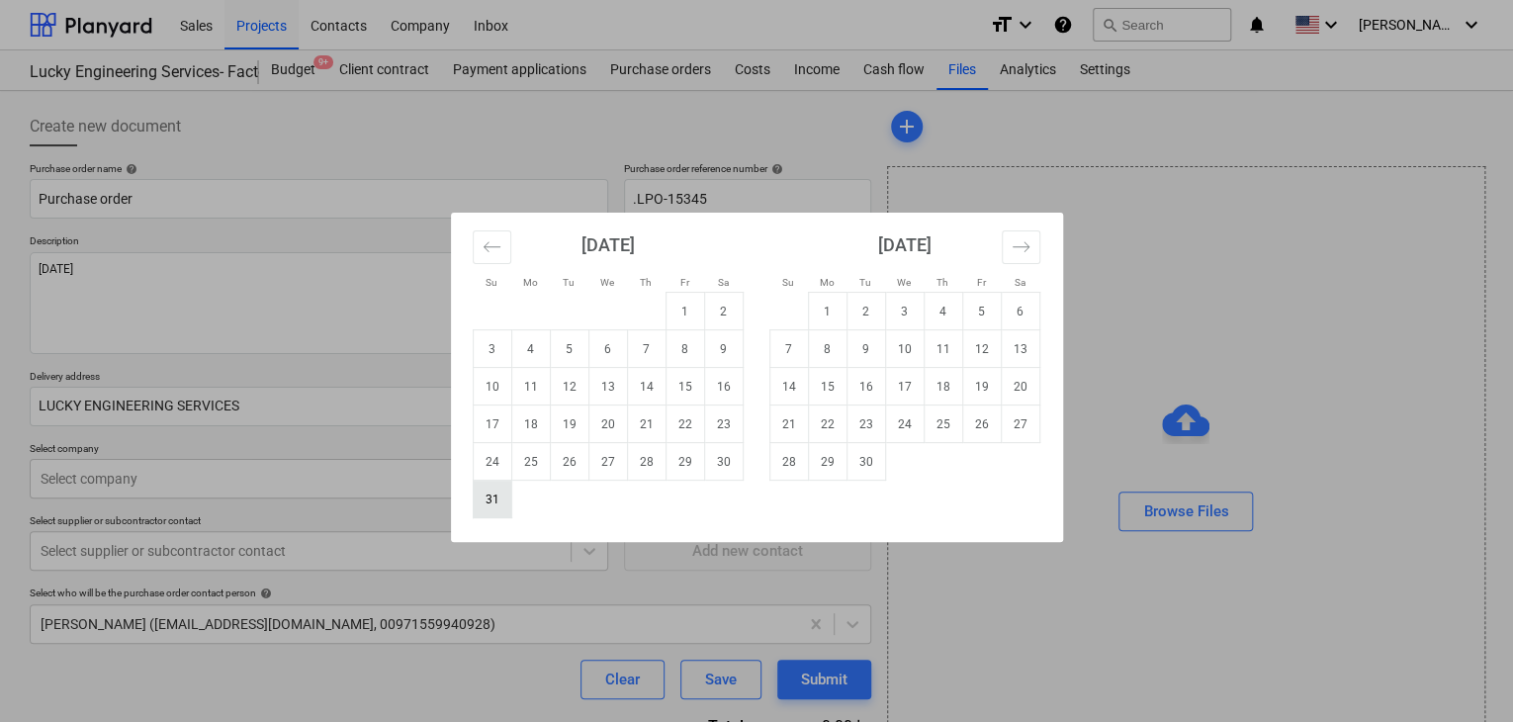
click at [492, 492] on td "31" at bounding box center [492, 500] width 39 height 38
type textarea "x"
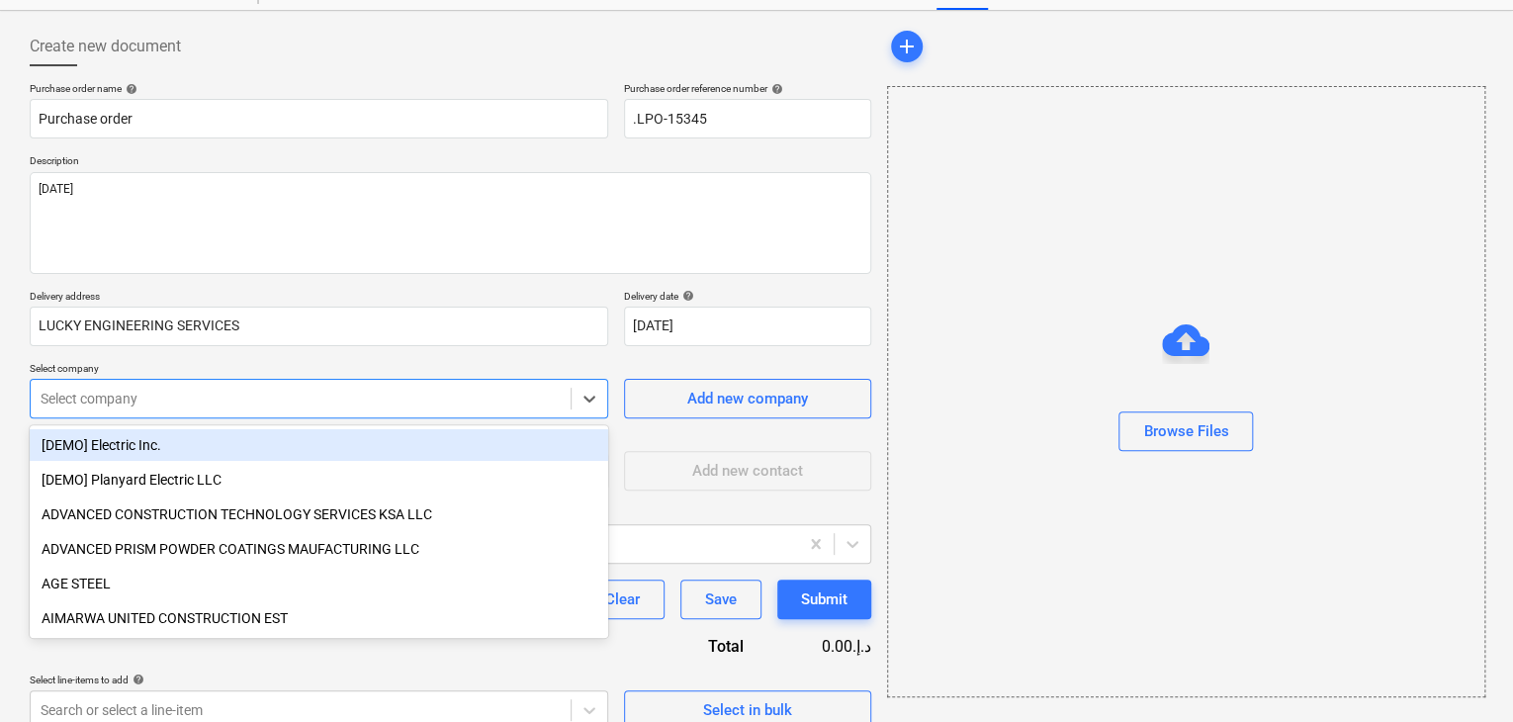
click at [285, 472] on body "Sales Projects Contacts Company Inbox format_size keyboard_arrow_down help sear…" at bounding box center [756, 281] width 1513 height 722
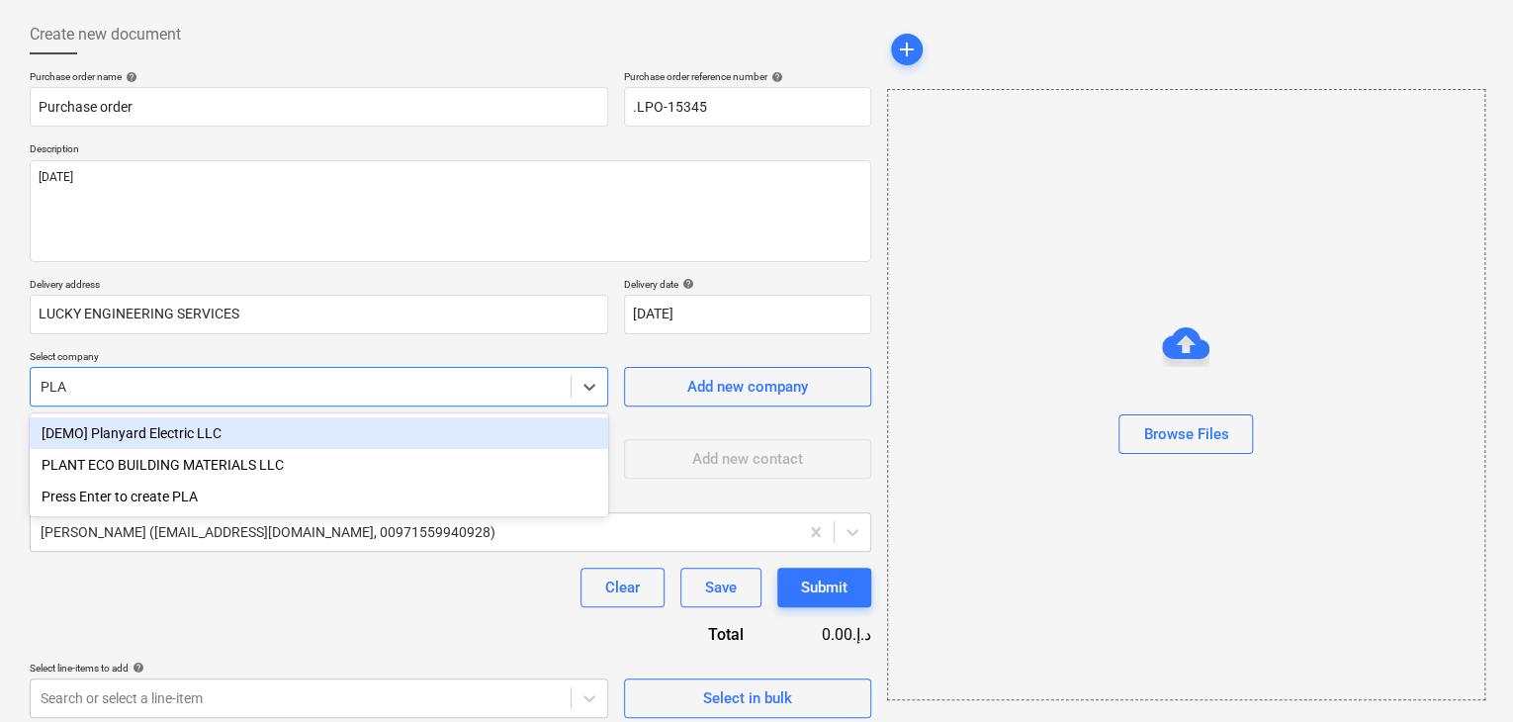
click at [285, 472] on div "PLANT ECO BUILDING MATERIALS LLC" at bounding box center [319, 465] width 579 height 32
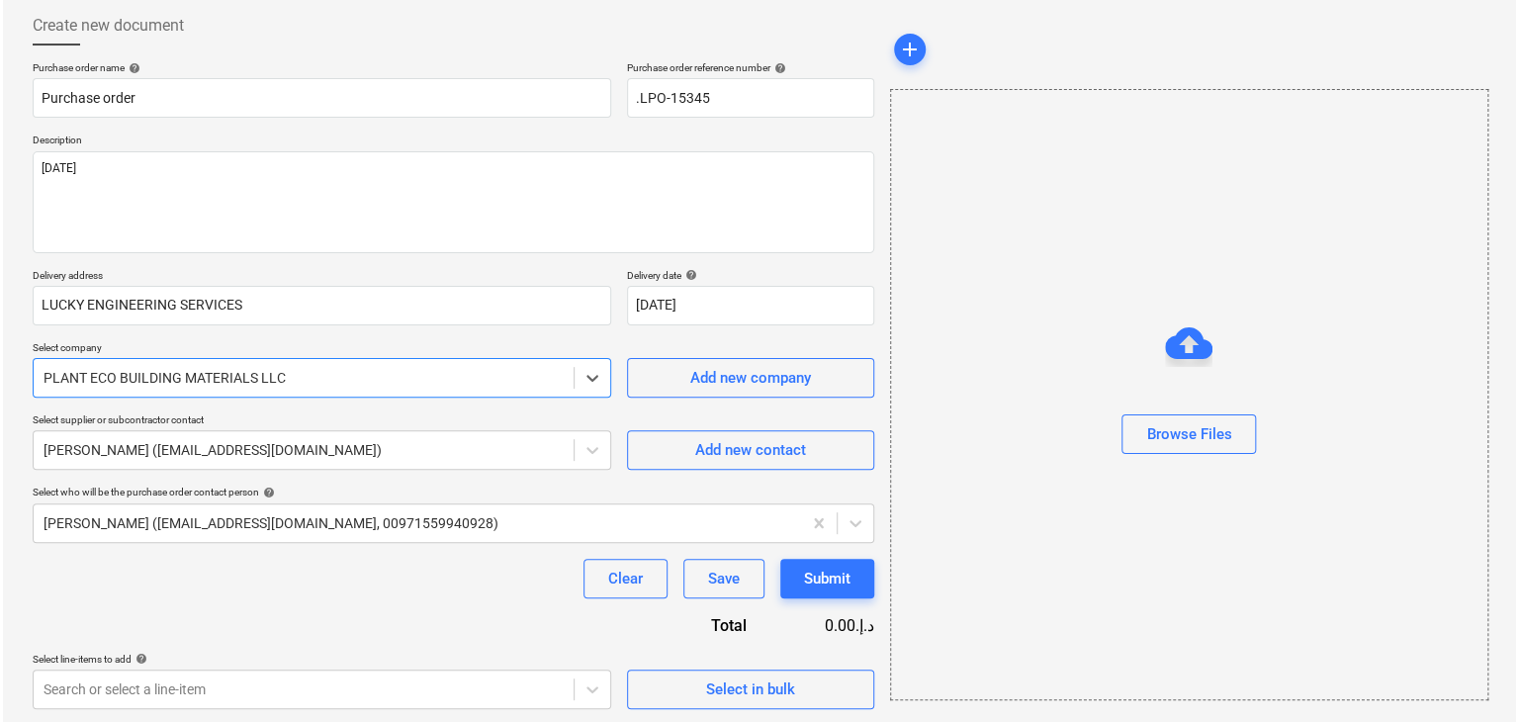
scroll to position [103, 0]
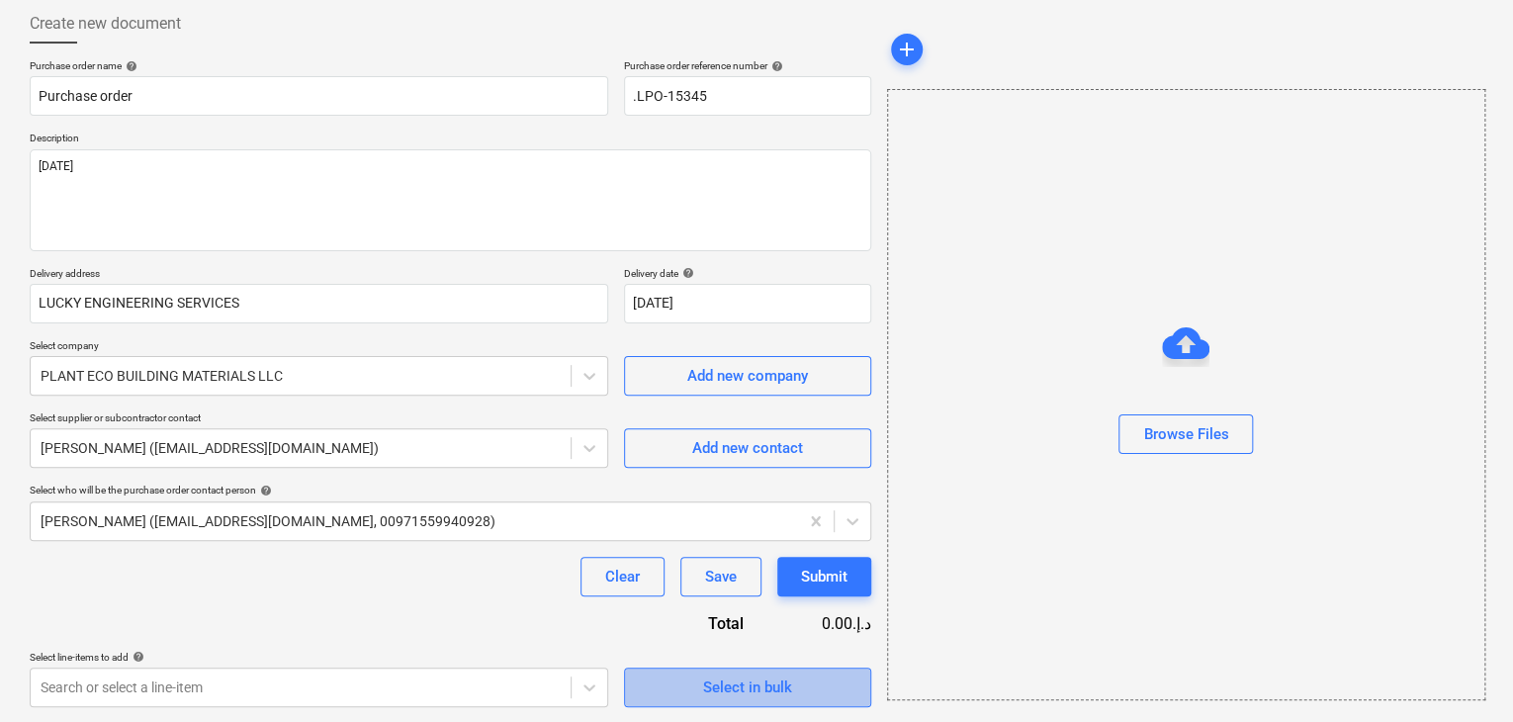
click at [719, 701] on button "Select in bulk" at bounding box center [747, 688] width 247 height 40
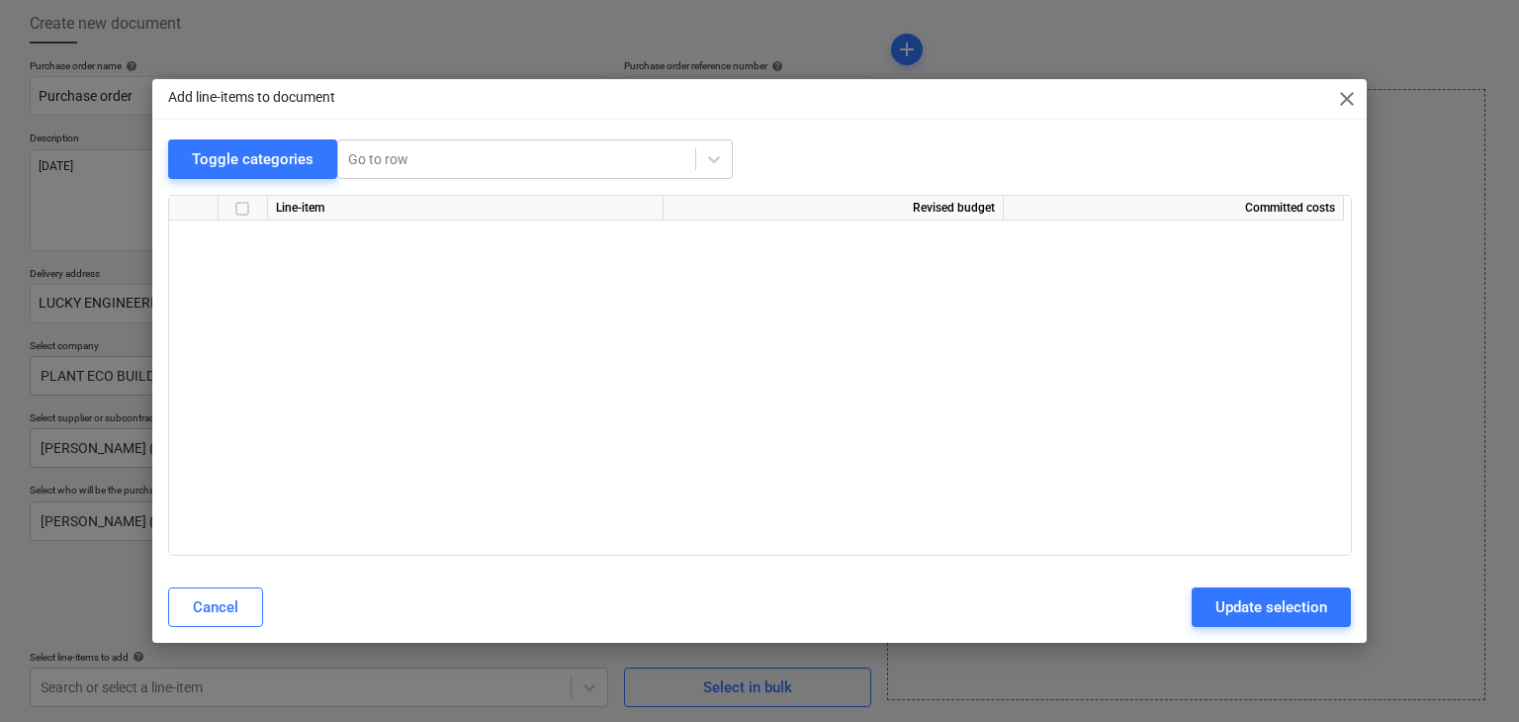
scroll to position [39102, 0]
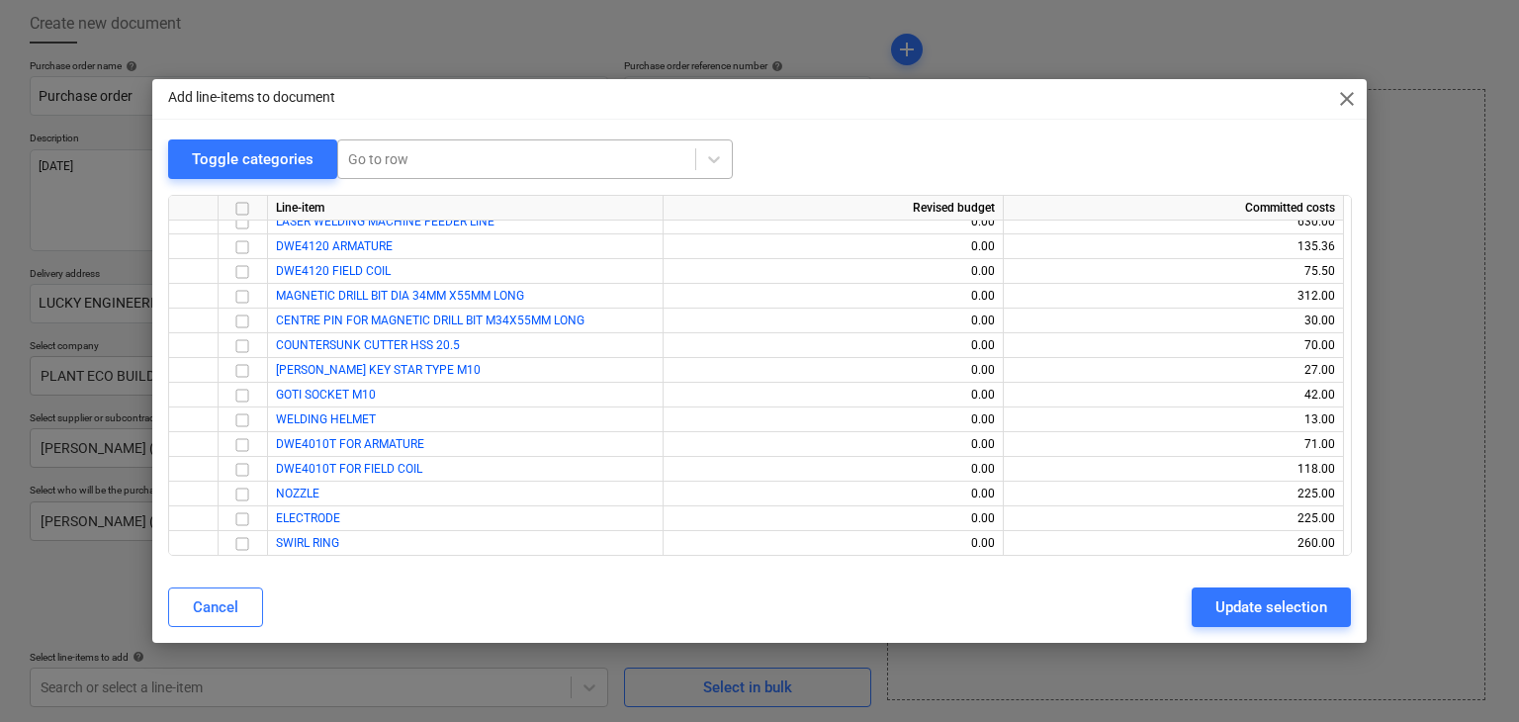
click at [367, 150] on div at bounding box center [516, 159] width 337 height 20
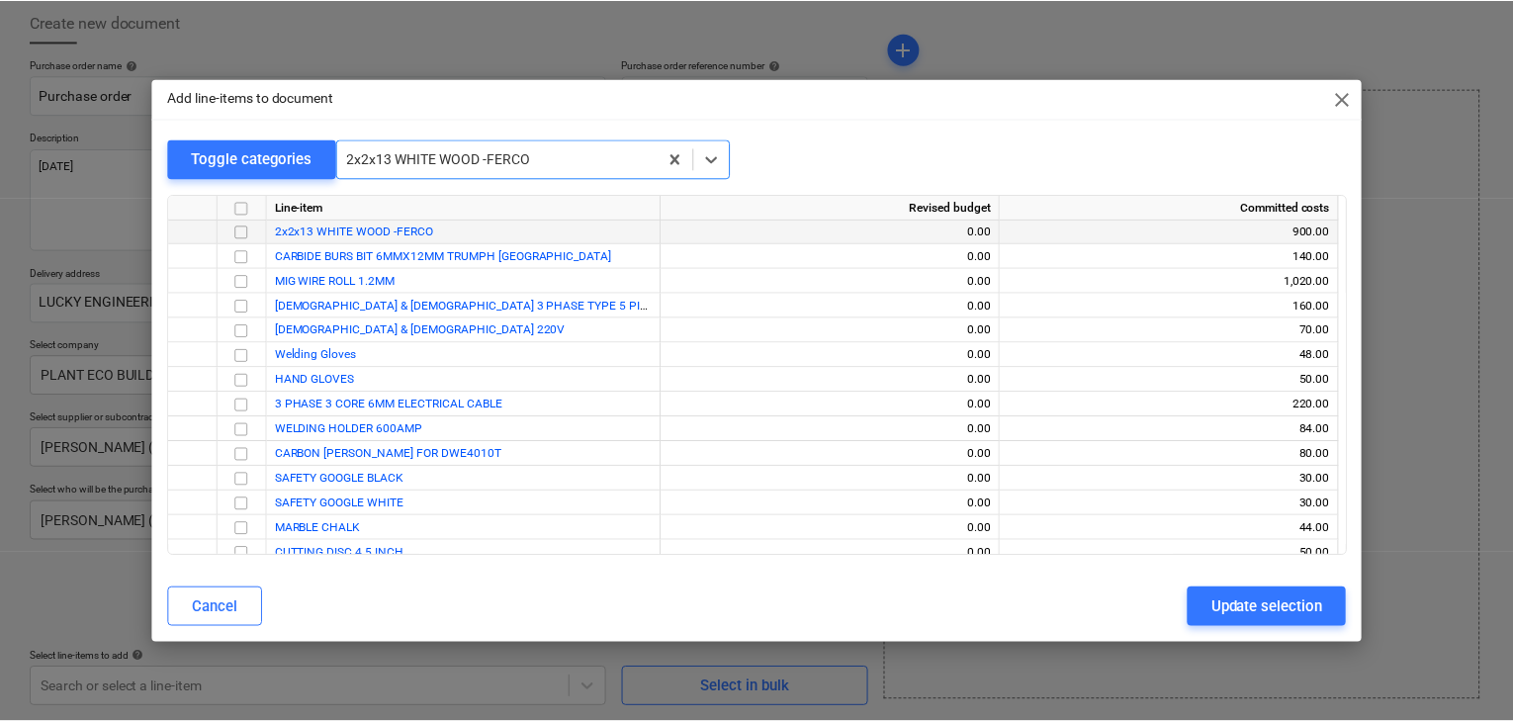
scroll to position [37731, 0]
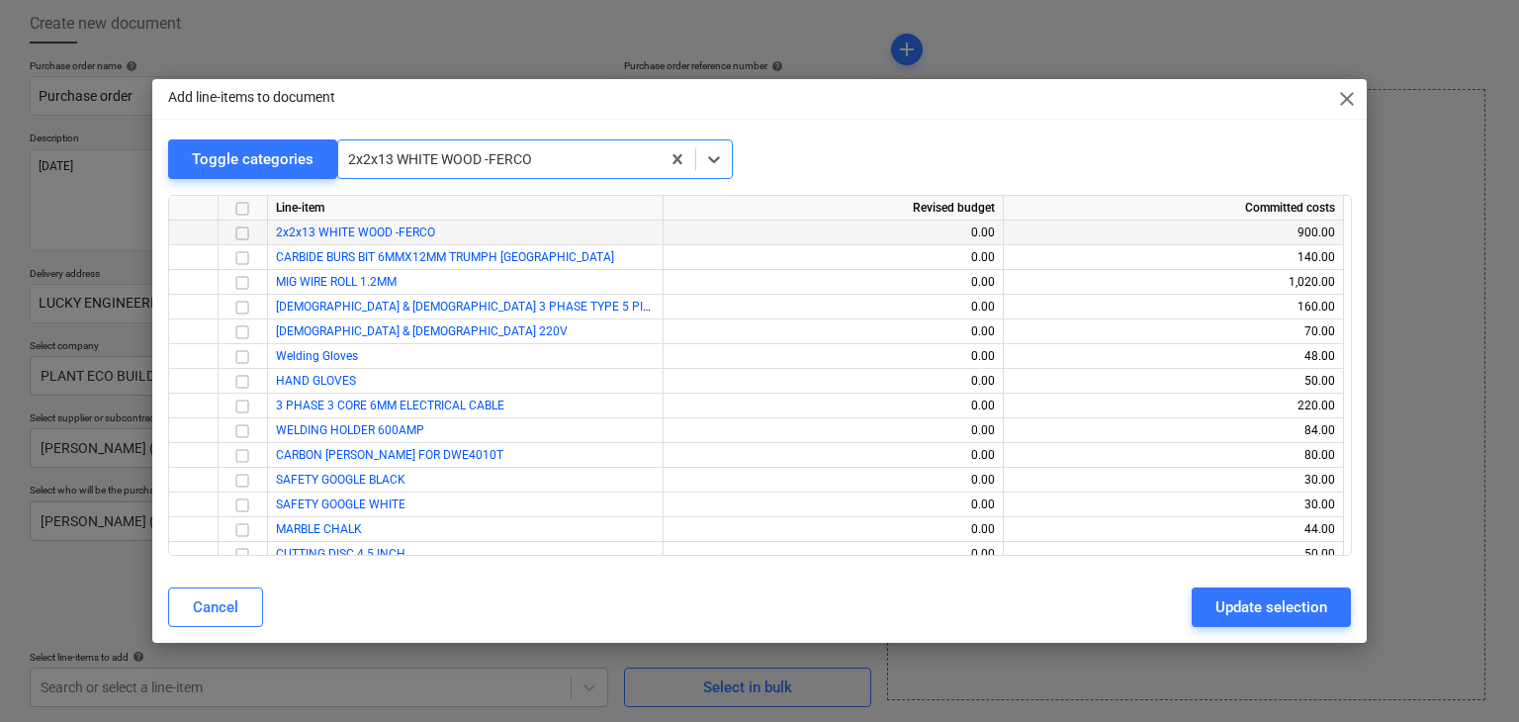
click at [227, 232] on div at bounding box center [243, 233] width 49 height 25
click at [248, 235] on input "checkbox" at bounding box center [242, 234] width 24 height 24
click at [1297, 620] on button "Update selection" at bounding box center [1271, 607] width 159 height 40
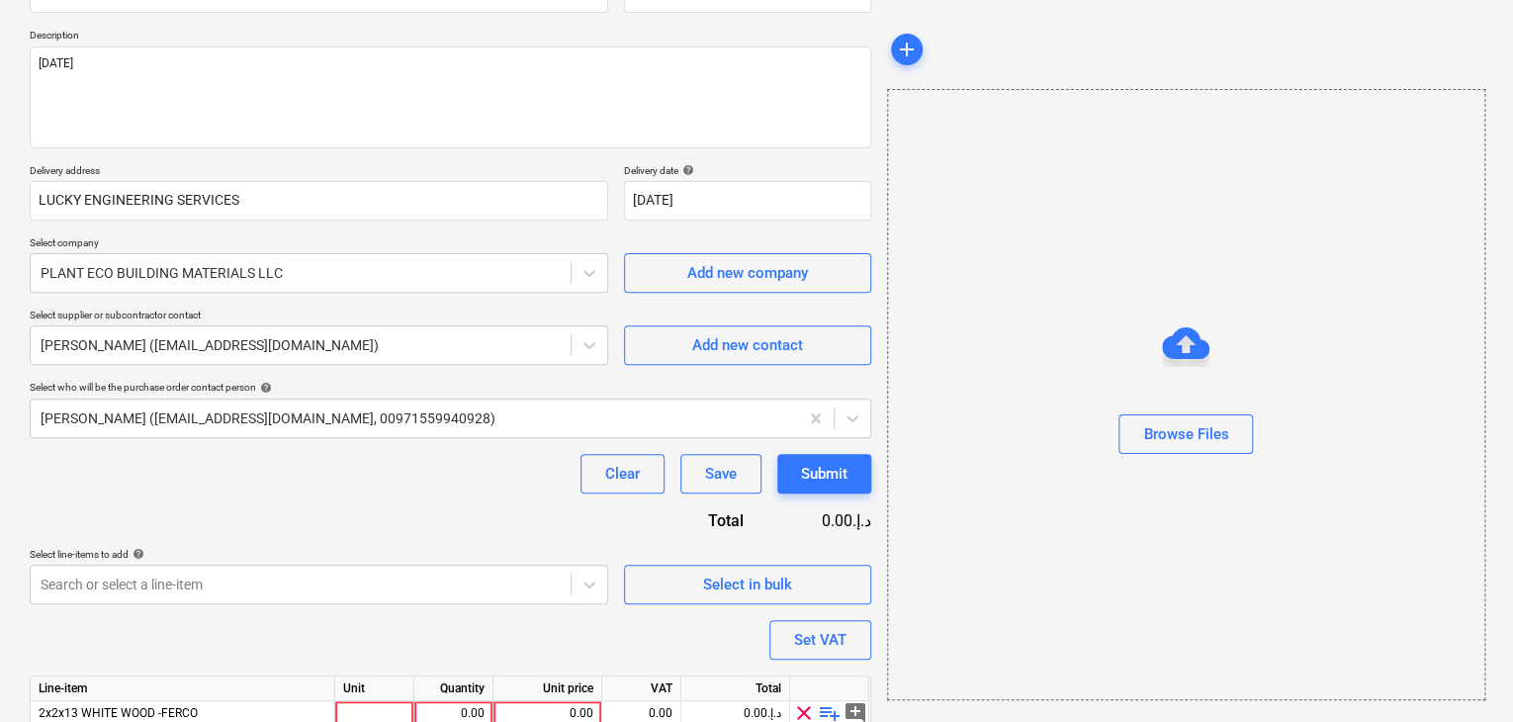
scroll to position [289, 0]
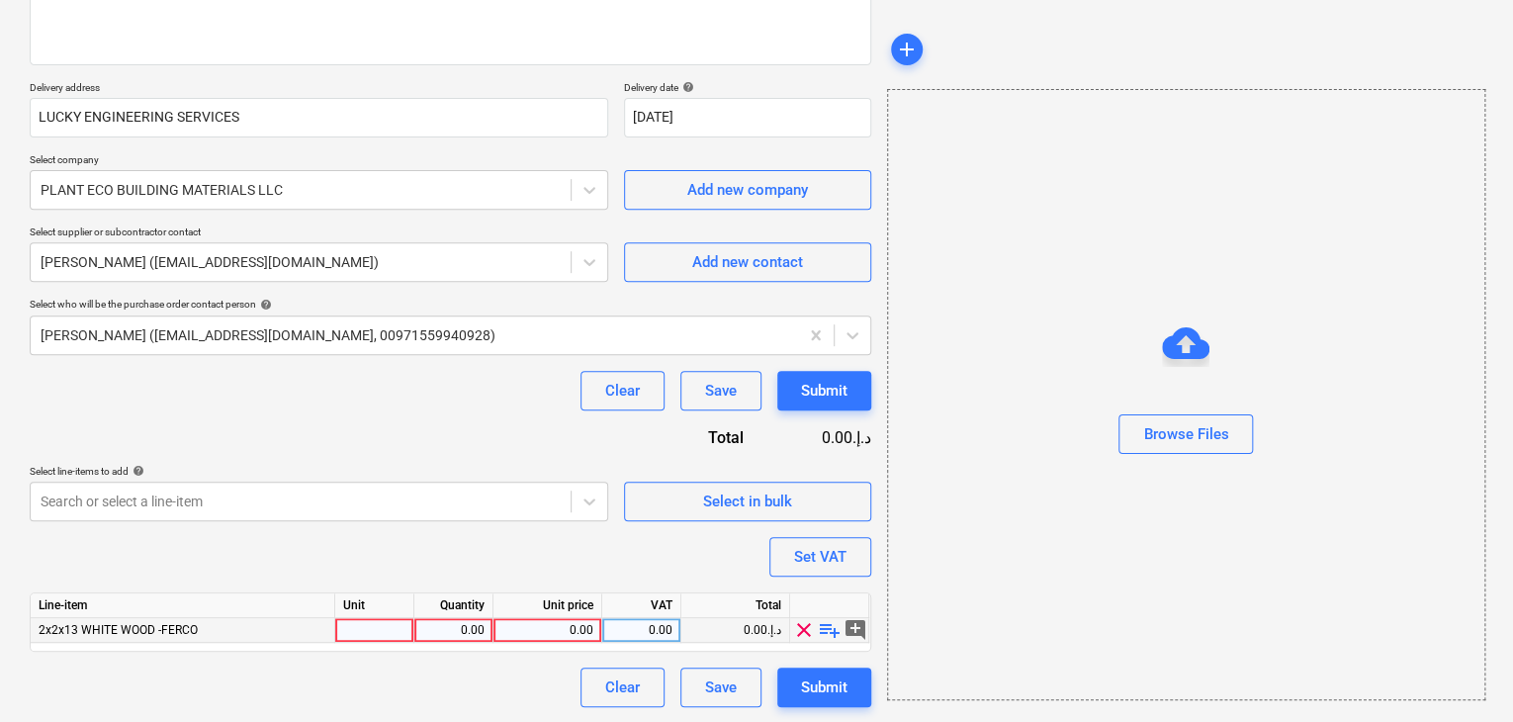
click at [349, 631] on div at bounding box center [374, 630] width 79 height 25
click at [395, 632] on input "NOS" at bounding box center [374, 630] width 78 height 24
click at [432, 632] on div "0.00" at bounding box center [453, 630] width 62 height 25
click at [563, 638] on div "Line-item Unit Quantity Unit price VAT Total 2x2x13 WHITE WOOD -FERCO NOS 15.00…" at bounding box center [451, 621] width 842 height 59
click at [582, 622] on div "0.00" at bounding box center [547, 630] width 92 height 25
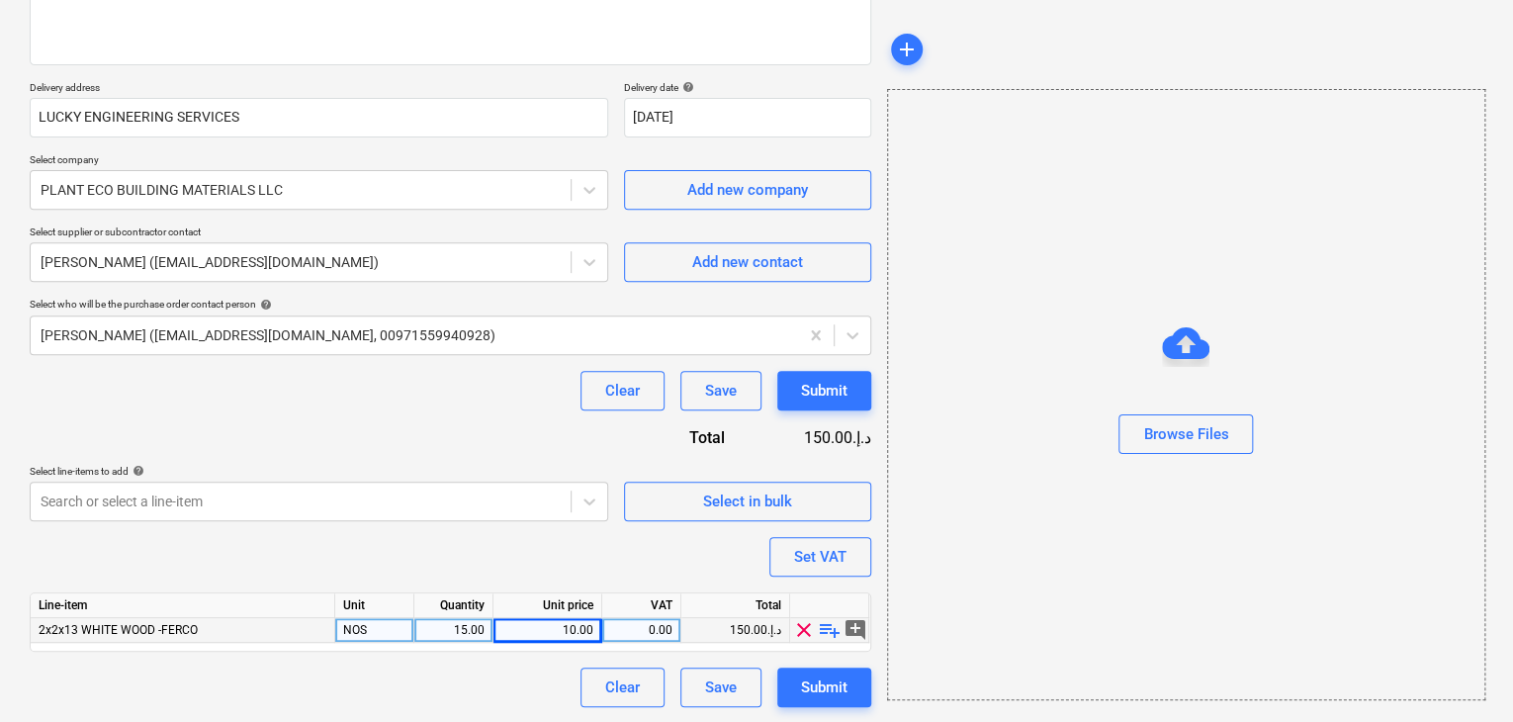
click at [990, 564] on div "Browse Files" at bounding box center [1186, 394] width 598 height 611
click at [831, 551] on div "Set VAT" at bounding box center [820, 557] width 52 height 26
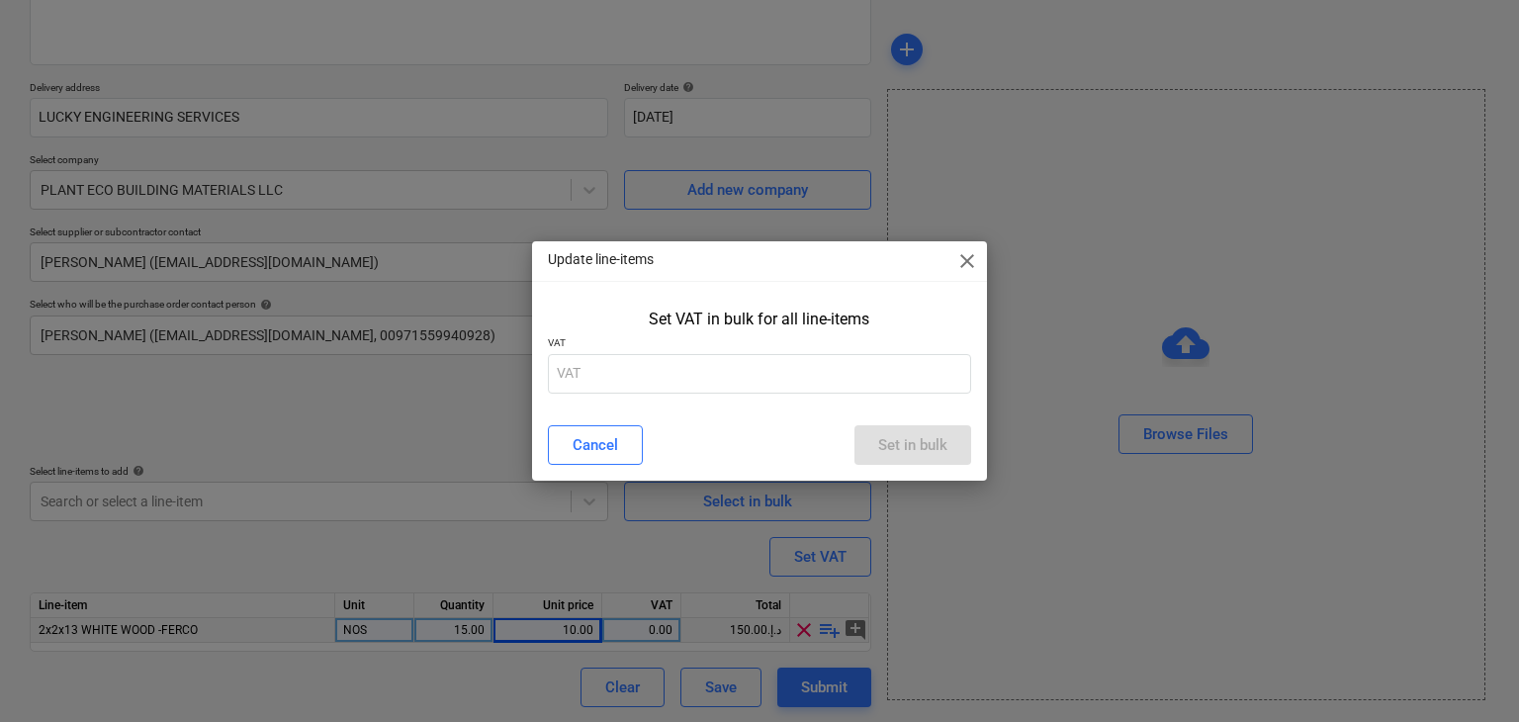
click at [634, 397] on div "Set VAT in bulk for all line-items VAT" at bounding box center [760, 355] width 456 height 107
click at [634, 348] on p "VAT" at bounding box center [760, 344] width 424 height 17
click at [586, 379] on input "text" at bounding box center [760, 374] width 424 height 40
click at [933, 441] on div "Set in bulk" at bounding box center [912, 445] width 69 height 26
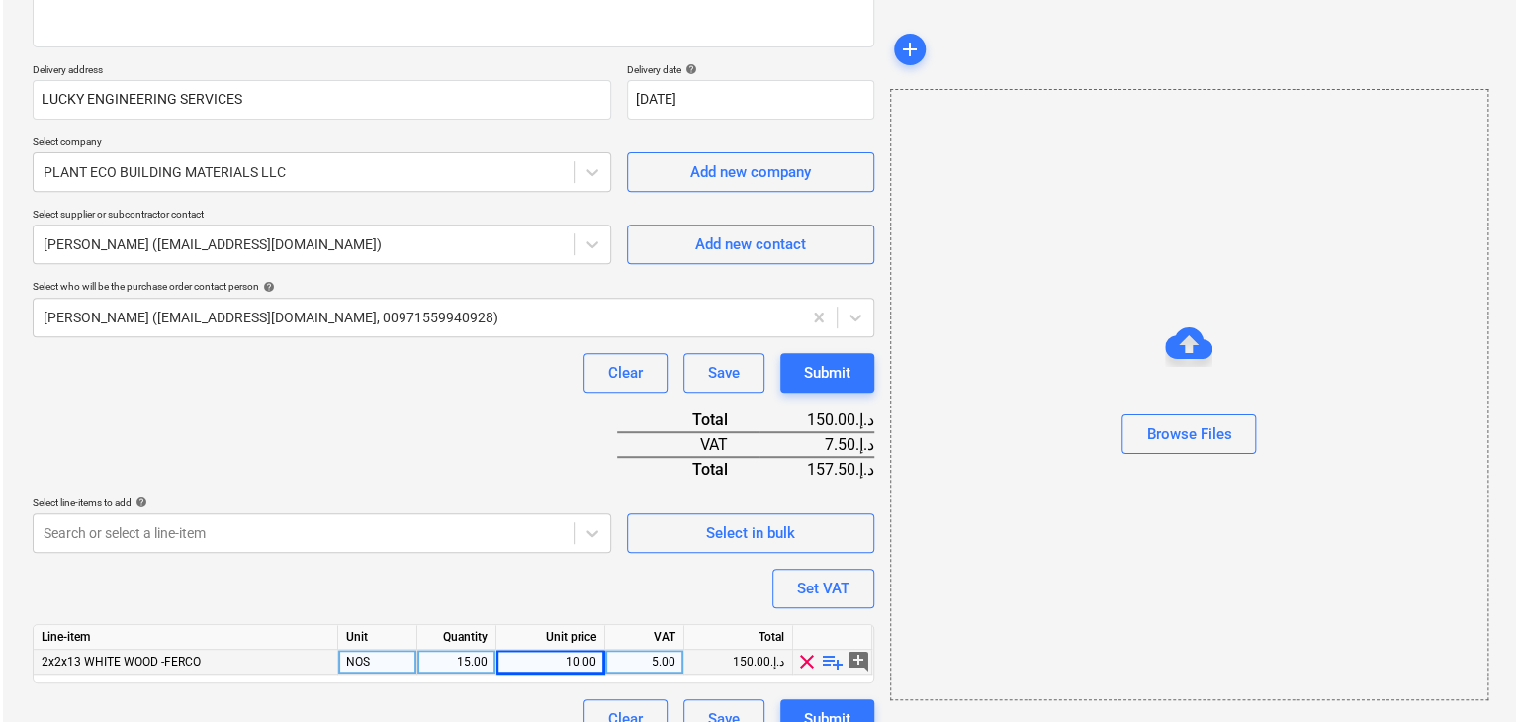
scroll to position [338, 0]
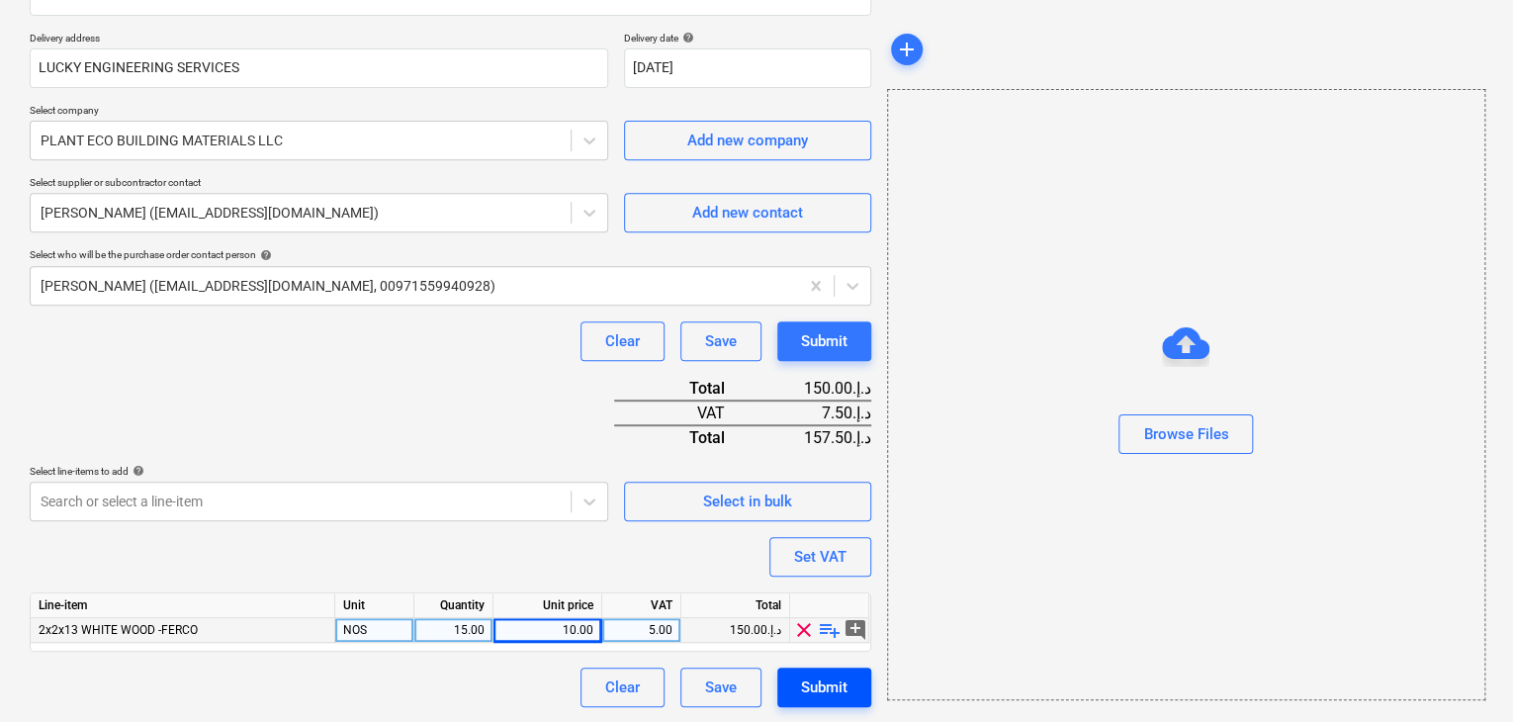
click at [796, 676] on button "Submit" at bounding box center [824, 688] width 94 height 40
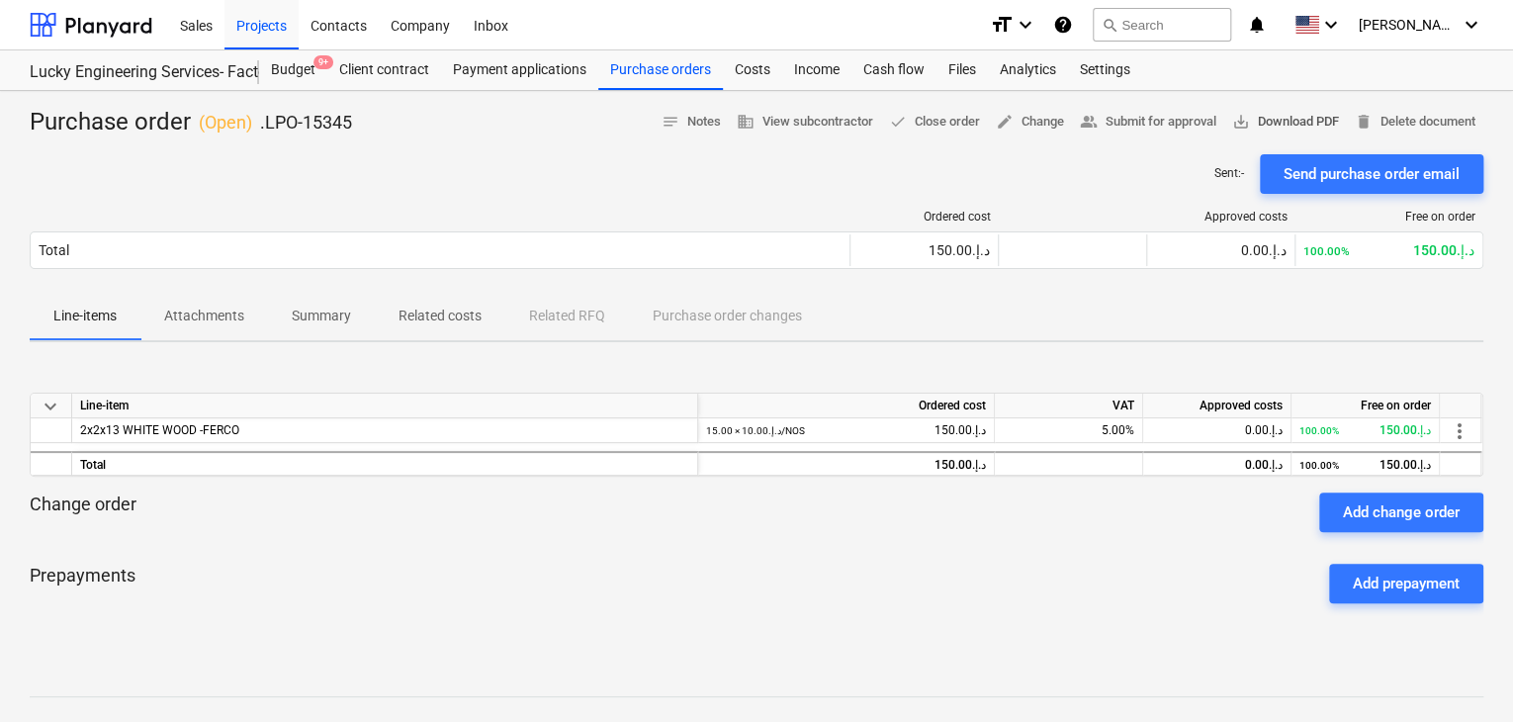
click at [1255, 120] on span "save_alt Download PDF" at bounding box center [1285, 122] width 107 height 23
